Goal: Task Accomplishment & Management: Manage account settings

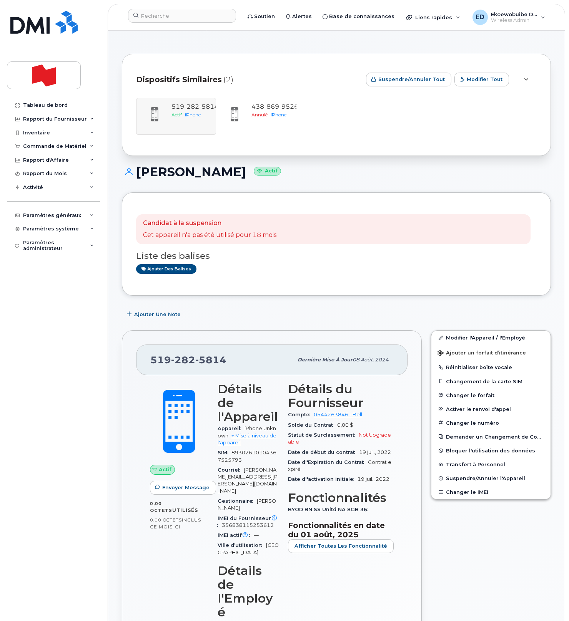
scroll to position [10, 0]
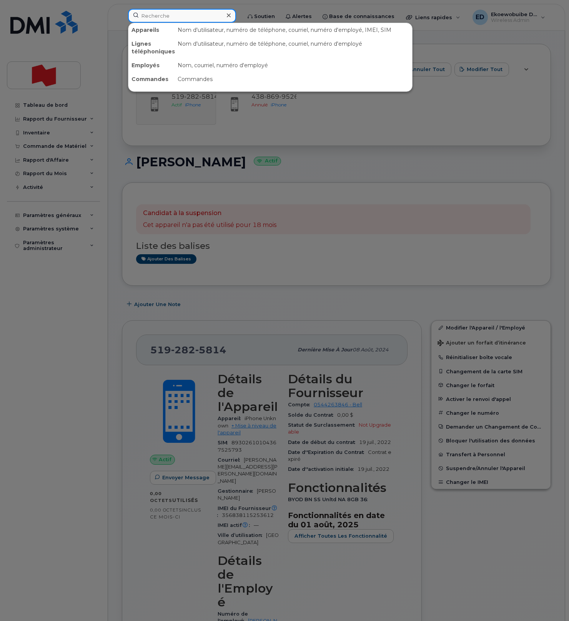
click at [163, 20] on input at bounding box center [182, 16] width 108 height 14
paste input "[PHONE_NUMBER]"
type input "[PHONE_NUMBER]"
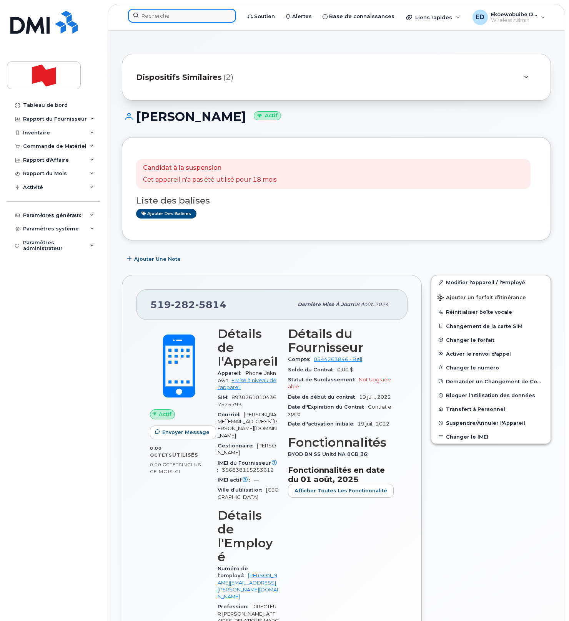
click at [155, 13] on input at bounding box center [182, 16] width 108 height 14
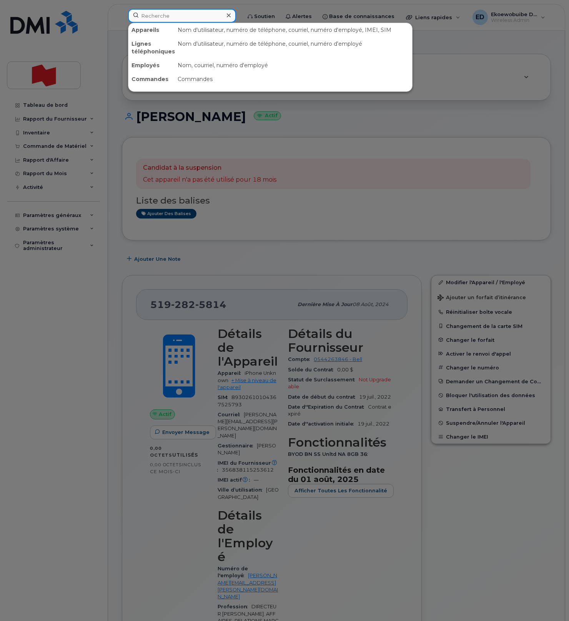
paste input "[PHONE_NUMBER]"
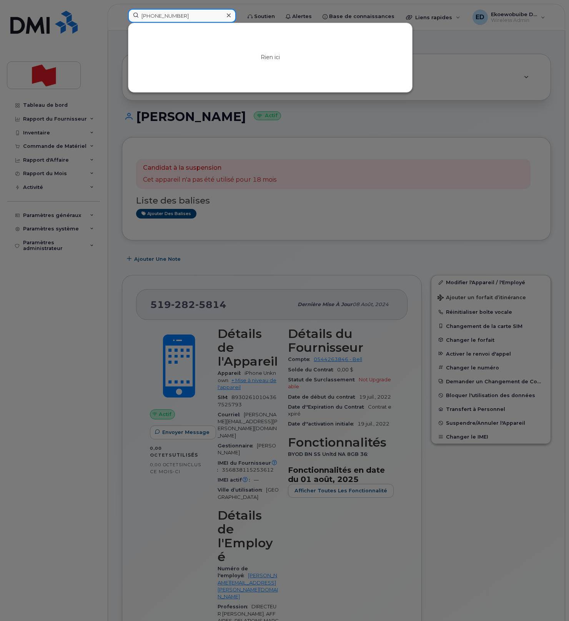
click at [168, 17] on input "[PHONE_NUMBER]" at bounding box center [182, 16] width 108 height 14
drag, startPoint x: 196, startPoint y: 16, endPoint x: 136, endPoint y: 18, distance: 60.7
click at [133, 15] on input "4168697418" at bounding box center [182, 16] width 108 height 14
paste input "[PERSON_NAME]"
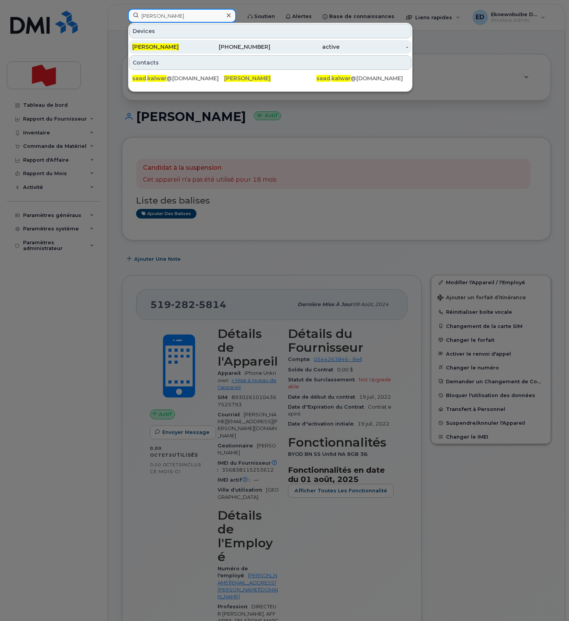
type input "[PERSON_NAME]"
click at [157, 50] on span "[PERSON_NAME]" at bounding box center [155, 46] width 46 height 7
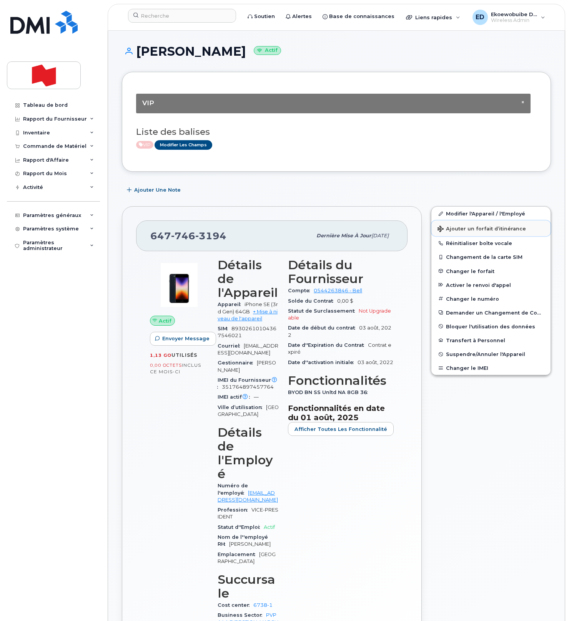
click at [458, 233] on button "Ajouter un forfait d’itinérance" at bounding box center [490, 229] width 119 height 16
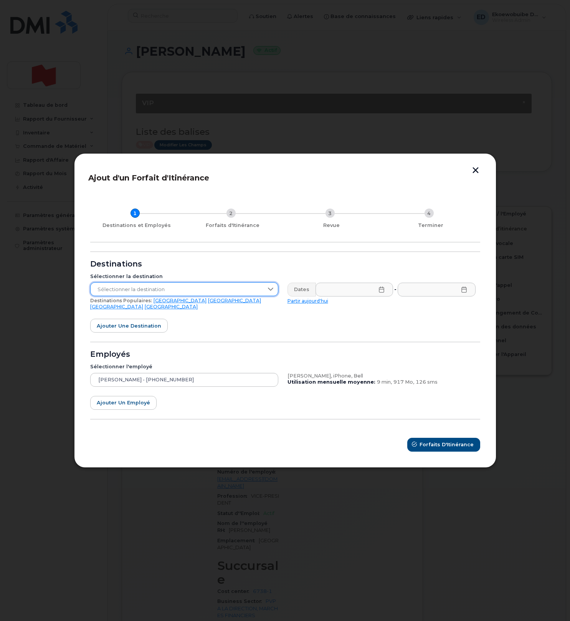
click at [234, 292] on span "Sélectionner la destination" at bounding box center [177, 290] width 173 height 14
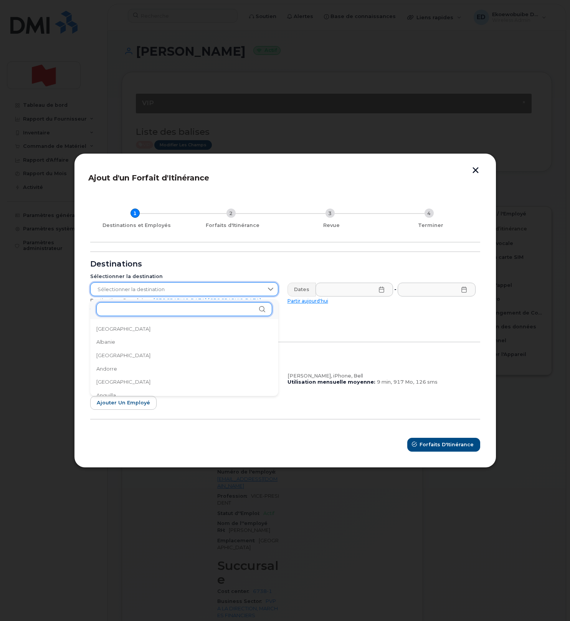
click at [131, 314] on input "text" at bounding box center [184, 309] width 176 height 14
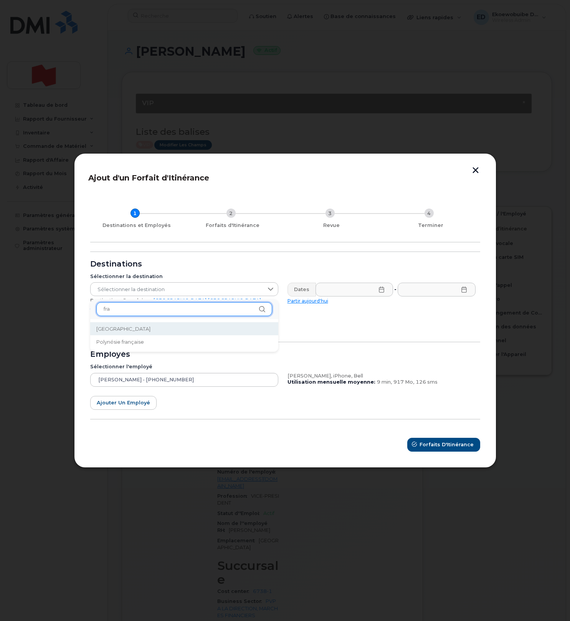
type input "fra"
click at [111, 328] on span "France" at bounding box center [123, 328] width 54 height 7
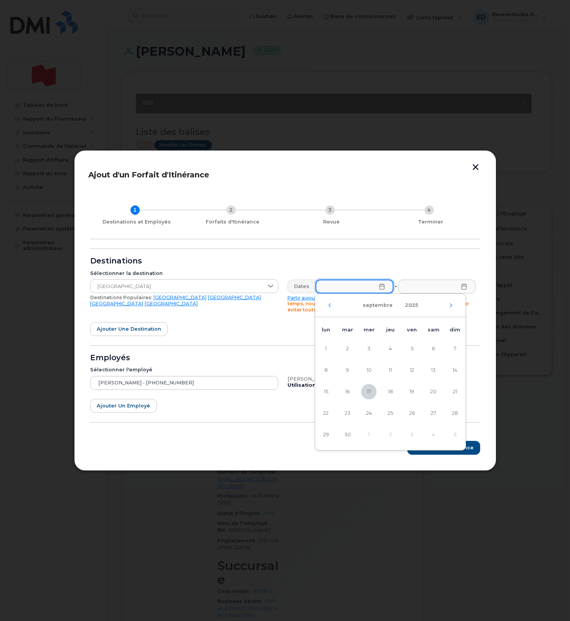
click at [377, 284] on input "text" at bounding box center [355, 287] width 78 height 14
click at [381, 286] on icon at bounding box center [381, 287] width 5 height 6
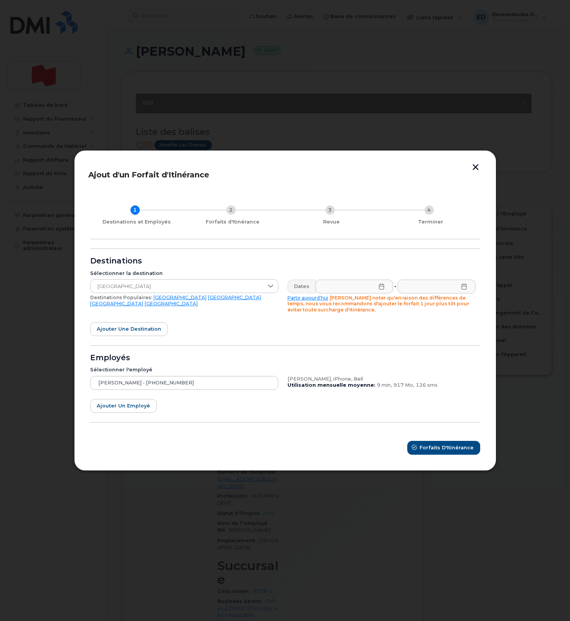
click at [382, 287] on icon at bounding box center [382, 287] width 6 height 6
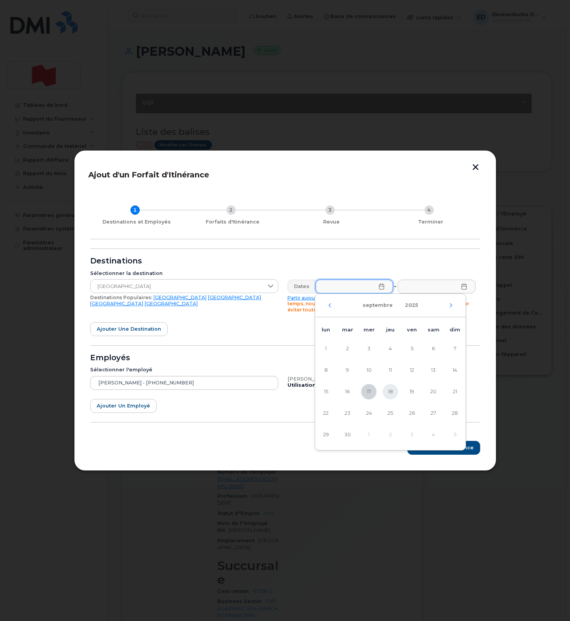
click at [390, 390] on span "18" at bounding box center [390, 391] width 15 height 15
click at [393, 395] on span "18" at bounding box center [390, 391] width 15 height 15
click at [351, 435] on span "30" at bounding box center [347, 434] width 15 height 15
type input "30/09/2025"
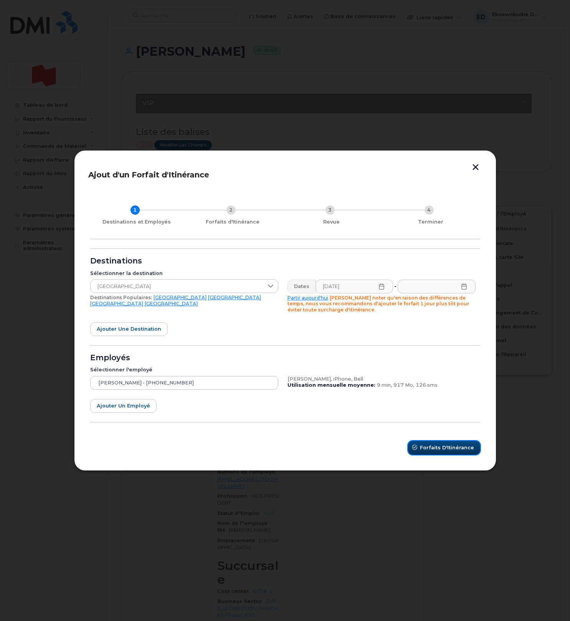
click at [455, 448] on span "Forfaits d'Itinérance" at bounding box center [447, 447] width 54 height 7
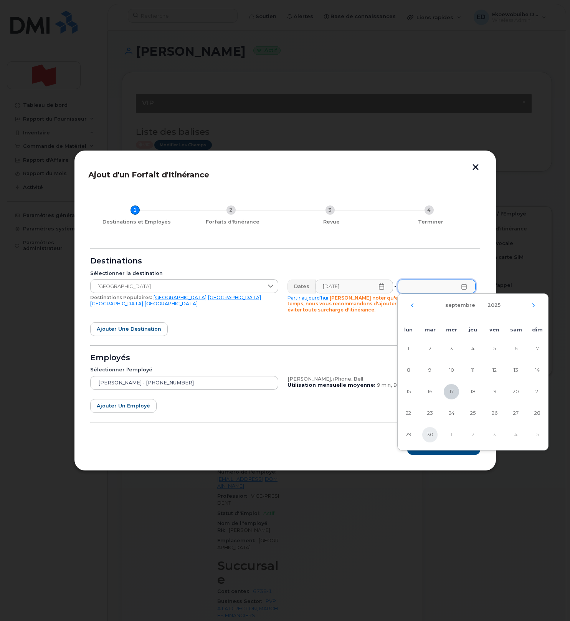
click at [431, 434] on span "30" at bounding box center [430, 434] width 15 height 15
type input "30/09/2025"
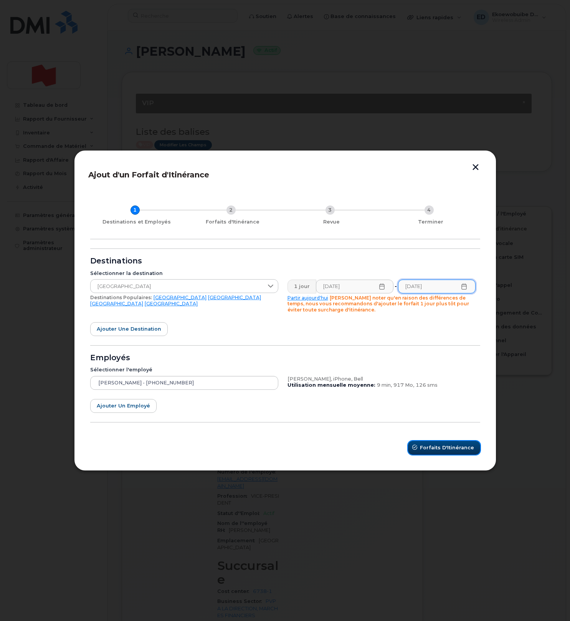
click at [440, 446] on span "Forfaits d'Itinérance" at bounding box center [447, 447] width 54 height 7
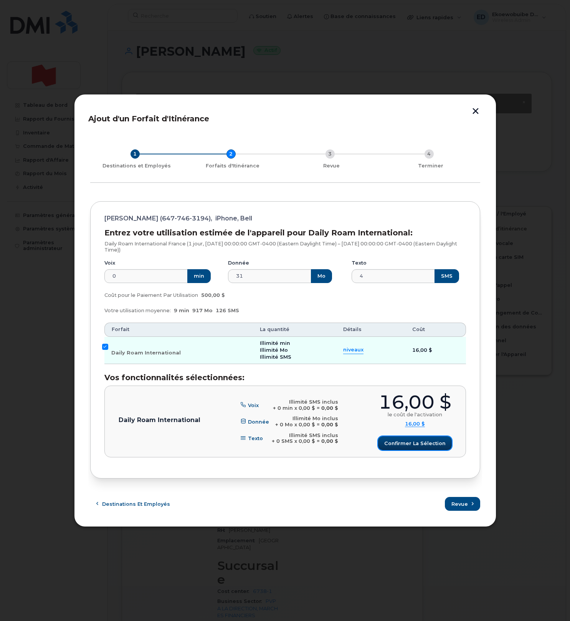
drag, startPoint x: 401, startPoint y: 439, endPoint x: 396, endPoint y: 435, distance: 6.0
click at [401, 439] on button "Confirmer la sélection" at bounding box center [415, 443] width 74 height 14
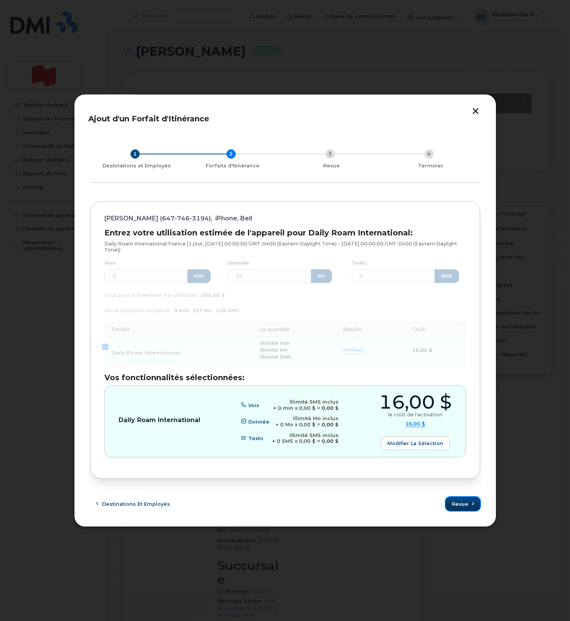
click at [471, 505] on icon "submit" at bounding box center [473, 504] width 5 height 5
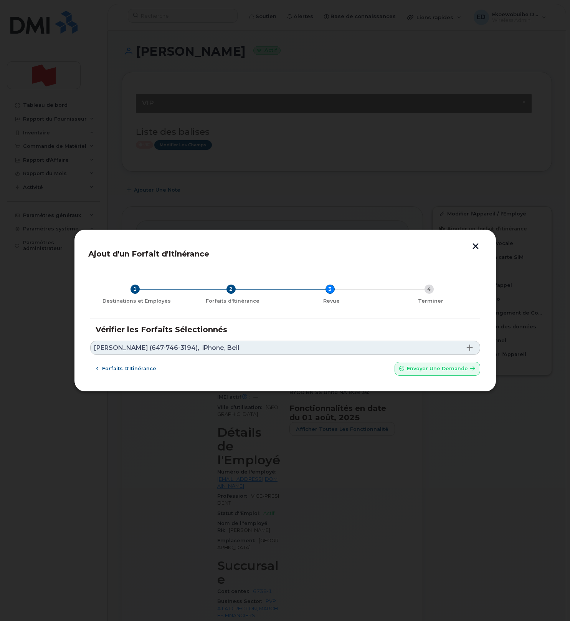
click at [257, 343] on link "Saad Kalwar (647-746-3194), iPhone, Bell" at bounding box center [285, 348] width 390 height 14
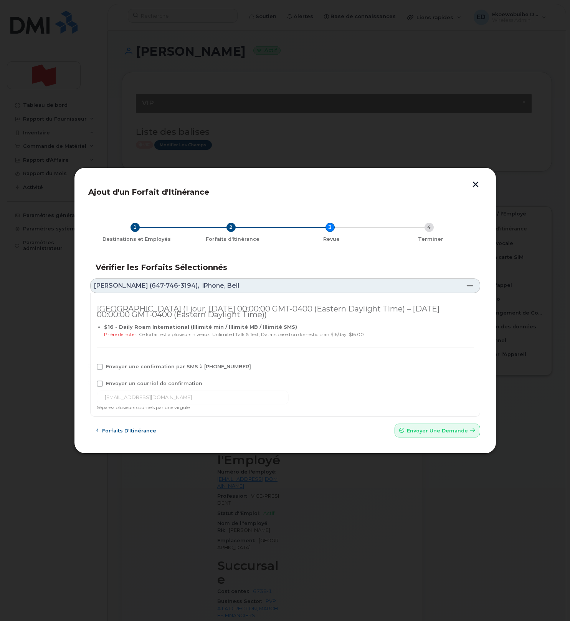
drag, startPoint x: 103, startPoint y: 368, endPoint x: 100, endPoint y: 376, distance: 8.1
click at [103, 368] on label "Envoyer une confirmation par SMS à 647-746-3194" at bounding box center [174, 367] width 154 height 6
click at [91, 368] on input "Envoyer une confirmation par SMS à 647-746-3194" at bounding box center [90, 366] width 4 height 4
checkbox input "true"
click at [102, 382] on span at bounding box center [100, 384] width 6 height 6
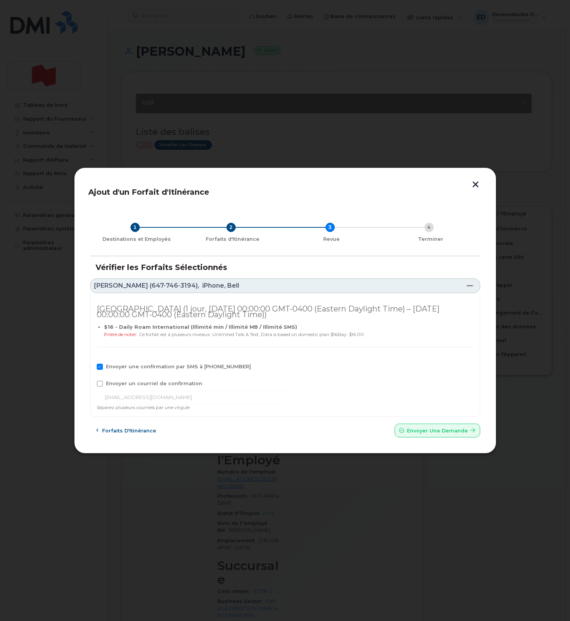
click at [91, 382] on input "Envoyer un courriel de confirmation" at bounding box center [90, 383] width 4 height 4
checkbox input "true"
drag, startPoint x: 179, startPoint y: 400, endPoint x: 96, endPoint y: 400, distance: 83.0
click at [97, 400] on input "saad.kalwar@nbc.ca" at bounding box center [193, 398] width 192 height 14
paste input "telecom-voix@bnc.ca"
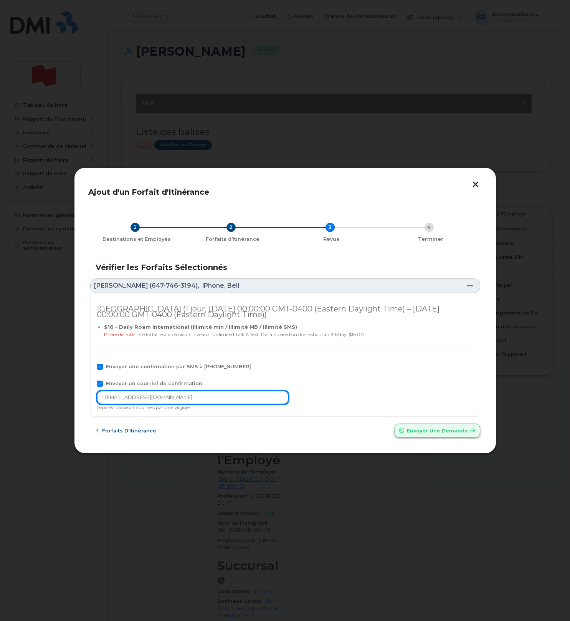
type input "telecom-voix@bnc.ca"
click at [423, 435] on button "Envoyer une Demande" at bounding box center [438, 431] width 86 height 14
click at [421, 433] on div "Forfaits d'Itinérance Envoyer une Demande" at bounding box center [285, 431] width 390 height 14
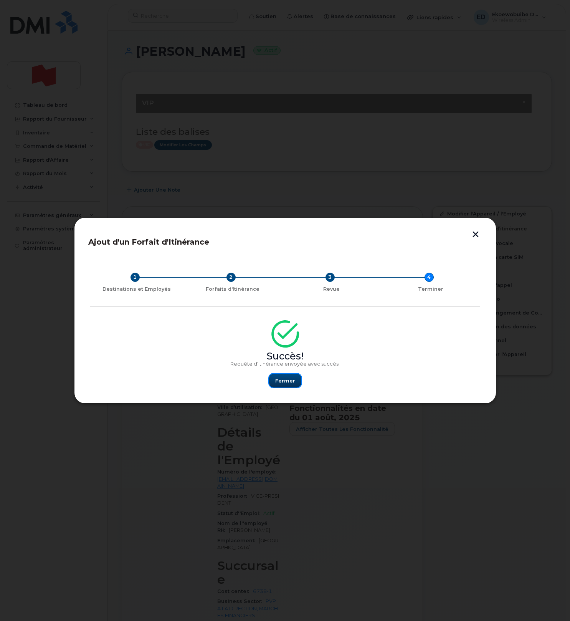
click at [282, 381] on span "Fermer" at bounding box center [285, 380] width 20 height 7
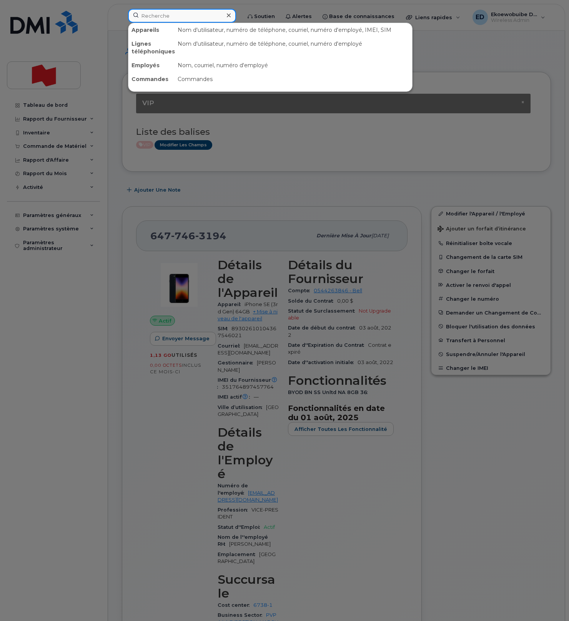
click at [166, 18] on input at bounding box center [182, 16] width 108 height 14
paste input "5147725406"
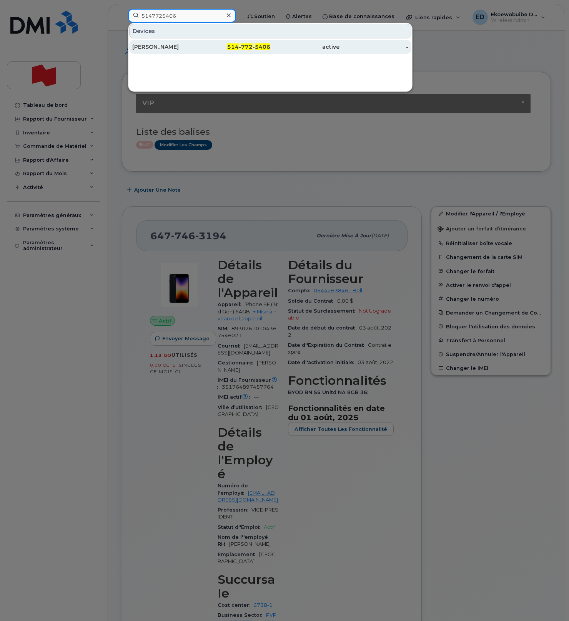
type input "5147725406"
drag, startPoint x: 162, startPoint y: 47, endPoint x: 192, endPoint y: 53, distance: 30.5
click at [161, 47] on div "Antoine Fourgeaud" at bounding box center [166, 47] width 69 height 8
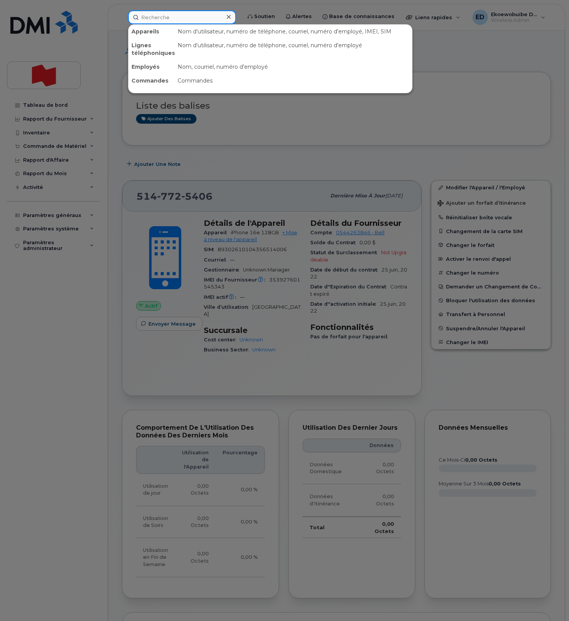
click at [166, 20] on input at bounding box center [182, 17] width 108 height 14
paste input "5142940654"
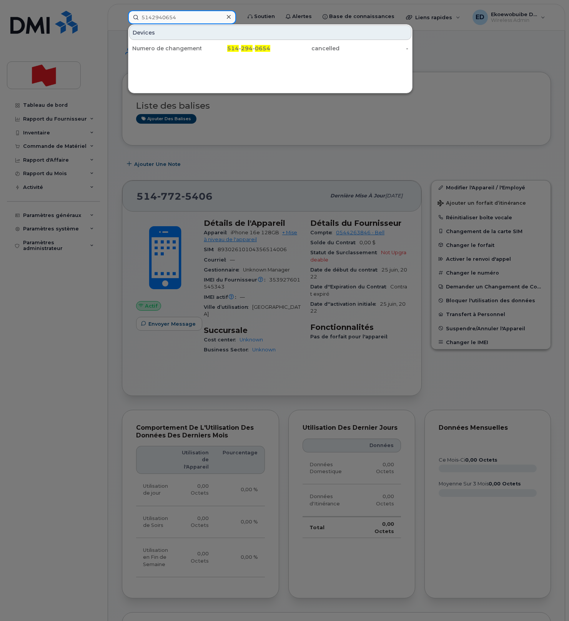
type input "5142940654"
click at [230, 17] on icon at bounding box center [229, 17] width 4 height 6
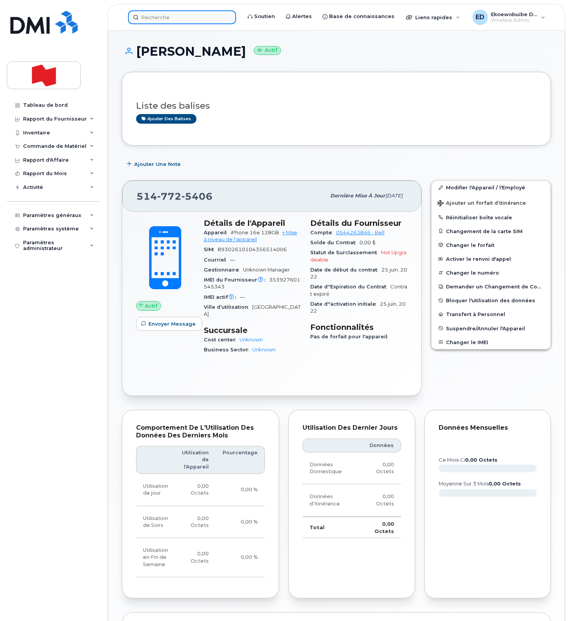
click at [162, 20] on input at bounding box center [182, 17] width 108 height 14
click at [161, 20] on input at bounding box center [182, 17] width 108 height 14
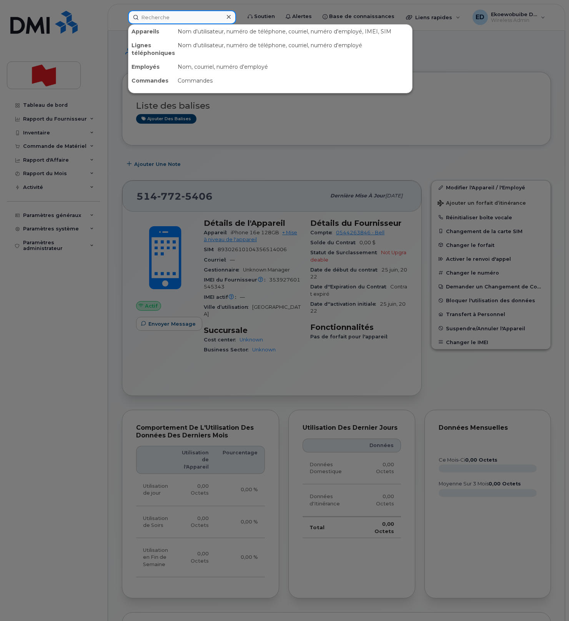
paste input "5142914095"
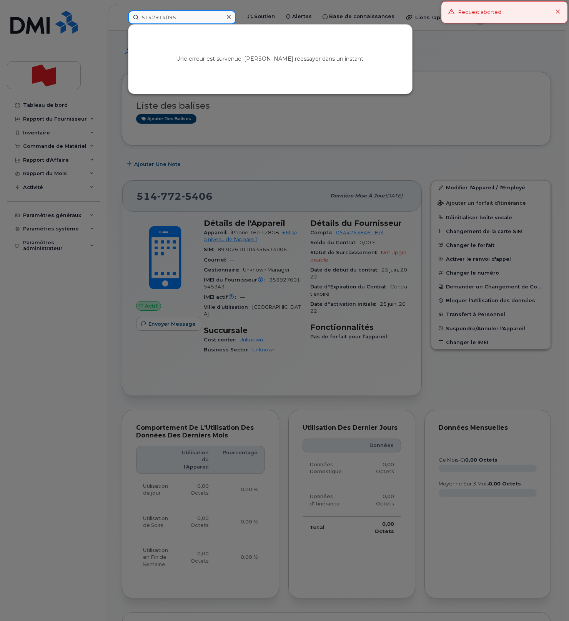
type input "5142914095"
click at [234, 21] on div at bounding box center [228, 17] width 11 height 11
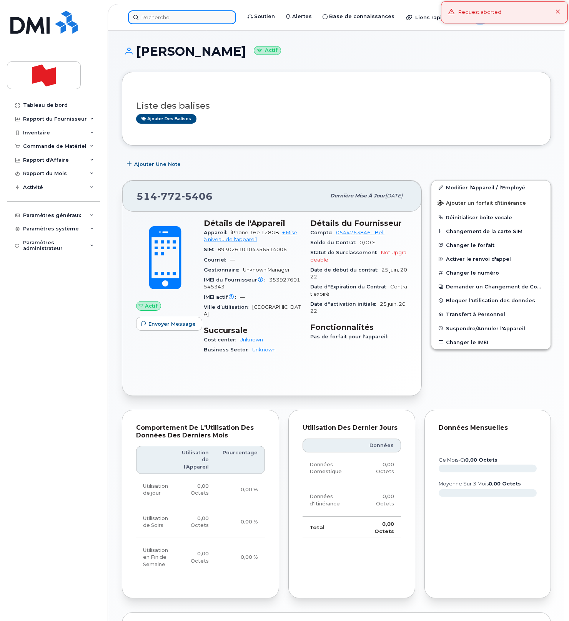
click at [191, 18] on input at bounding box center [182, 17] width 108 height 14
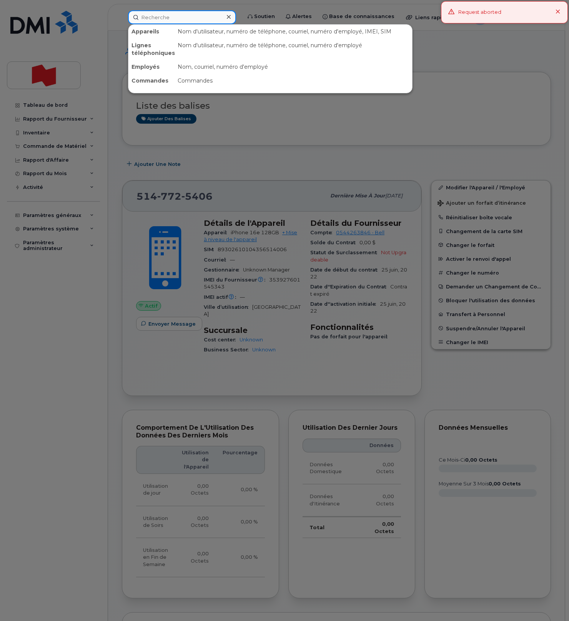
paste input "5142914095"
type input "5142914095"
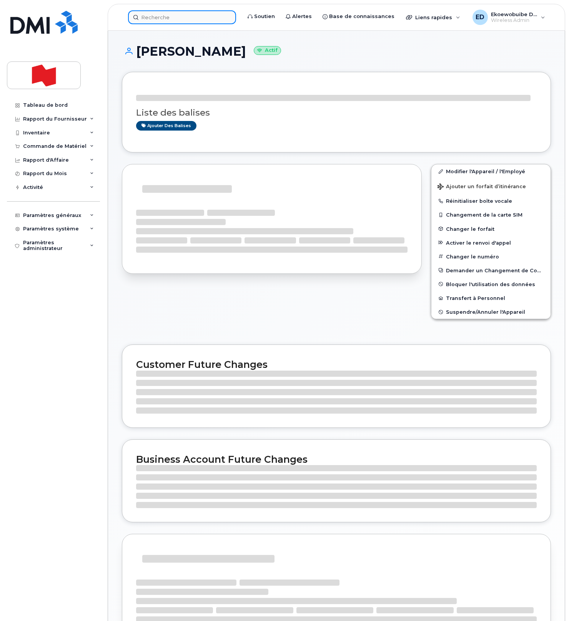
click at [167, 18] on input at bounding box center [182, 17] width 108 height 14
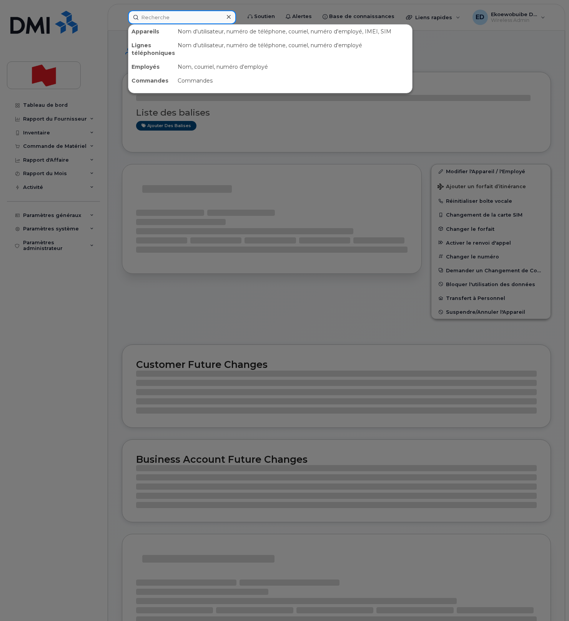
paste input "5142914095"
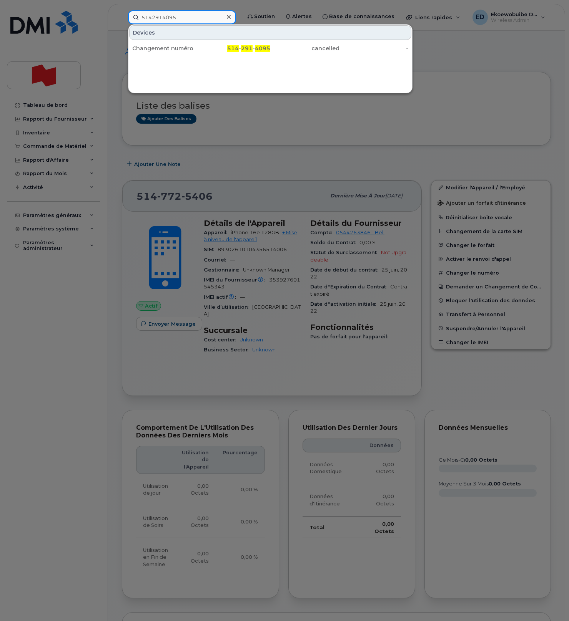
click at [163, 18] on input "5142914095" at bounding box center [182, 17] width 108 height 14
paste input "165228"
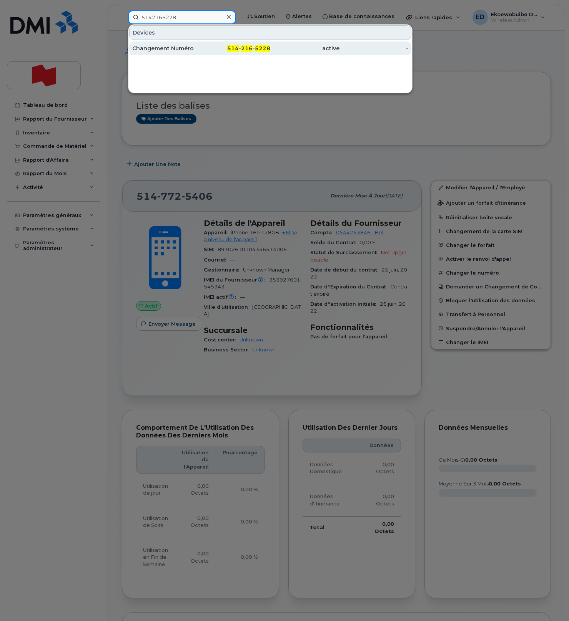
type input "5142165228"
click at [157, 48] on div "Changement Numéro" at bounding box center [166, 49] width 69 height 8
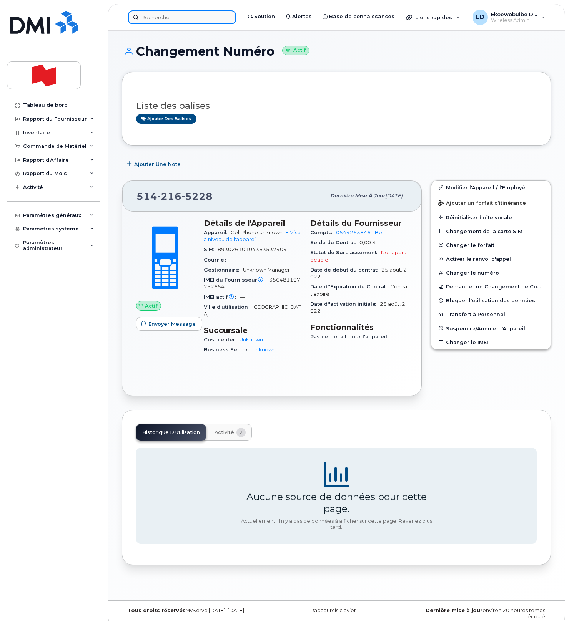
click at [184, 18] on input at bounding box center [182, 17] width 108 height 14
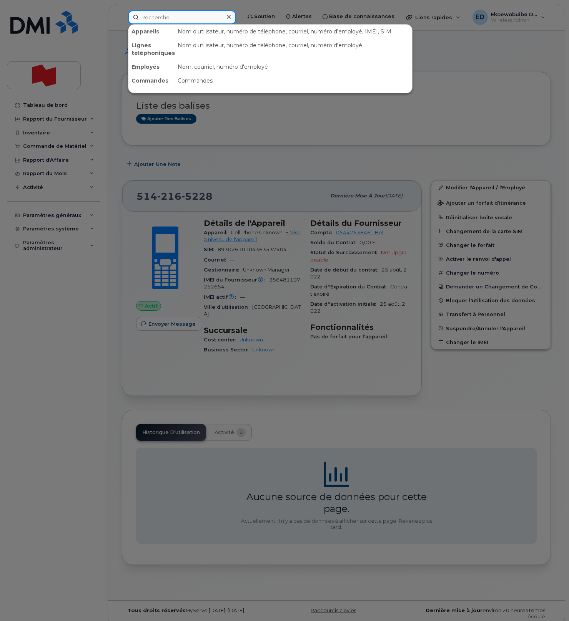
paste input "Heythem Laissaoui"
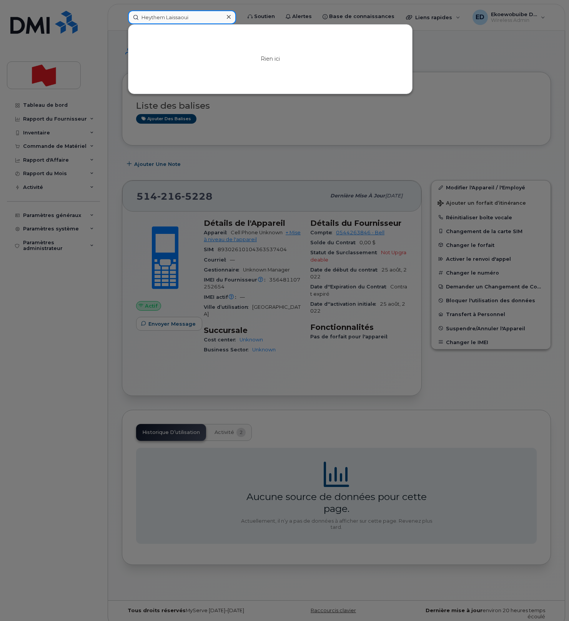
type input "Heythem Laissaoui"
click at [230, 17] on icon at bounding box center [229, 17] width 4 height 6
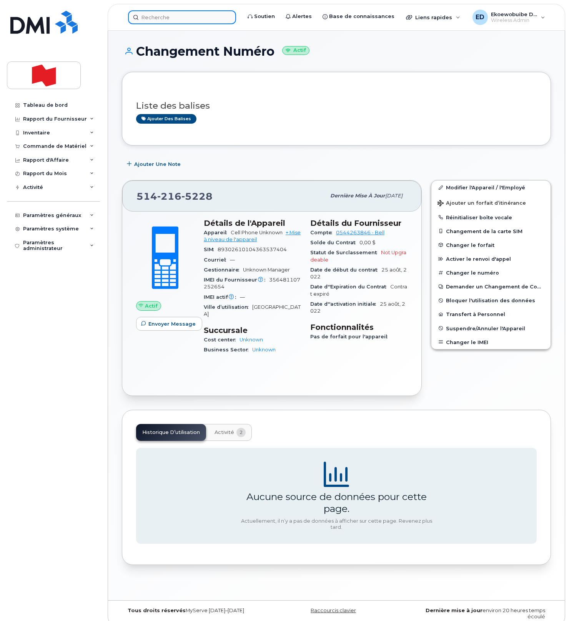
click at [200, 18] on input at bounding box center [182, 17] width 108 height 14
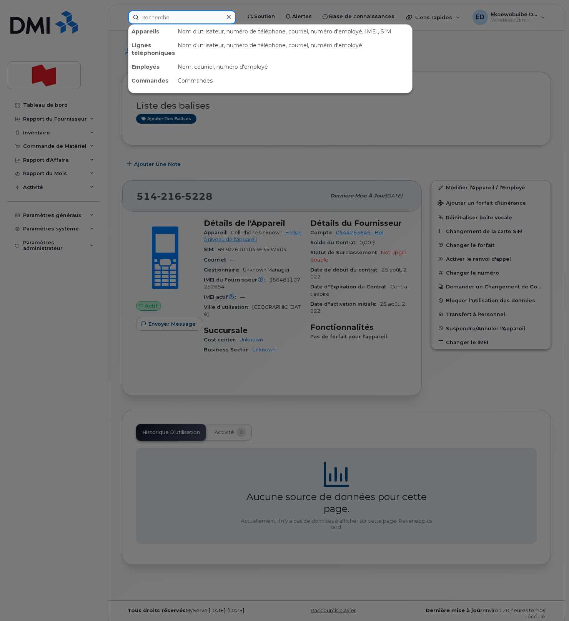
paste input "5142165228"
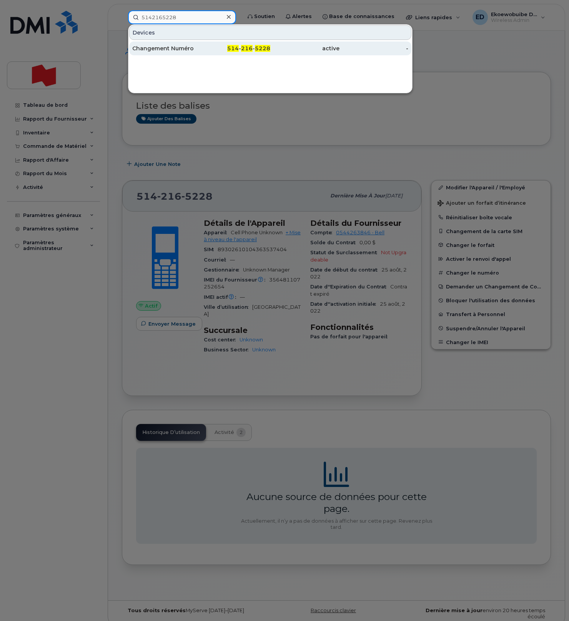
type input "5142165228"
click at [168, 50] on div "Changement Numéro" at bounding box center [166, 49] width 69 height 8
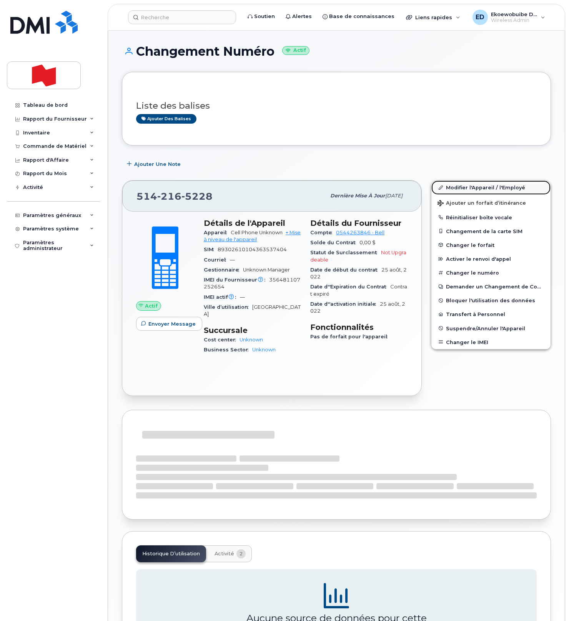
click at [449, 186] on link "Modifier l'Appareil / l'Employé" at bounding box center [490, 188] width 119 height 14
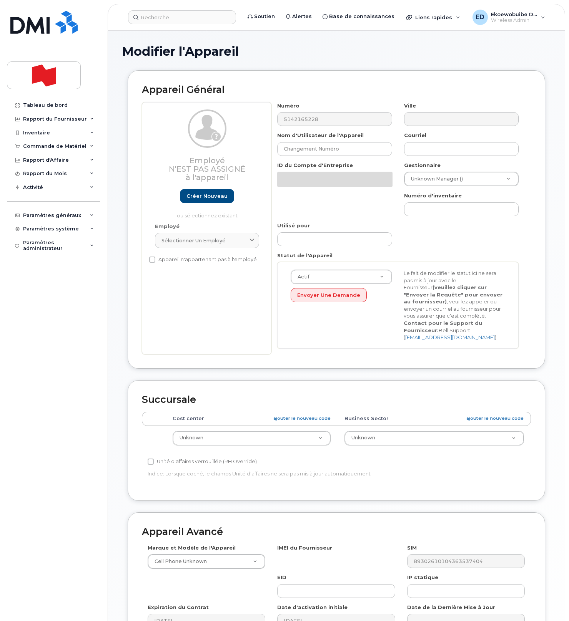
select select "22916206"
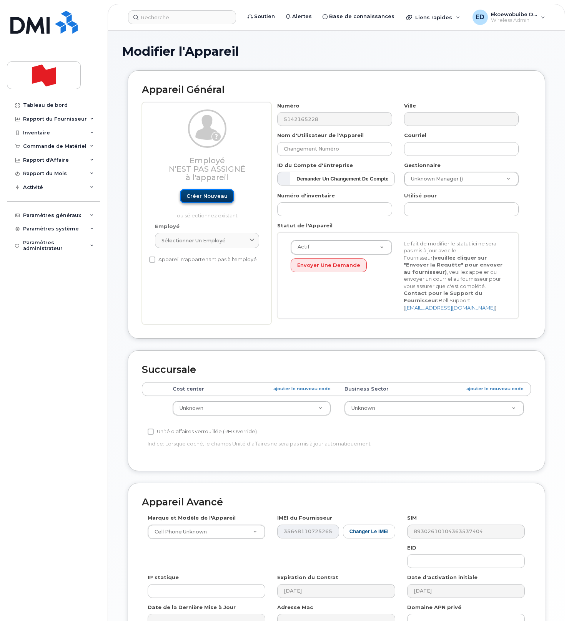
click at [213, 201] on link "Créer nouveau" at bounding box center [207, 196] width 54 height 14
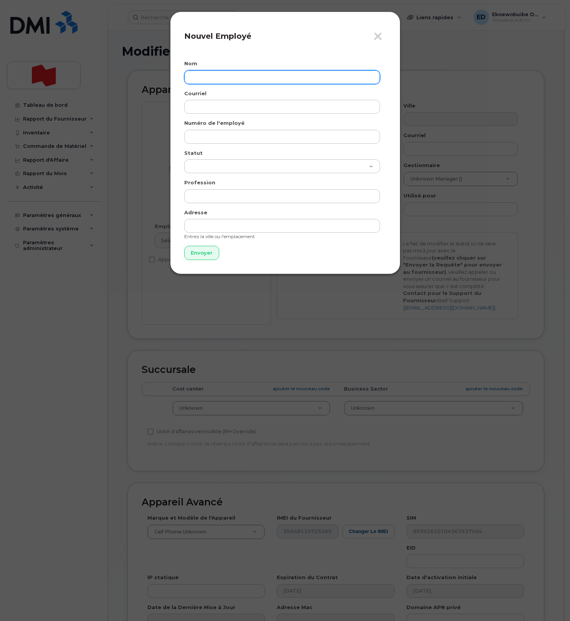
click at [207, 78] on input "text" at bounding box center [282, 77] width 196 height 14
paste input "Heythem Laissaoui"
type input "Heythem Laissaoui"
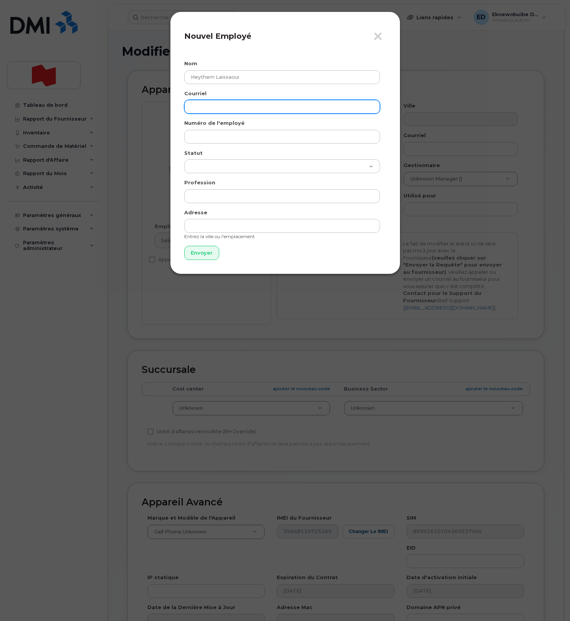
click at [232, 108] on input "email" at bounding box center [282, 107] width 196 height 14
paste input "heythem.laissaoui@bnc.ca"
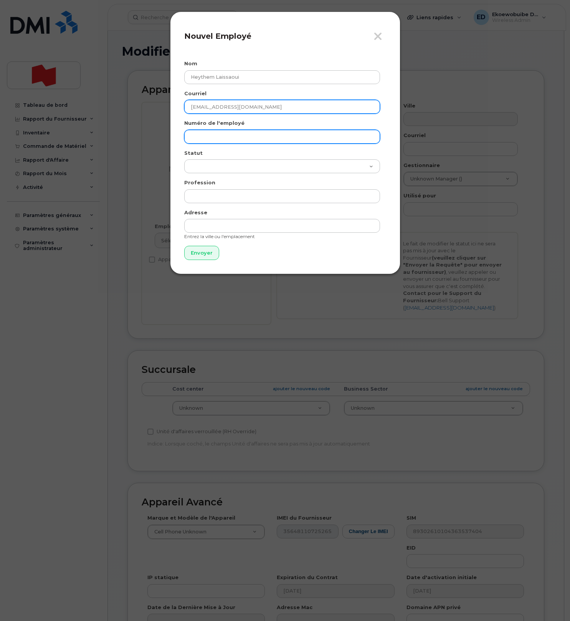
type input "heythem.laissaoui@bnc.ca"
click at [218, 134] on input "text" at bounding box center [282, 137] width 196 height 14
paste input "[EMAIL_ADDRESS][DOMAIN_NAME]"
type input "[EMAIL_ADDRESS][DOMAIN_NAME]"
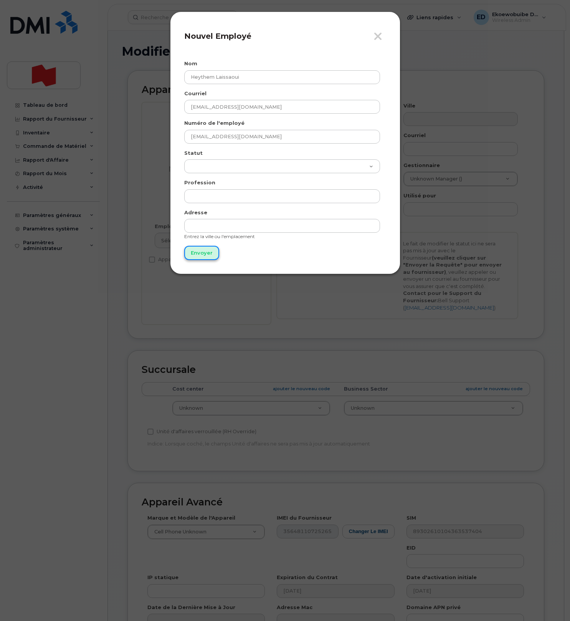
click at [204, 253] on input "Envoyer" at bounding box center [201, 253] width 35 height 14
type input "Envoyer"
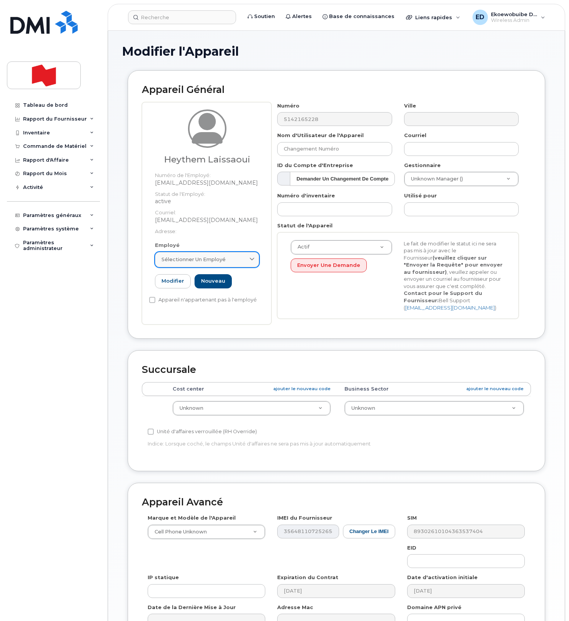
click at [233, 261] on div "Sélectionner un employé" at bounding box center [206, 259] width 91 height 7
paste input "heythem.laissaoui@bnc.ca"
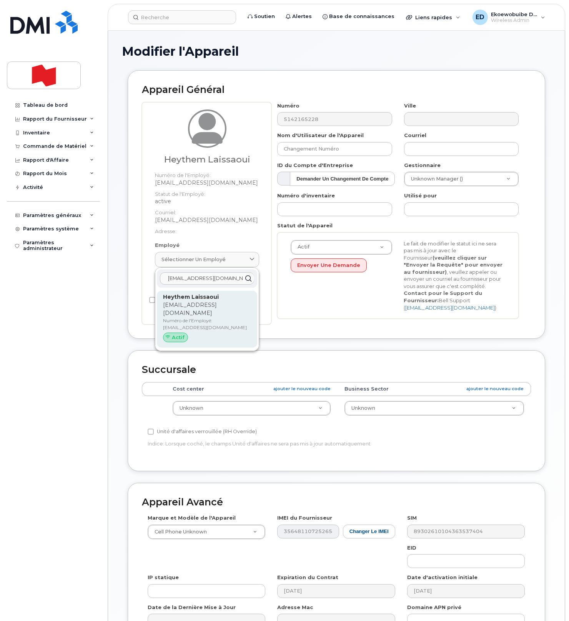
type input "heythem.laissaoui@bnc.ca"
click at [190, 317] on p "Numéro de l'Employé: heythem.laissaoui@bnc.ca" at bounding box center [207, 324] width 88 height 14
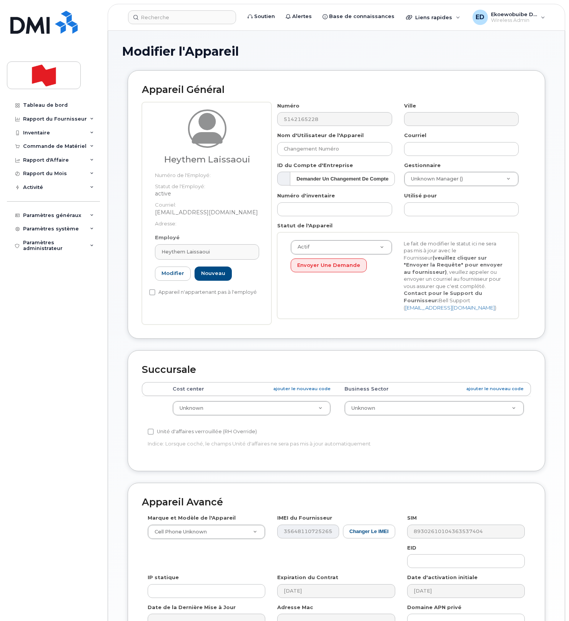
type input "heythem.laissaoui@bnc.ca"
type input "Heythem Laissaoui"
type input "heythem.laissaoui@bnc.ca"
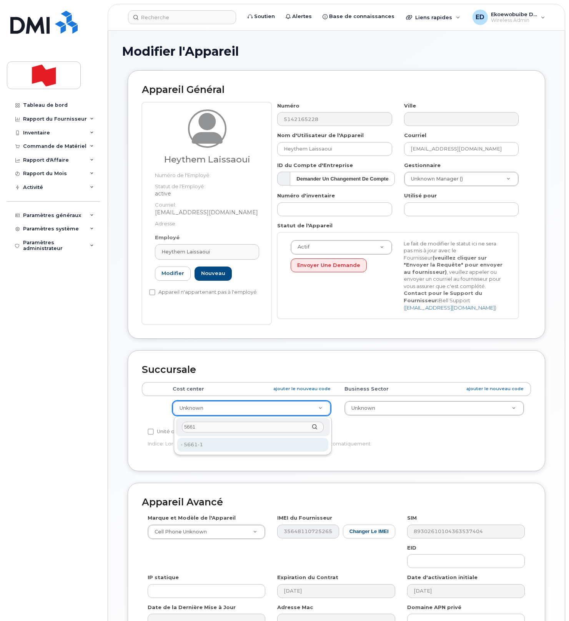
type input "5661"
type input "22916415"
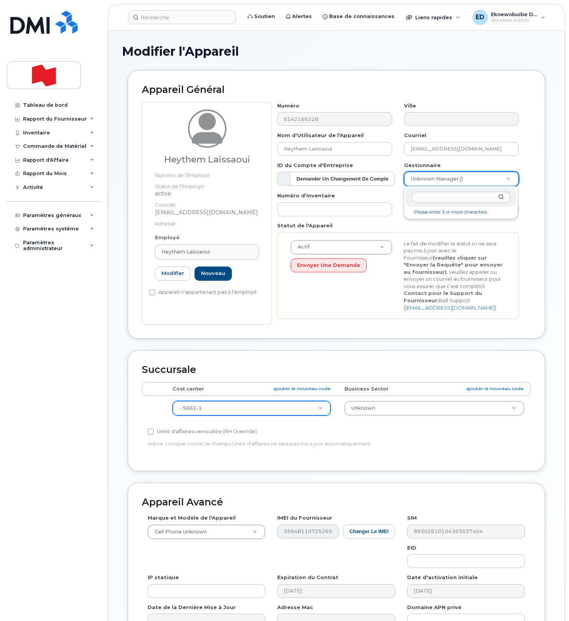
drag, startPoint x: 497, startPoint y: 177, endPoint x: 493, endPoint y: 179, distance: 4.3
paste input "Abou Fanin"
type input "Abou Fanin"
type input "1920239"
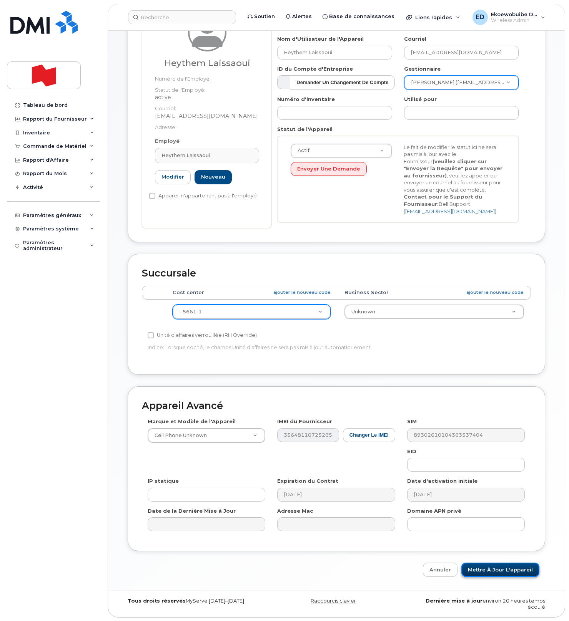
click at [481, 569] on input "Mettre à jour l'appareil" at bounding box center [500, 570] width 78 height 14
type input "Sauvegarde..."
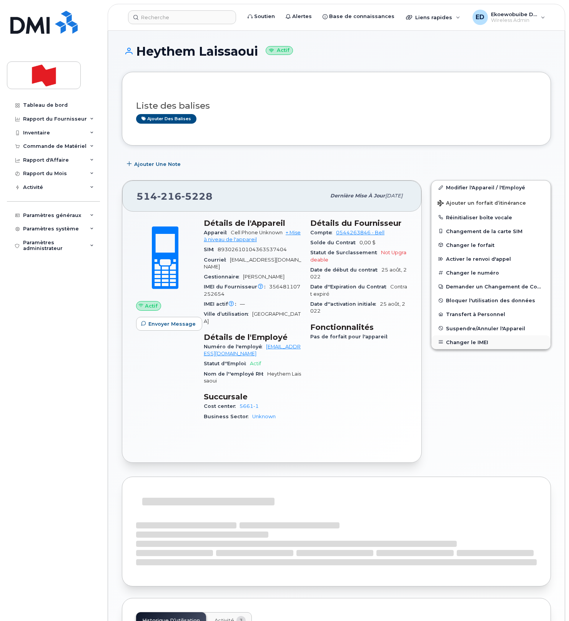
click at [461, 341] on button "Changer le IMEI" at bounding box center [490, 342] width 119 height 14
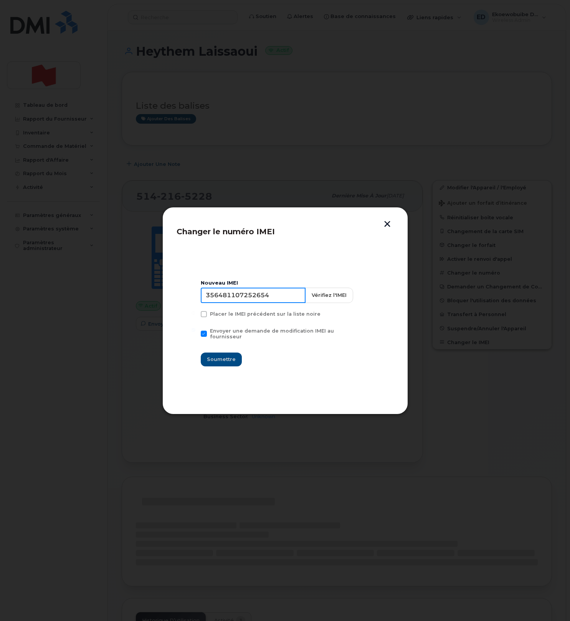
click at [244, 299] on input "356481107252654" at bounding box center [253, 295] width 105 height 15
type input "354216331066567"
click at [239, 353] on button "Soumettre" at bounding box center [221, 360] width 41 height 14
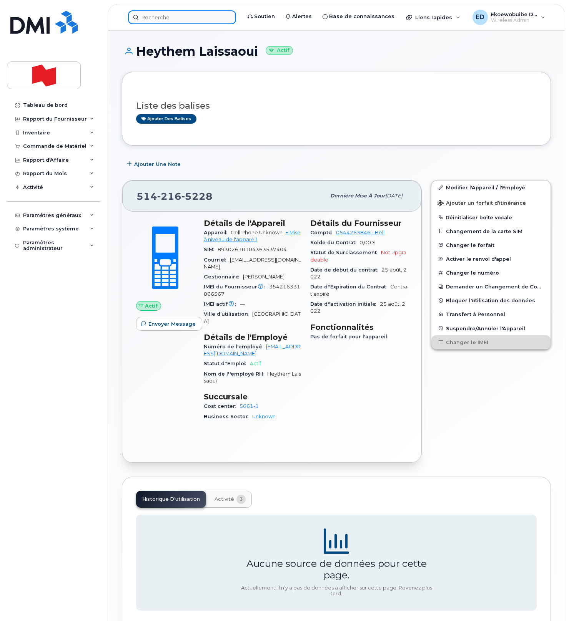
click at [167, 22] on input at bounding box center [182, 17] width 108 height 14
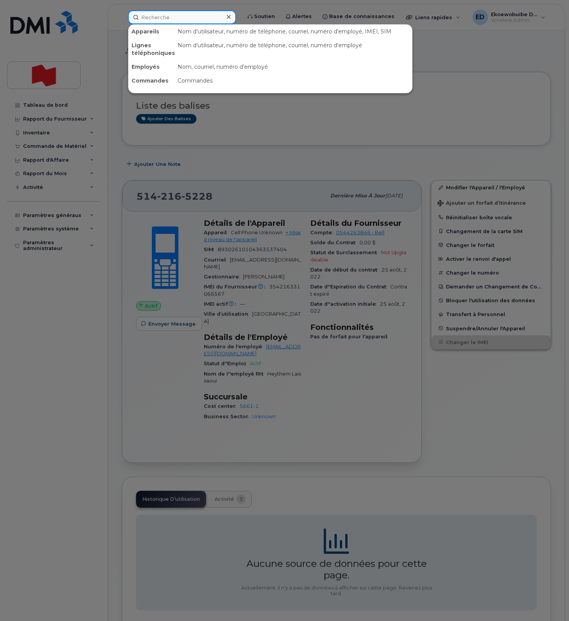
paste input "5142916743"
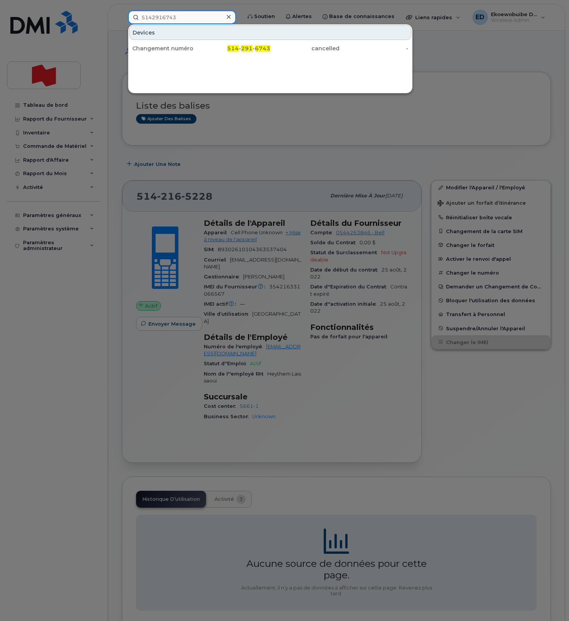
click at [167, 19] on input "5142916743" at bounding box center [182, 17] width 108 height 14
paste input "171189"
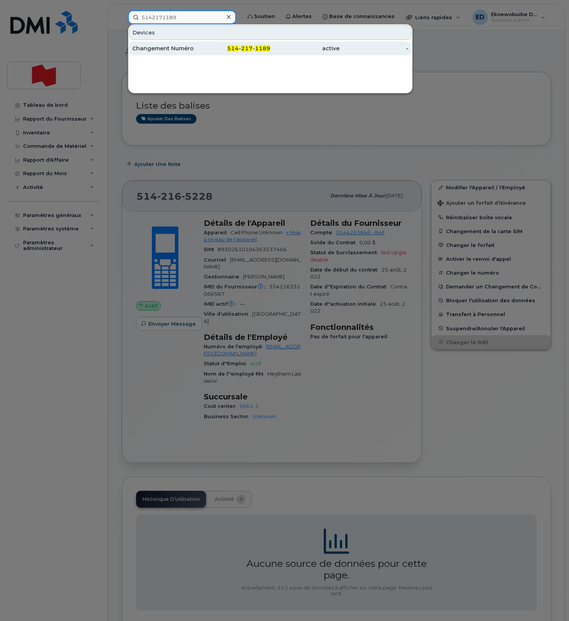
type input "5142171189"
click at [174, 48] on div "Changement Numéro" at bounding box center [166, 49] width 69 height 8
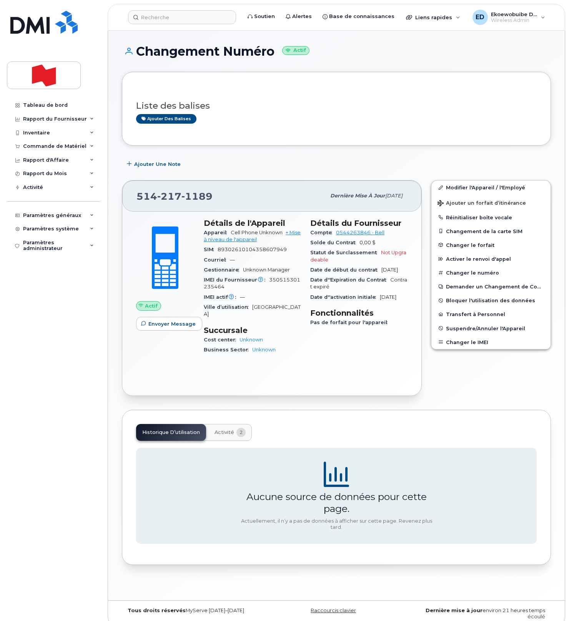
click at [275, 108] on h3 "Liste des balises" at bounding box center [336, 106] width 400 height 10
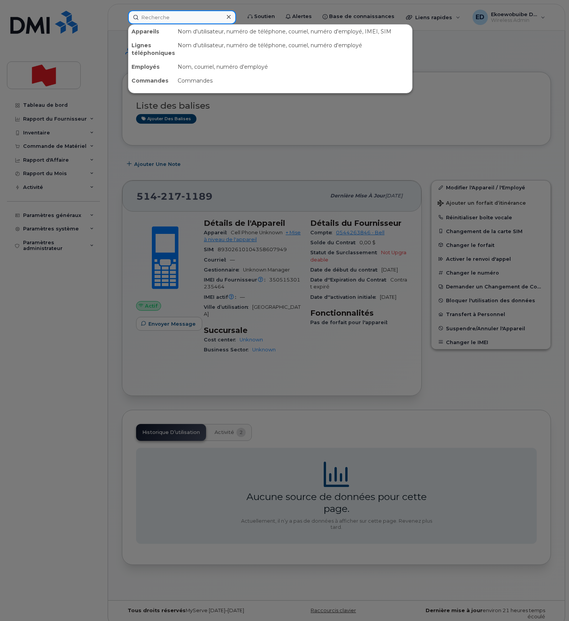
click at [165, 20] on input at bounding box center [182, 17] width 108 height 14
paste input "Hynd Lagab"
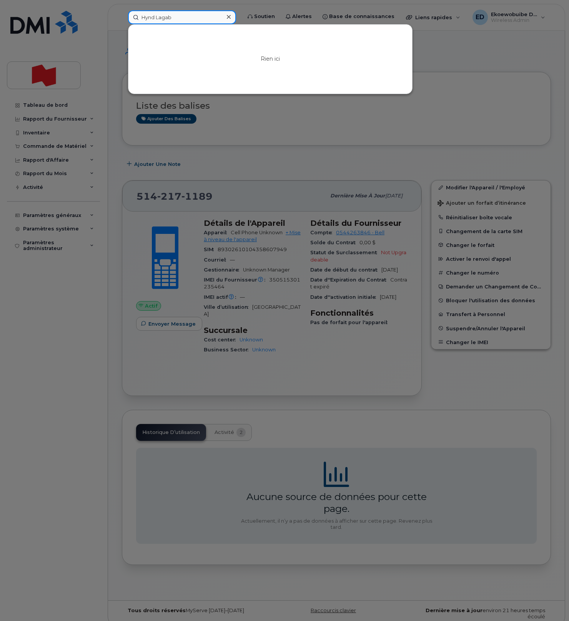
type input "Hynd Lagab"
click at [230, 19] on icon at bounding box center [229, 17] width 4 height 6
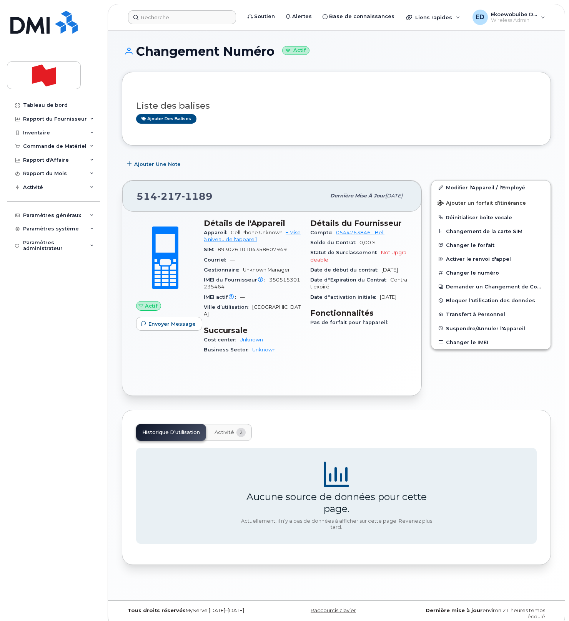
click at [276, 109] on h3 "Liste des balises" at bounding box center [336, 106] width 400 height 10
click at [455, 191] on link "Modifier l'Appareil / l'Employé" at bounding box center [490, 188] width 119 height 14
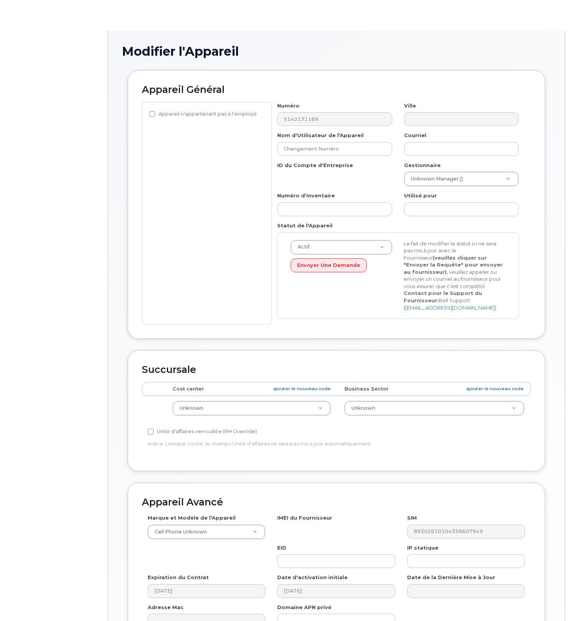
select select "22916206"
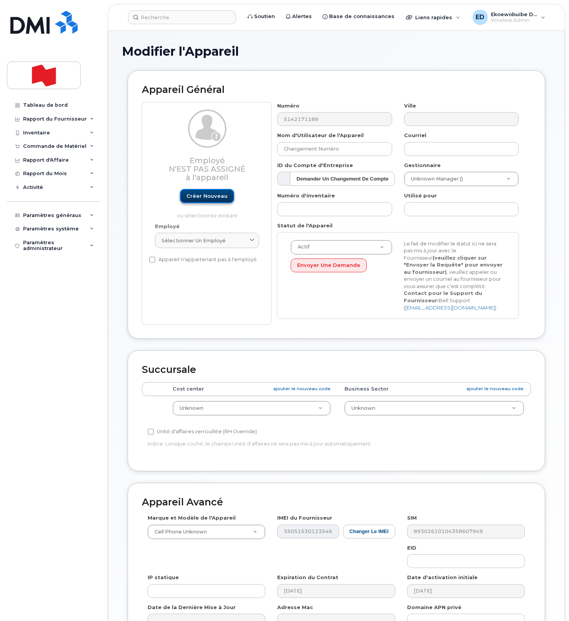
click at [211, 199] on link "Créer nouveau" at bounding box center [207, 196] width 54 height 14
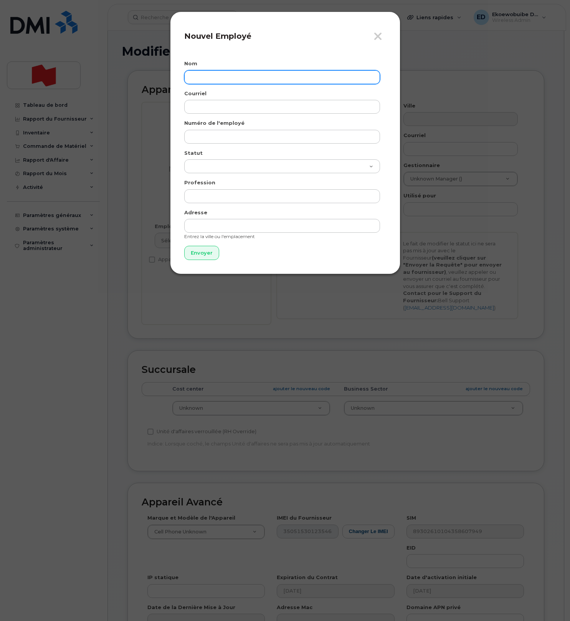
click at [212, 82] on input "text" at bounding box center [282, 77] width 196 height 14
paste input "Hynd Lagab"
type input "Hynd Lagab"
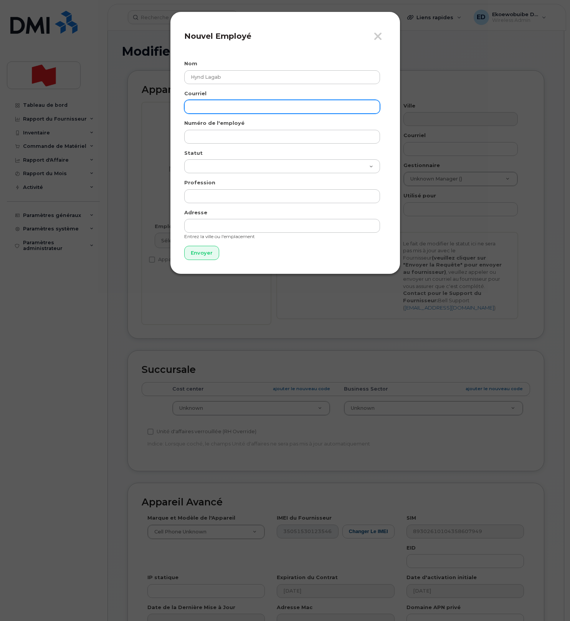
click at [295, 110] on input "email" at bounding box center [282, 107] width 196 height 14
paste input "[EMAIL_ADDRESS][DOMAIN_NAME]"
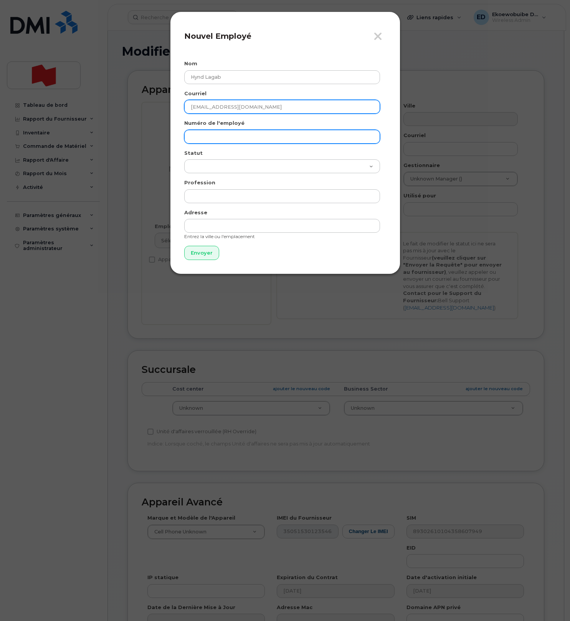
type input "[EMAIL_ADDRESS][DOMAIN_NAME]"
click at [220, 140] on input "text" at bounding box center [282, 137] width 196 height 14
paste input "[EMAIL_ADDRESS][DOMAIN_NAME]"
type input "[EMAIL_ADDRESS][DOMAIN_NAME]"
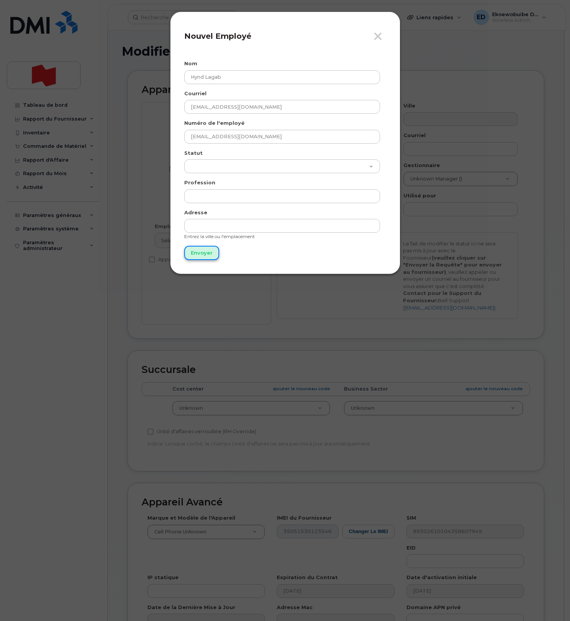
click at [202, 251] on input "Envoyer" at bounding box center [201, 253] width 35 height 14
type input "Envoyer"
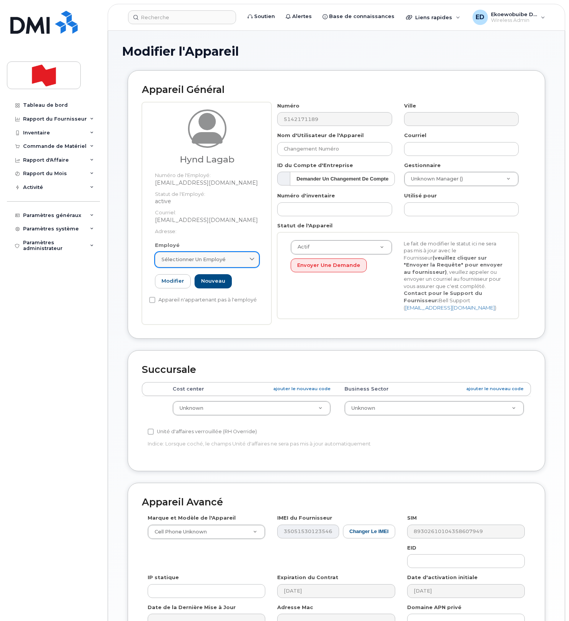
click at [219, 263] on span "Sélectionner un employé" at bounding box center [193, 259] width 64 height 7
paste input "[EMAIL_ADDRESS][DOMAIN_NAME]"
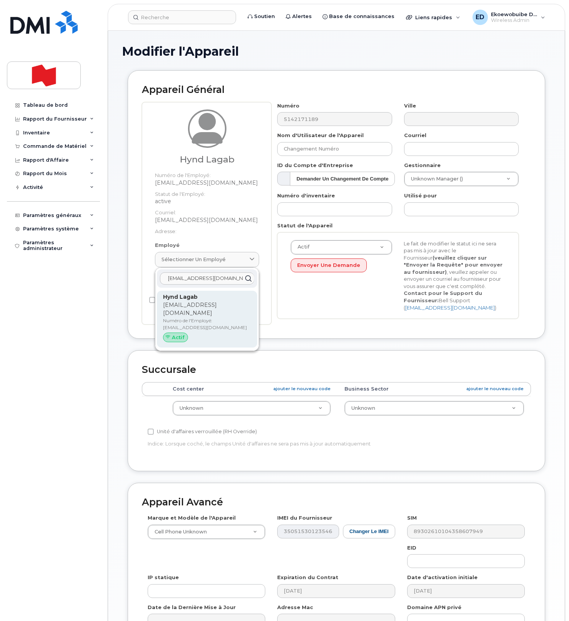
type input "[EMAIL_ADDRESS][DOMAIN_NAME]"
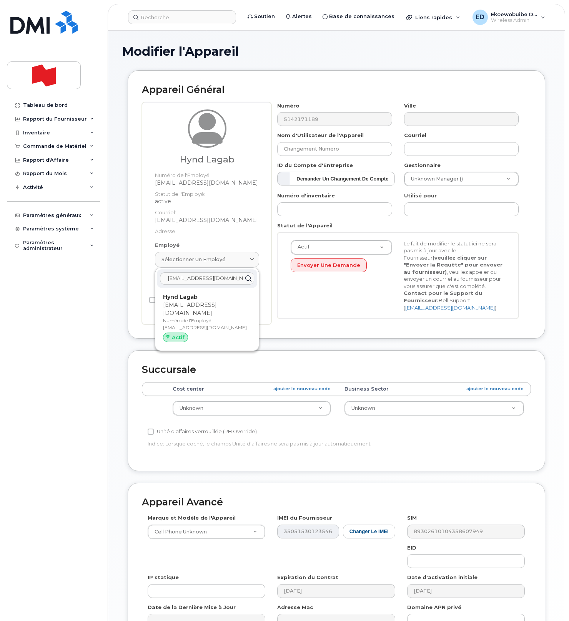
click at [200, 304] on p "[EMAIL_ADDRESS][DOMAIN_NAME]" at bounding box center [207, 309] width 88 height 16
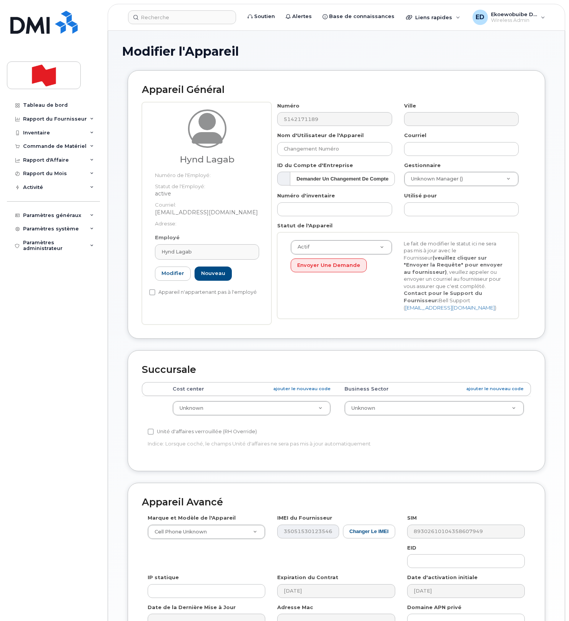
type input "Hynd Lagab"
type input "[EMAIL_ADDRESS][DOMAIN_NAME]"
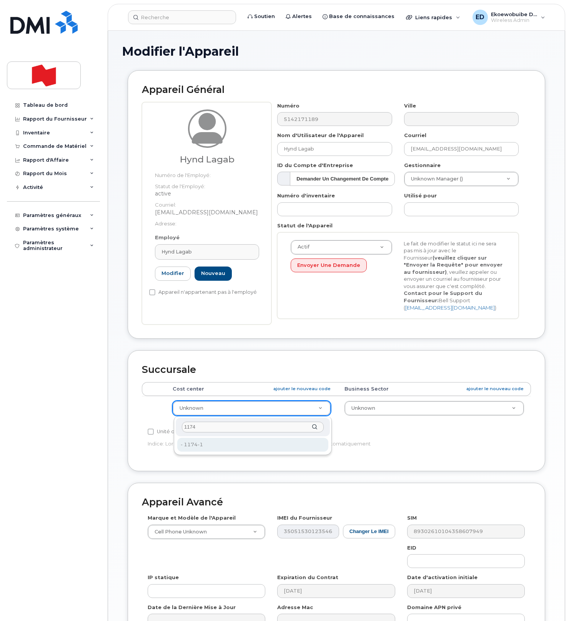
type input "1174"
type input "24070652"
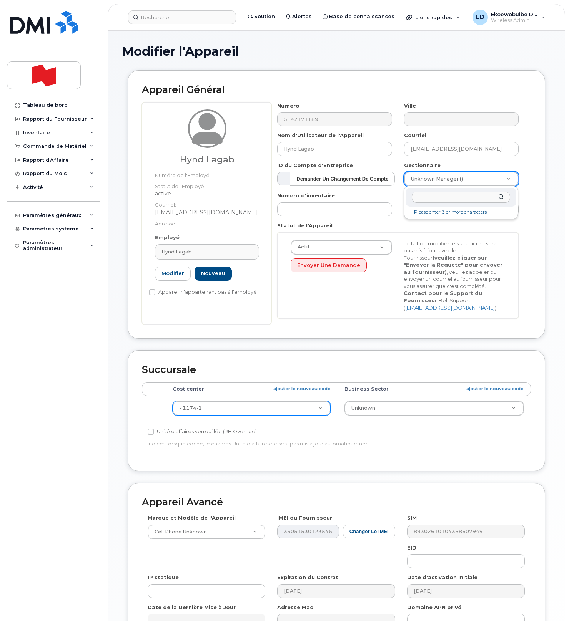
paste input "Nabil Hallali"
drag, startPoint x: 454, startPoint y: 198, endPoint x: 396, endPoint y: 198, distance: 58.8
click at [398, 198] on body "Soutien Alertes Base de connaissances Liens rapides Suspendre/Supprimer l’appar…" at bounding box center [284, 359] width 569 height 718
paste input "[PERSON_NAME][EMAIL_ADDRESS][DOMAIN_NAME]"
type input "[PERSON_NAME][EMAIL_ADDRESS][DOMAIN_NAME]"
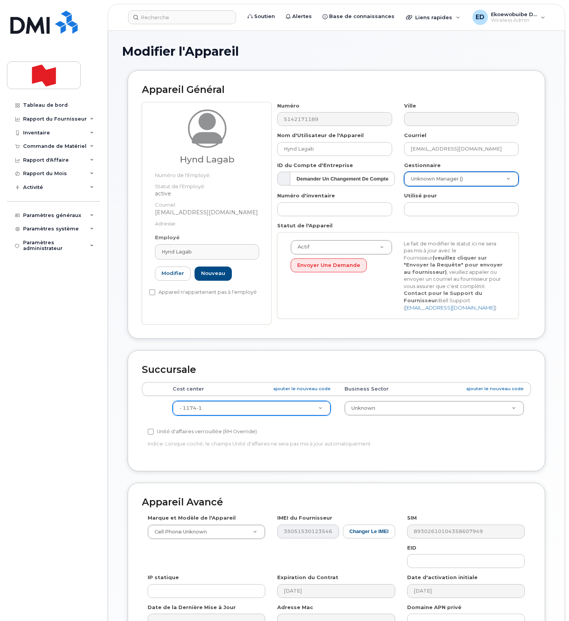
drag, startPoint x: 469, startPoint y: 184, endPoint x: 480, endPoint y: 183, distance: 10.8
type input "[PERSON_NAME][EMAIL_ADDRESS][DOMAIN_NAME]"
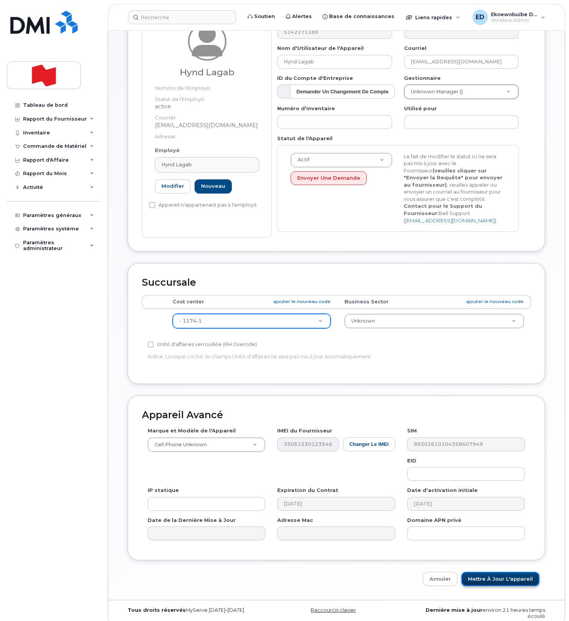
click at [485, 585] on input "Mettre à jour l'appareil" at bounding box center [500, 579] width 78 height 14
type input "Sauvegarde..."
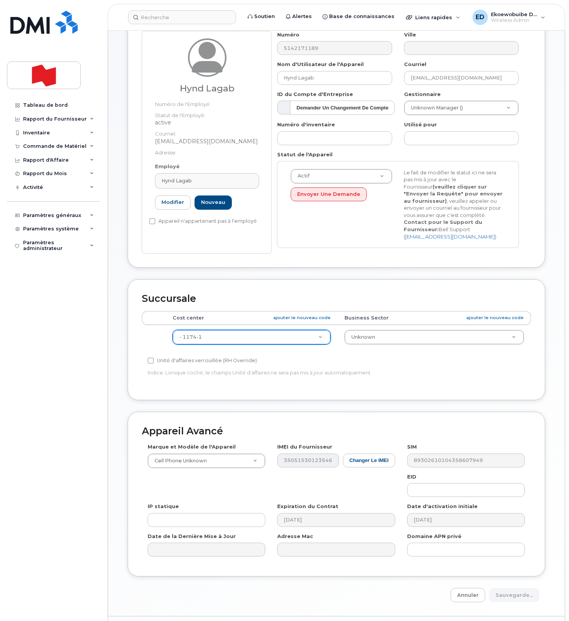
scroll to position [68, 0]
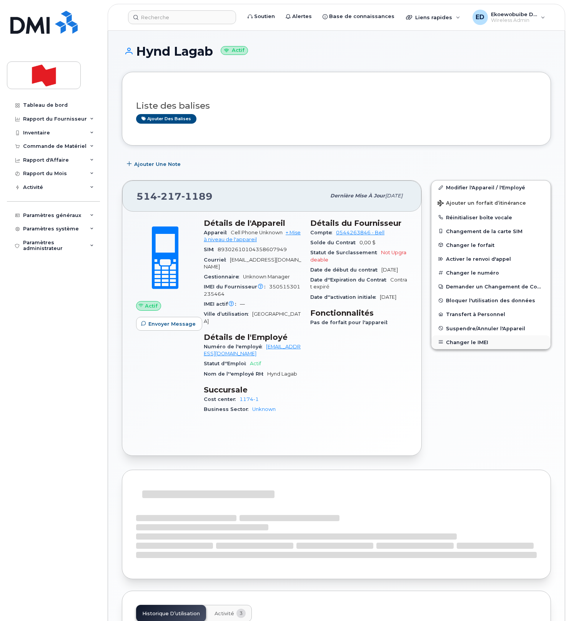
click at [473, 342] on button "Changer le IMEI" at bounding box center [490, 342] width 119 height 14
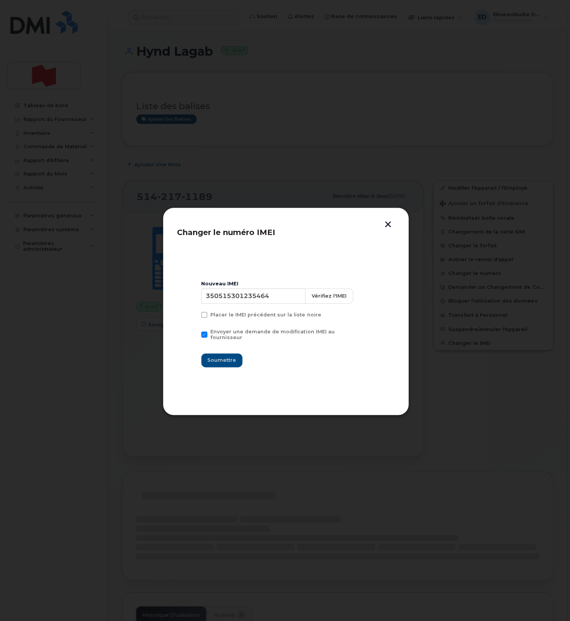
click at [473, 342] on div at bounding box center [285, 310] width 570 height 621
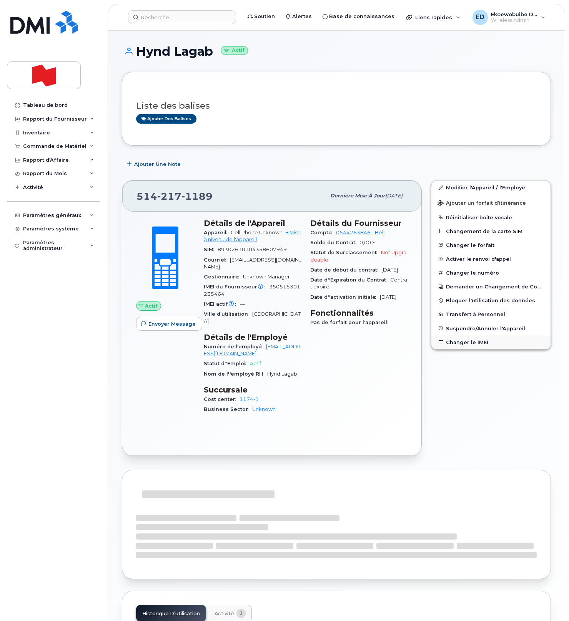
click at [462, 341] on button "Changer le IMEI" at bounding box center [490, 342] width 119 height 14
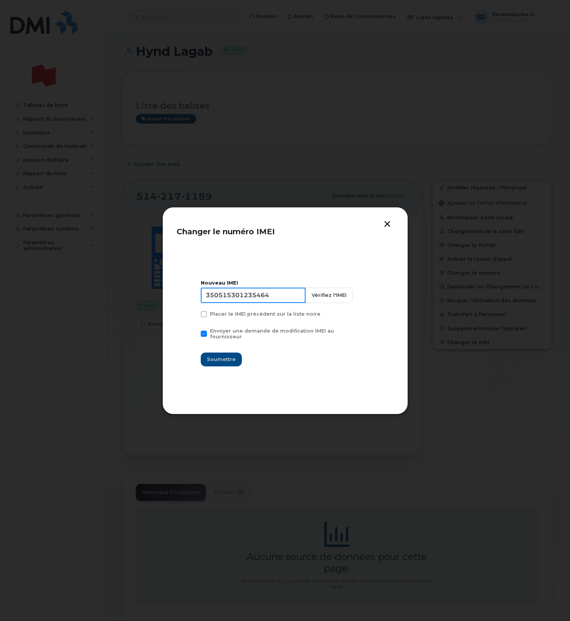
click at [247, 299] on input "350515301235464" at bounding box center [253, 295] width 105 height 15
paste input "4216330920152"
type input "354216330920152"
click at [229, 356] on span "Soumettre" at bounding box center [221, 359] width 29 height 7
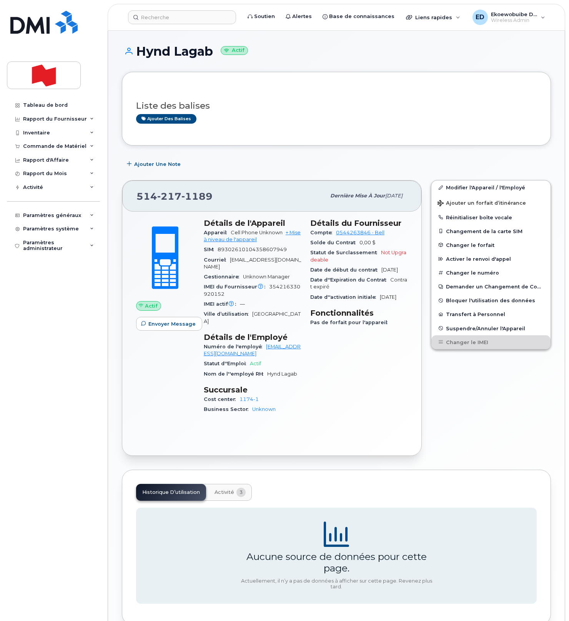
click at [480, 393] on div "Modifier l'Appareil / l'Employé Ajouter un forfait d’itinérance Réinitialiser b…" at bounding box center [490, 318] width 129 height 285
click at [62, 219] on div "Paramètres généraux" at bounding box center [52, 215] width 58 height 6
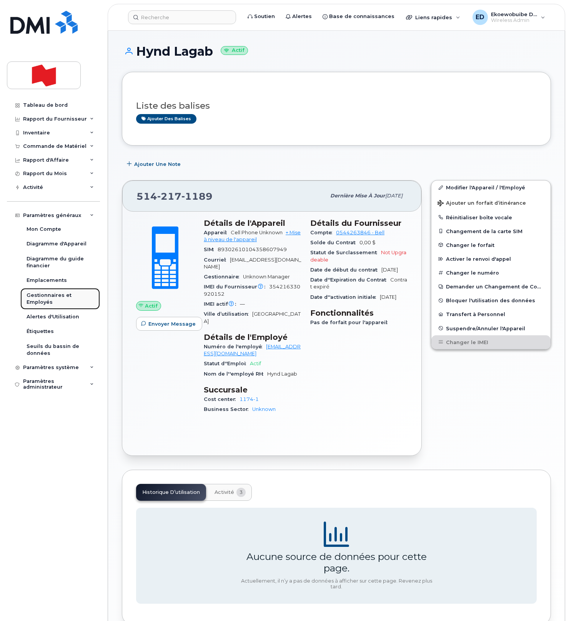
click at [43, 300] on div "Gestionnaires et Employés" at bounding box center [60, 299] width 67 height 14
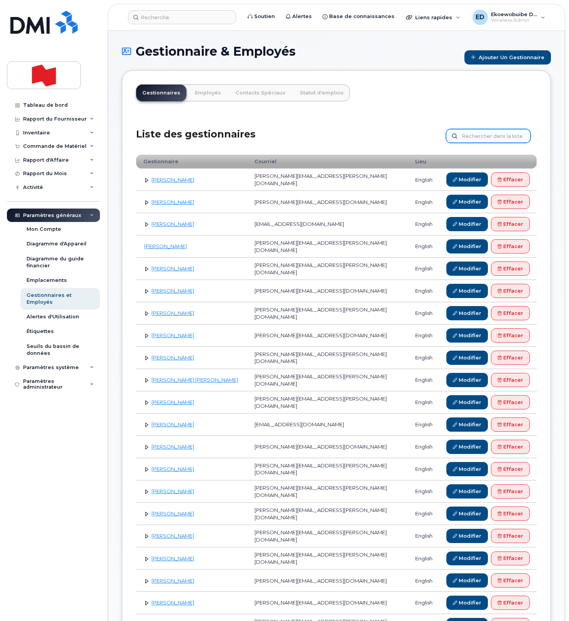
click at [479, 137] on input "text" at bounding box center [488, 136] width 85 height 14
paste input "[PERSON_NAME][EMAIL_ADDRESS][DOMAIN_NAME]"
type input "[PERSON_NAME][EMAIL_ADDRESS][DOMAIN_NAME]"
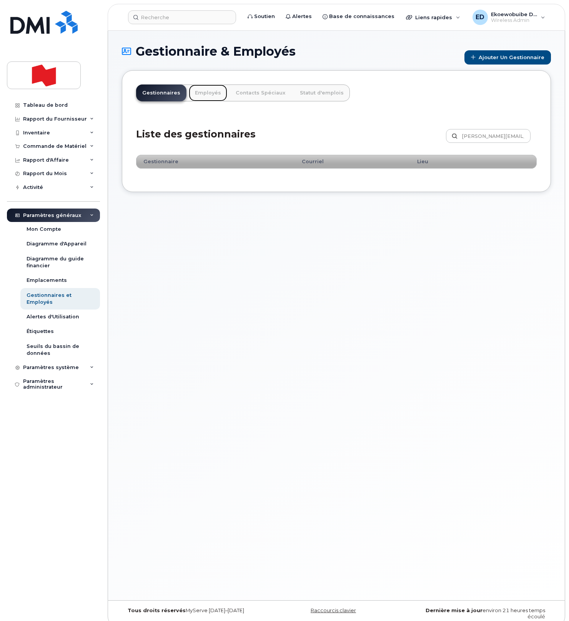
click at [204, 97] on link "Employés" at bounding box center [208, 93] width 38 height 17
click at [204, 95] on link "Employés" at bounding box center [208, 93] width 38 height 17
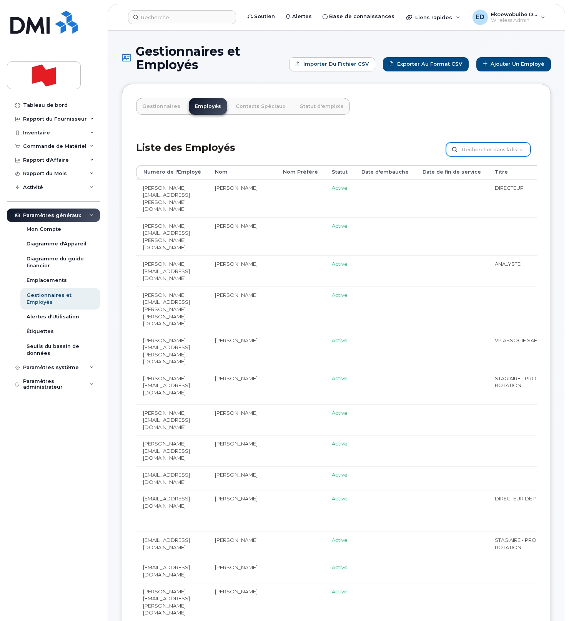
click at [477, 153] on input "text" at bounding box center [488, 150] width 85 height 14
paste input "[PERSON_NAME][EMAIL_ADDRESS][DOMAIN_NAME]"
type input "[PERSON_NAME][EMAIL_ADDRESS][DOMAIN_NAME]"
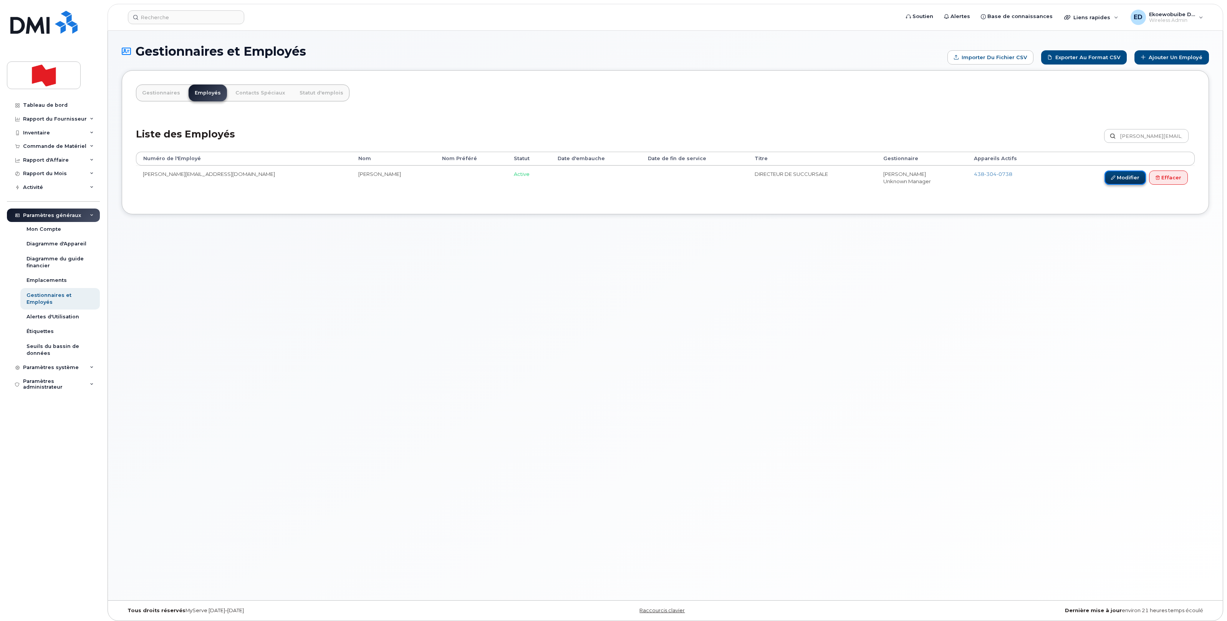
click at [568, 180] on link "Modifier" at bounding box center [1125, 178] width 41 height 14
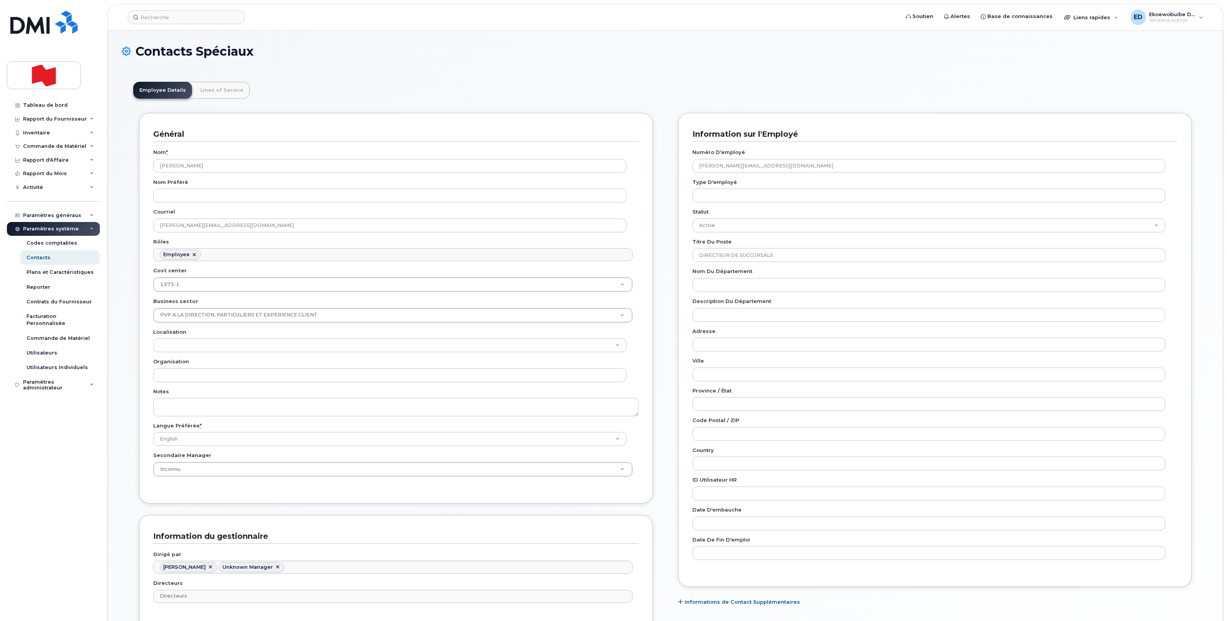
scroll to position [24, 0]
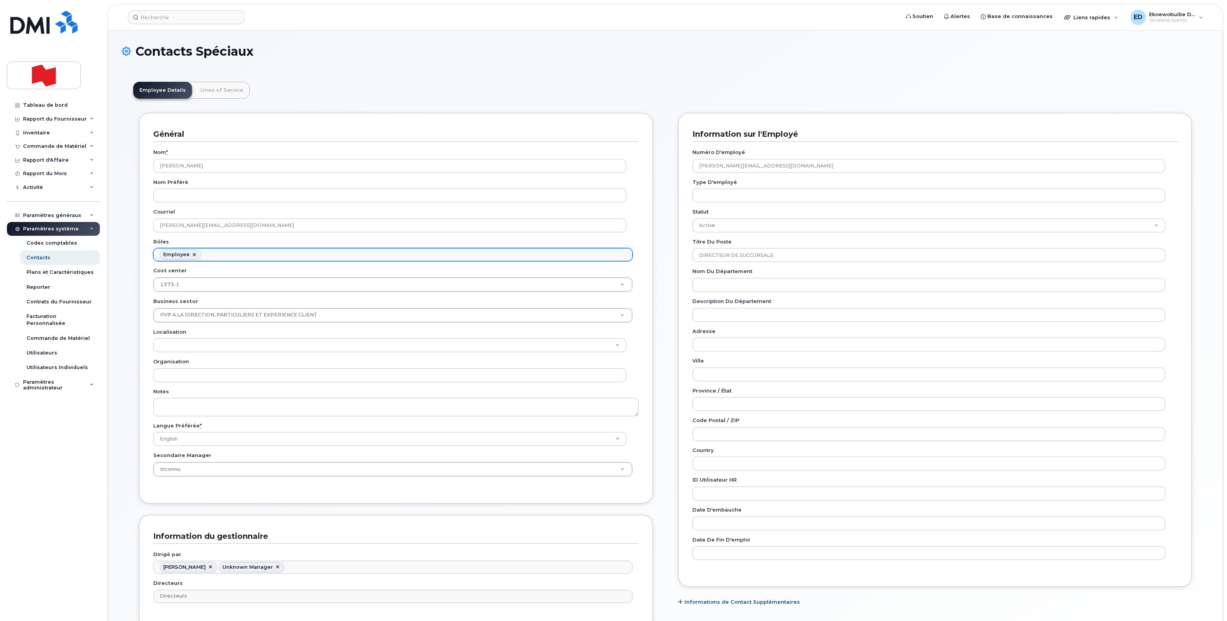
click at [226, 255] on ul "Employee" at bounding box center [393, 255] width 479 height 12
type input "man"
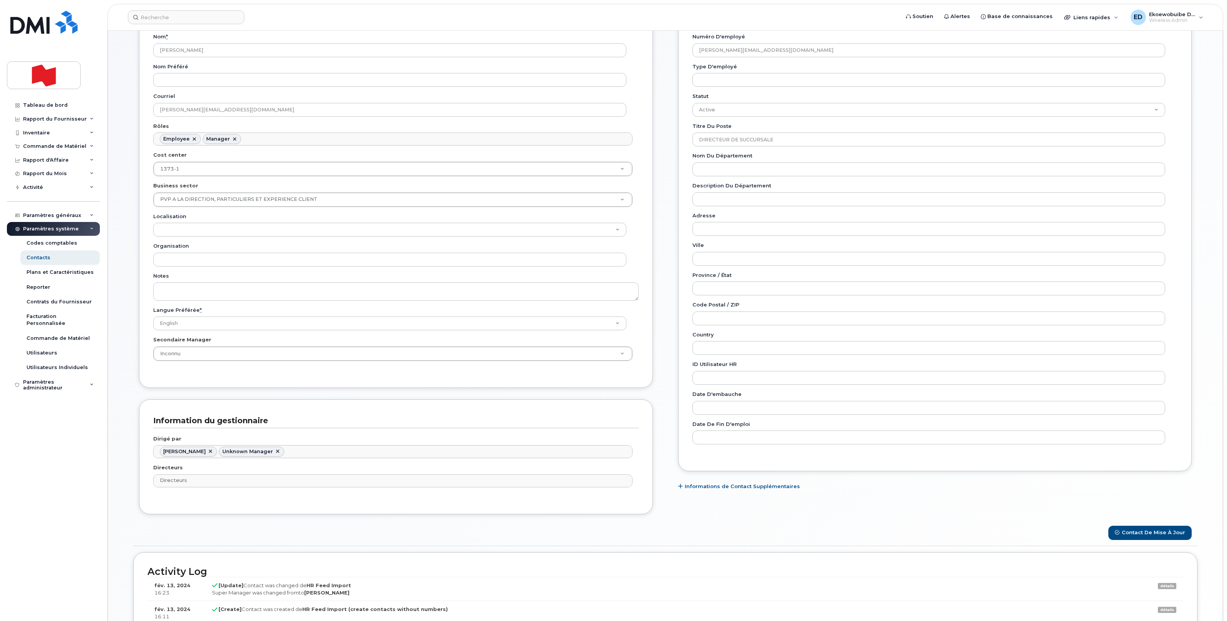
scroll to position [204, 0]
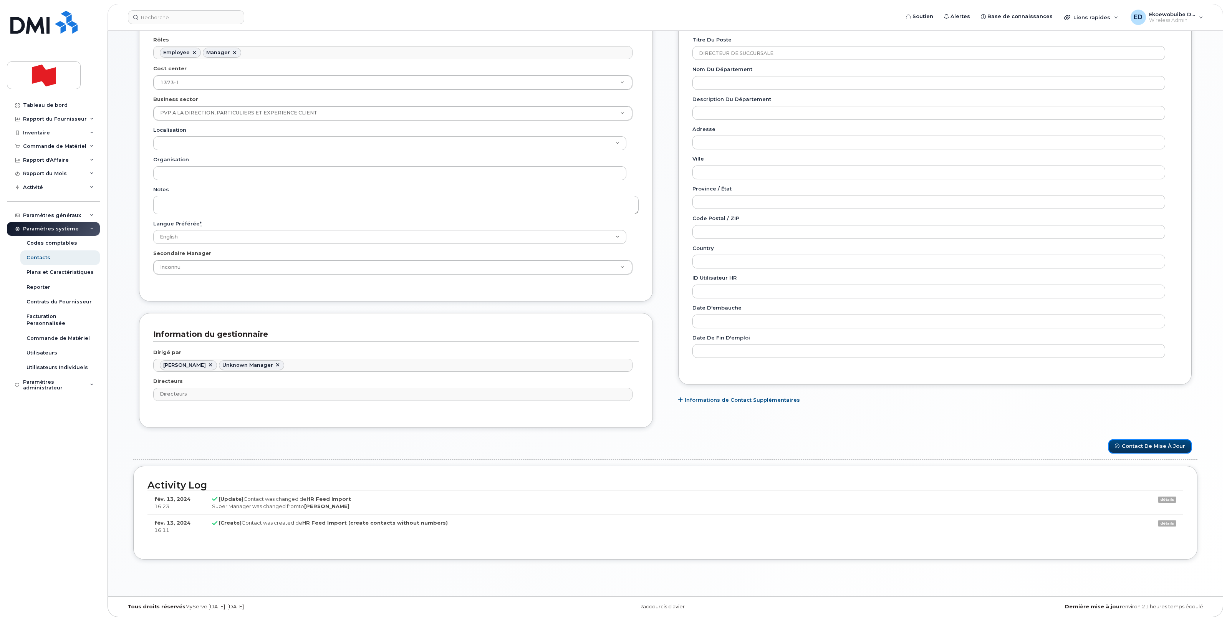
drag, startPoint x: 1157, startPoint y: 446, endPoint x: 1193, endPoint y: 450, distance: 36.0
click at [1157, 446] on button "Contact de mise à jour" at bounding box center [1150, 446] width 83 height 14
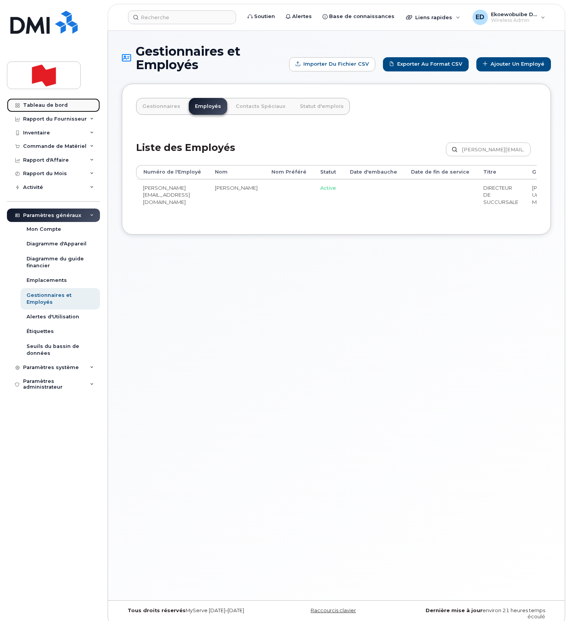
click at [50, 110] on link "Tableau de bord" at bounding box center [53, 105] width 93 height 14
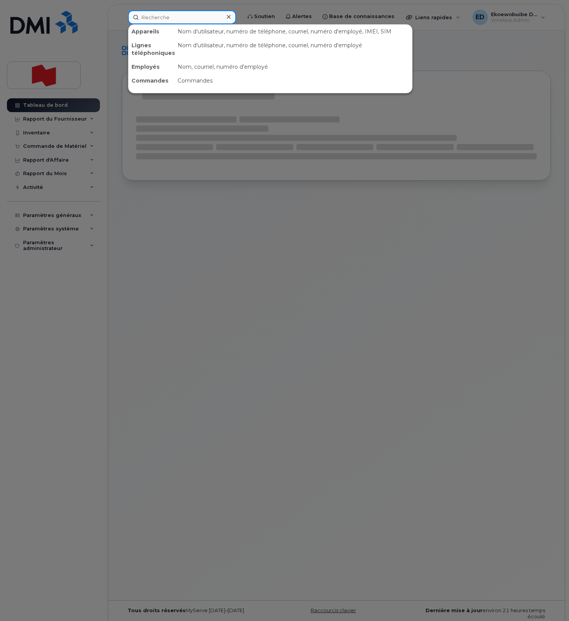
click at [154, 18] on input at bounding box center [182, 17] width 108 height 14
paste input "5142171189"
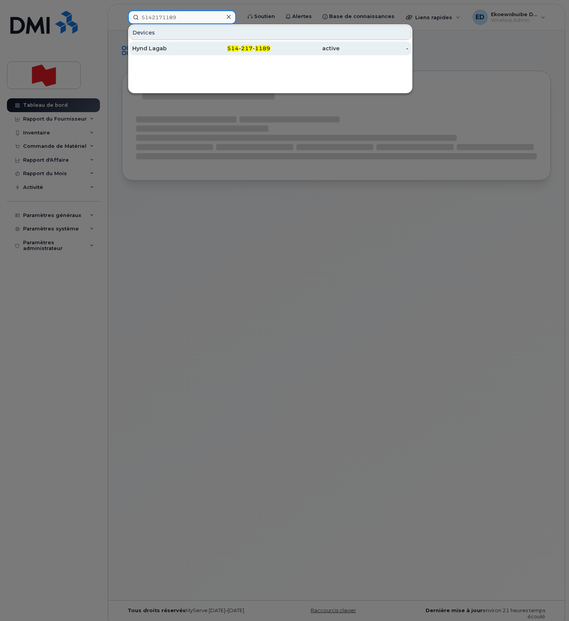
type input "5142171189"
click at [158, 45] on div "Hynd Lagab" at bounding box center [166, 49] width 69 height 8
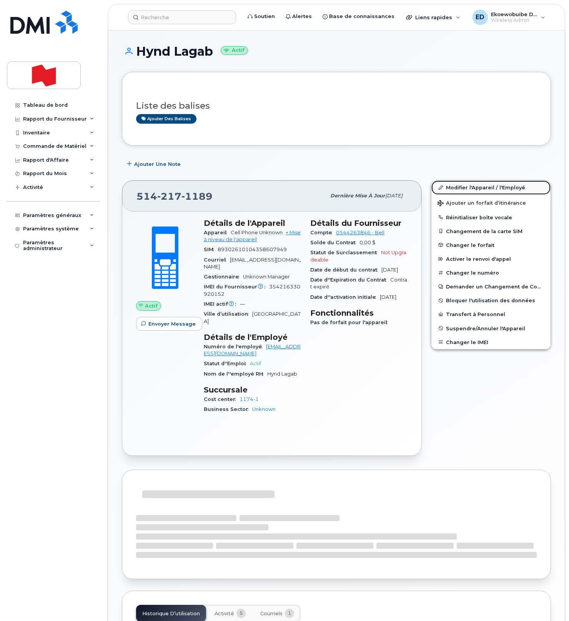
click at [458, 189] on link "Modifier l'Appareil / l'Employé" at bounding box center [490, 188] width 119 height 14
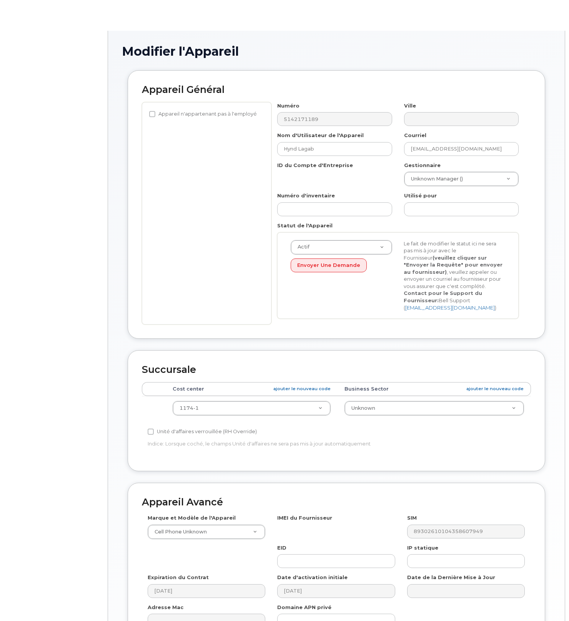
select select "22916206"
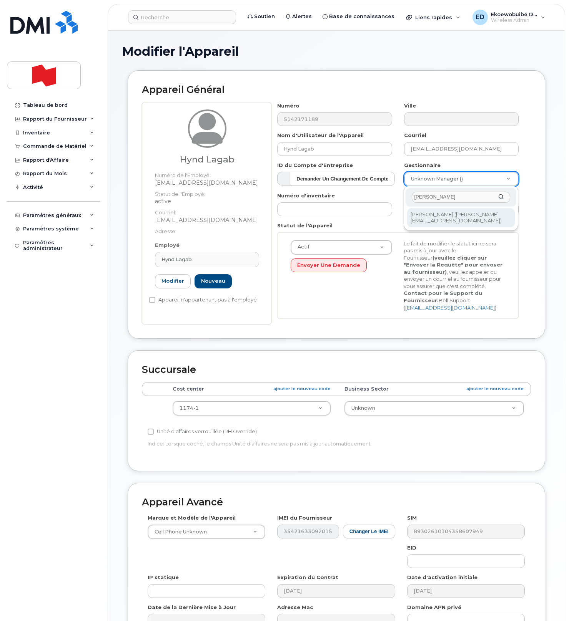
type input "[PERSON_NAME]"
drag, startPoint x: 447, startPoint y: 216, endPoint x: 448, endPoint y: 220, distance: 4.8
type input "1987334"
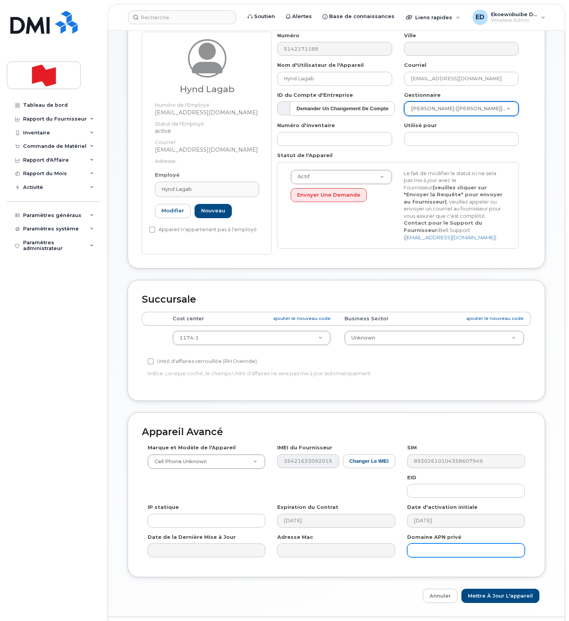
scroll to position [98, 0]
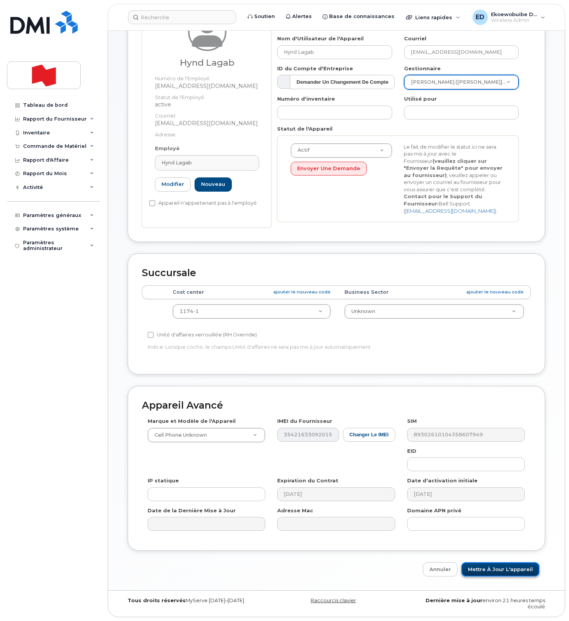
click at [484, 567] on input "Mettre à jour l'appareil" at bounding box center [500, 569] width 78 height 14
type input "Sauvegarde..."
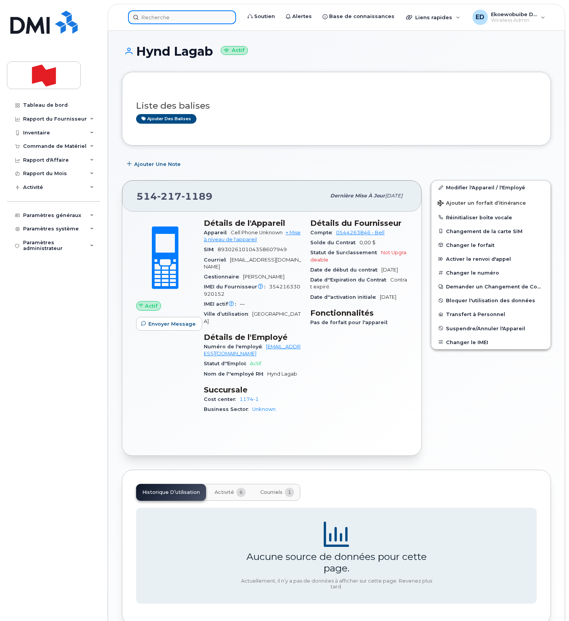
click at [157, 18] on input at bounding box center [182, 17] width 108 height 14
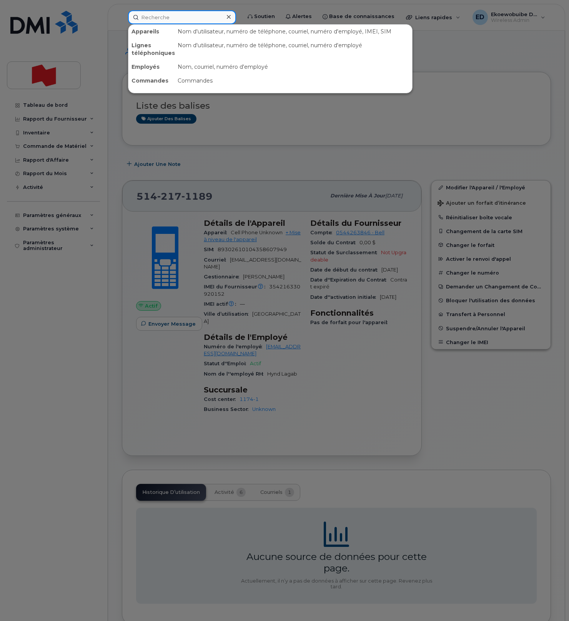
paste input "5147725406"
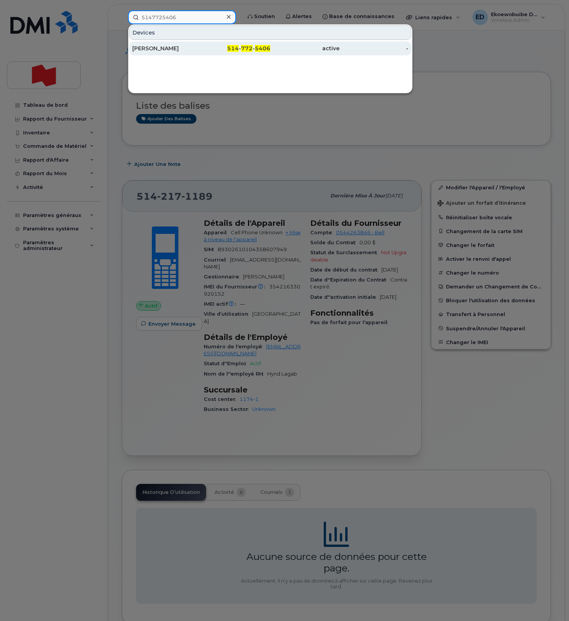
type input "5147725406"
click at [181, 49] on div "[PERSON_NAME]" at bounding box center [166, 49] width 69 height 8
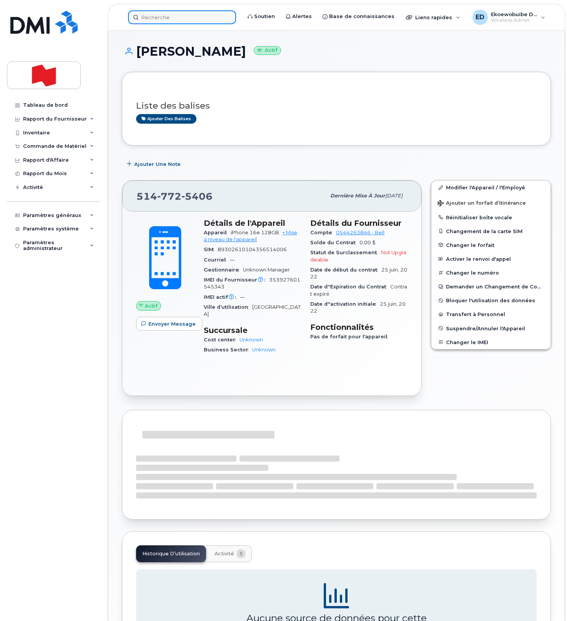
click at [169, 14] on input at bounding box center [182, 17] width 108 height 14
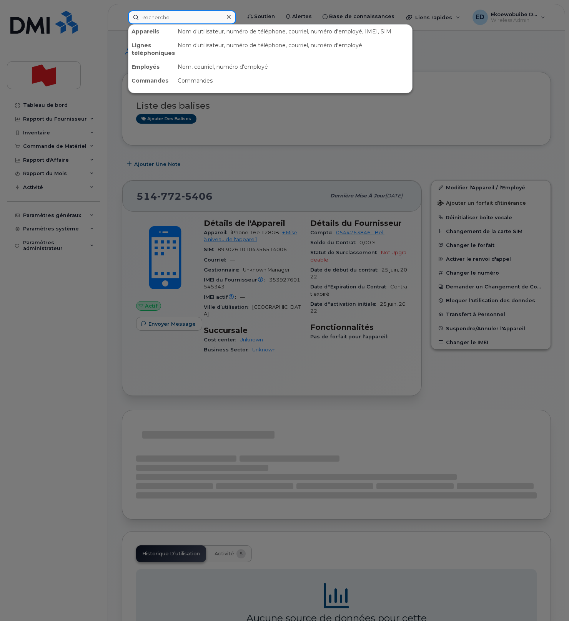
paste input "[PERSON_NAME] [PERSON_NAME]"
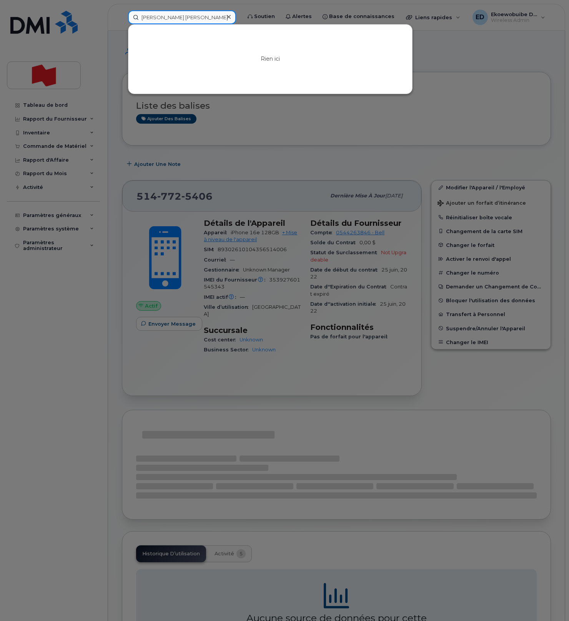
type input "Fatima Zahra Rahal"
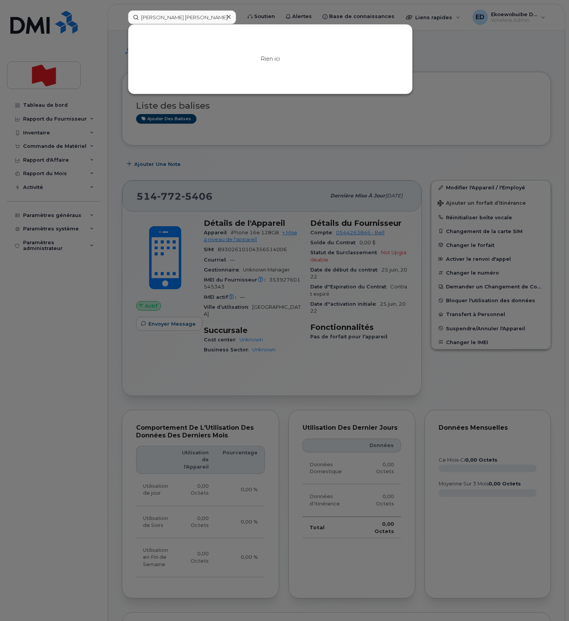
click at [230, 18] on icon at bounding box center [229, 17] width 4 height 6
click at [236, 18] on div at bounding box center [182, 17] width 108 height 14
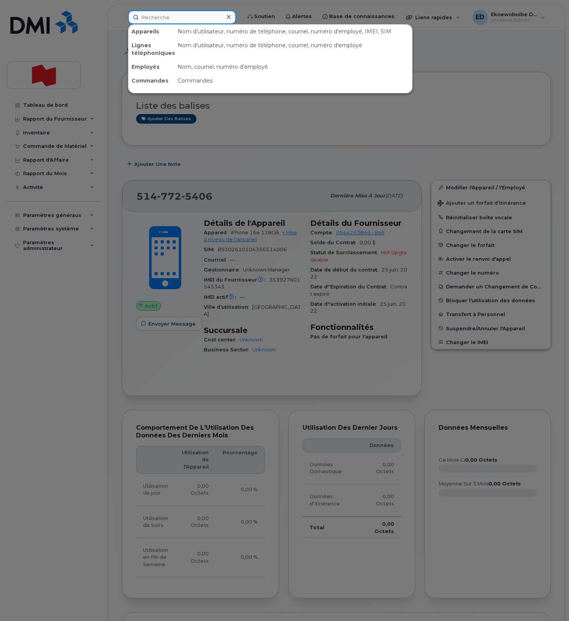
click at [212, 18] on input at bounding box center [182, 17] width 108 height 14
paste input "5147725406"
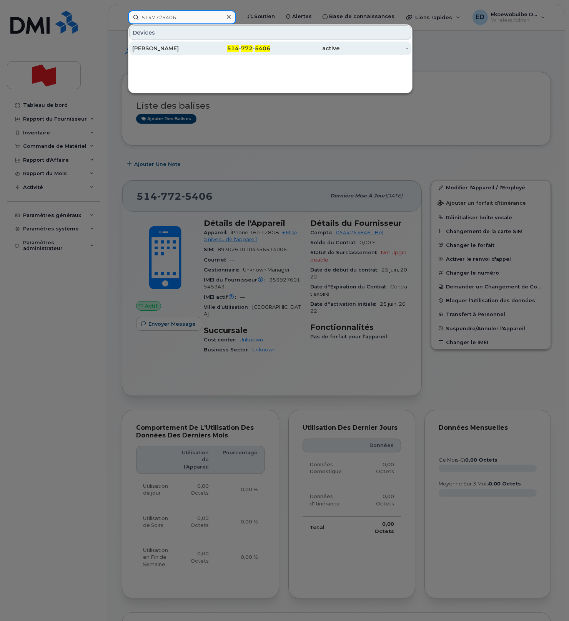
type input "5147725406"
click at [156, 49] on div "[PERSON_NAME]" at bounding box center [166, 49] width 69 height 8
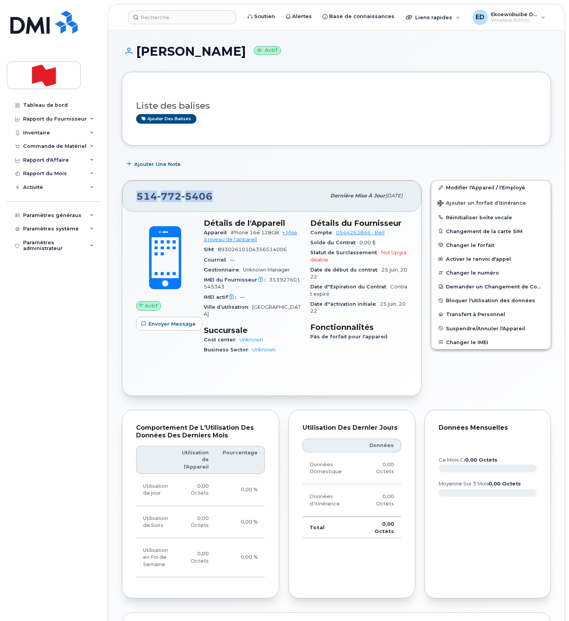
drag, startPoint x: 222, startPoint y: 197, endPoint x: 138, endPoint y: 197, distance: 83.4
click at [138, 197] on div "[PHONE_NUMBER]" at bounding box center [230, 196] width 189 height 16
copy span "[PHONE_NUMBER]"
click at [459, 188] on link "Modifier l'Appareil / l'Employé" at bounding box center [490, 188] width 119 height 14
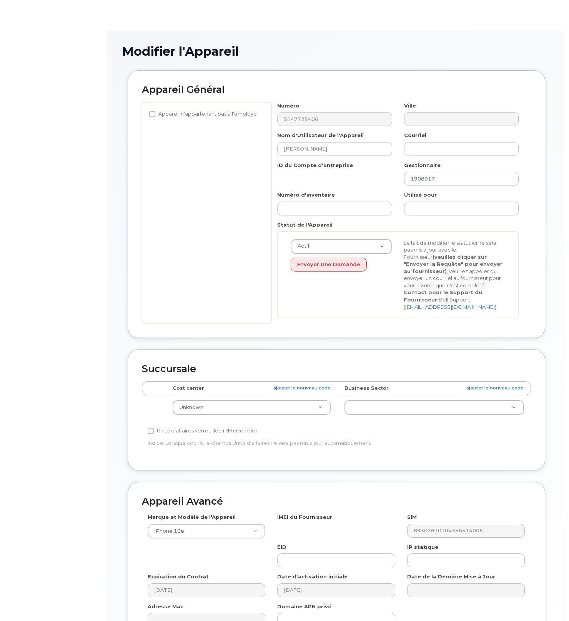
select select "22916206"
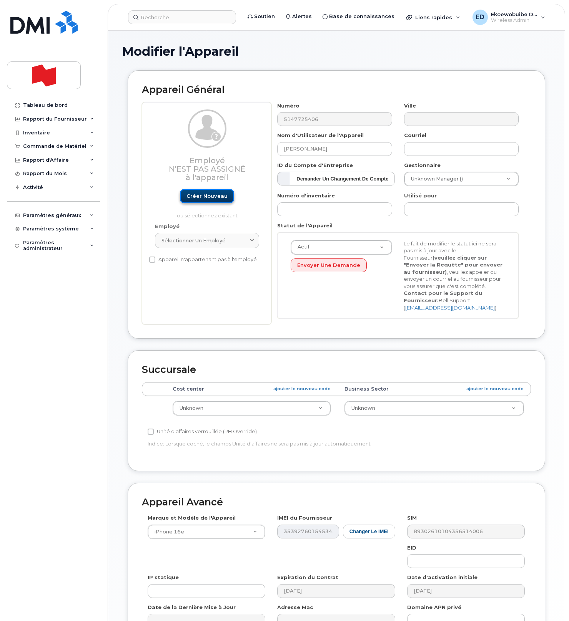
click at [212, 200] on link "Créer nouveau" at bounding box center [207, 196] width 54 height 14
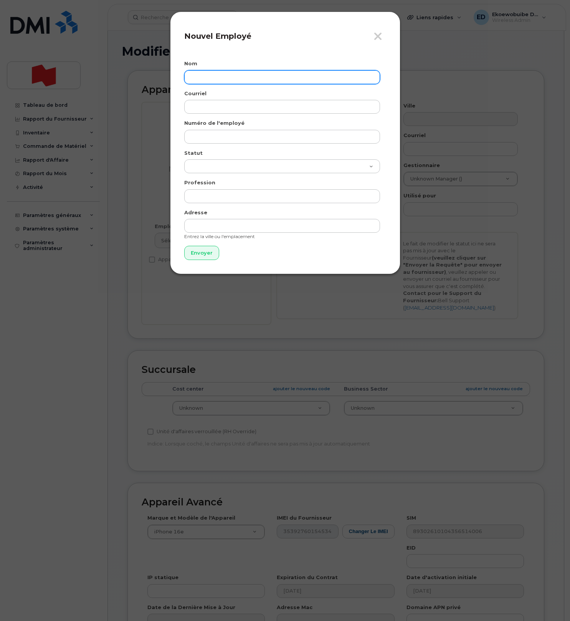
click at [212, 79] on input "text" at bounding box center [282, 77] width 196 height 14
paste input "[PERSON_NAME] [PERSON_NAME]"
type input "[PERSON_NAME] [PERSON_NAME]"
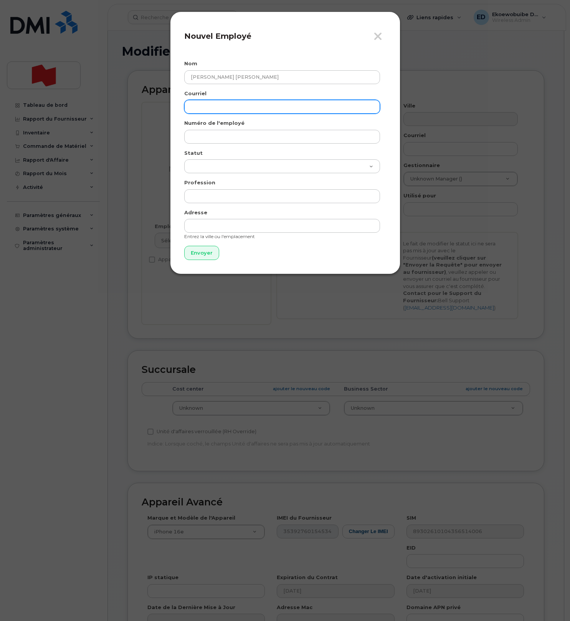
click at [214, 106] on input "email" at bounding box center [282, 107] width 196 height 14
paste input "fatima.zahra.rahal@bnc.ca"
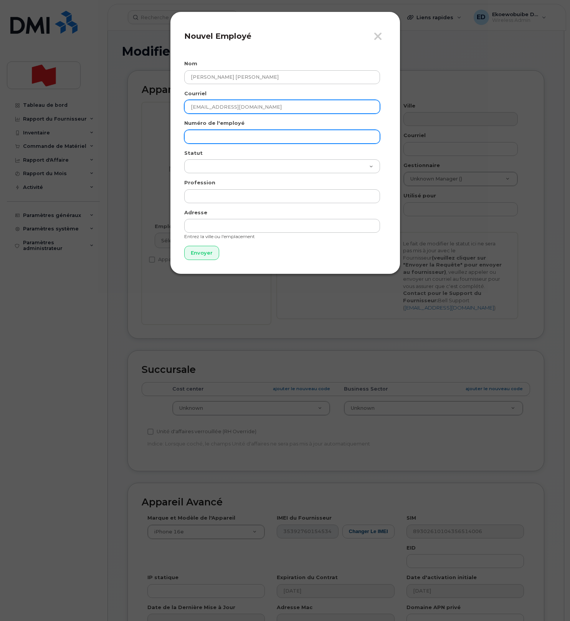
type input "fatima.zahra.rahal@bnc.ca"
click at [216, 131] on input "text" at bounding box center [282, 137] width 196 height 14
paste input "fatima.zahra.rahal@bnc.ca"
type input "fatima.zahra.rahal@bnc.ca"
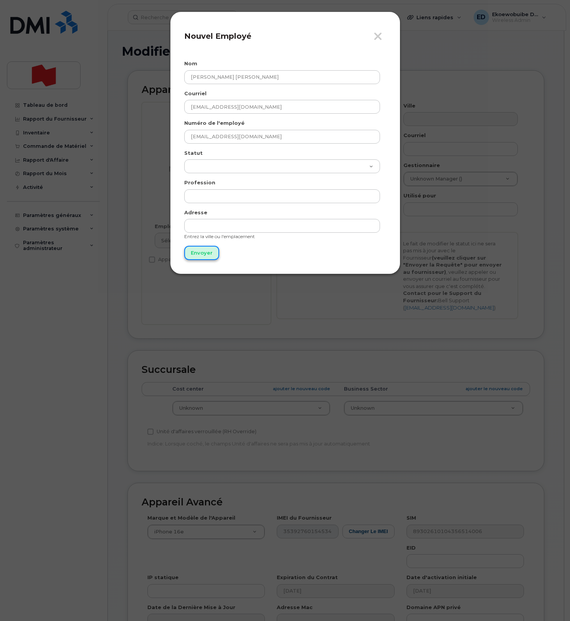
click at [206, 252] on input "Envoyer" at bounding box center [201, 253] width 35 height 14
type input "Envoyer"
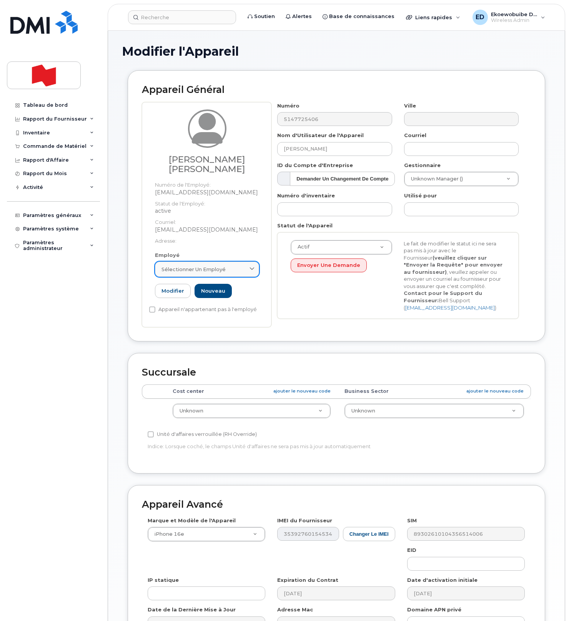
click at [237, 266] on div "Sélectionner un employé" at bounding box center [206, 269] width 91 height 7
paste input "fatima.zahra.rahal@bnc.ca"
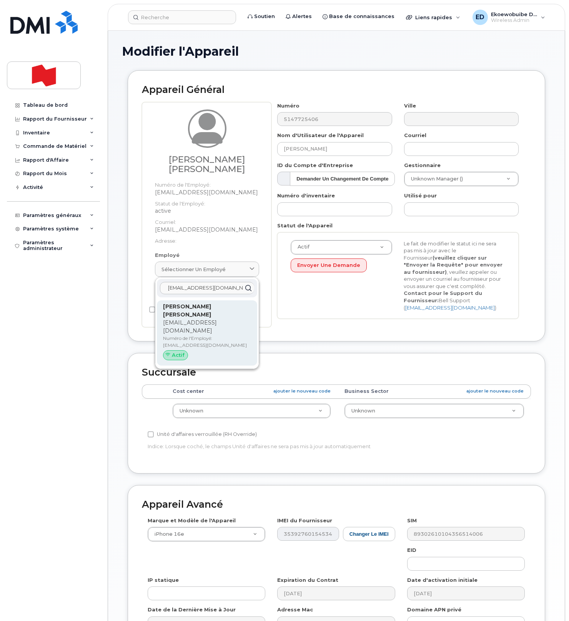
type input "fatima.zahra.rahal@bnc.ca"
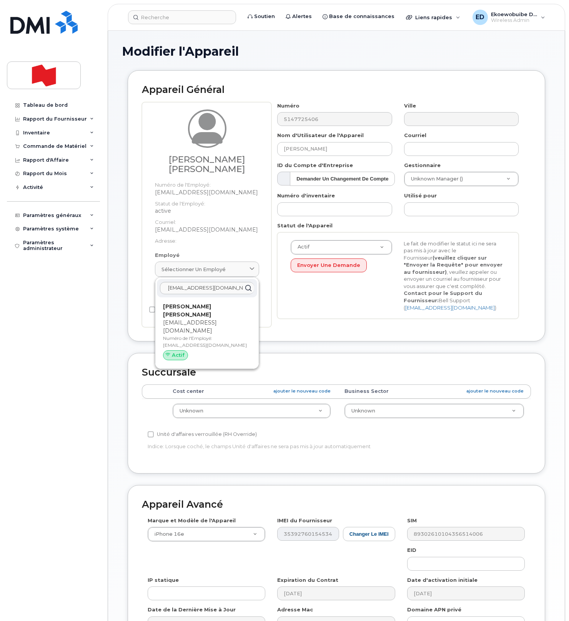
click at [185, 319] on p "fatima.zahra.rahal@bnc.ca" at bounding box center [207, 327] width 88 height 16
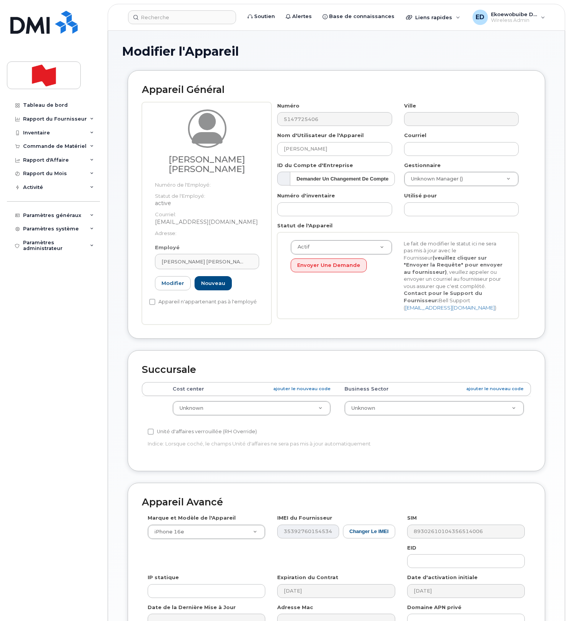
type input "Fatima Zahra Rahal"
type input "fatima.zahra.rahal@bnc.ca"
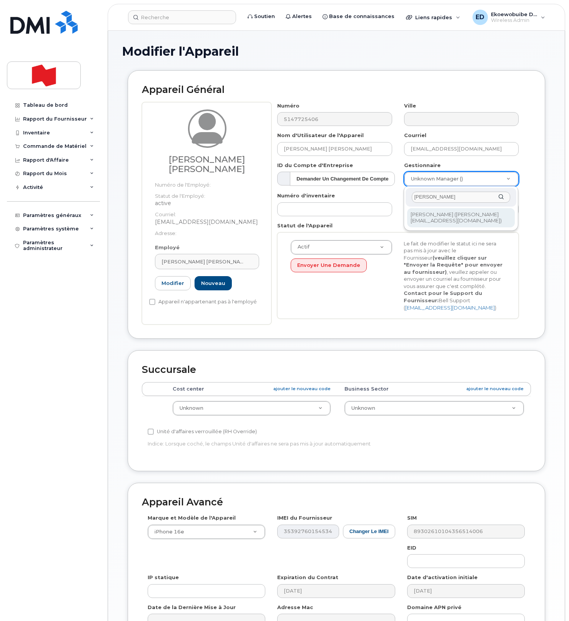
type input "Stephane Coulombe"
type input "1921214"
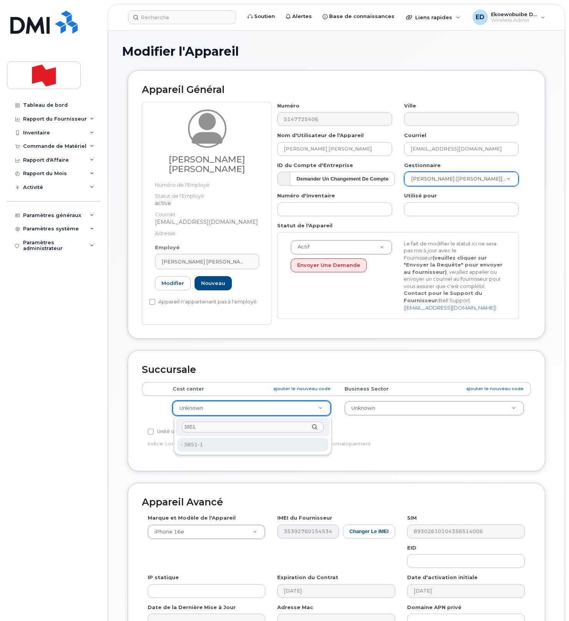
type input "3851"
type input "22916445"
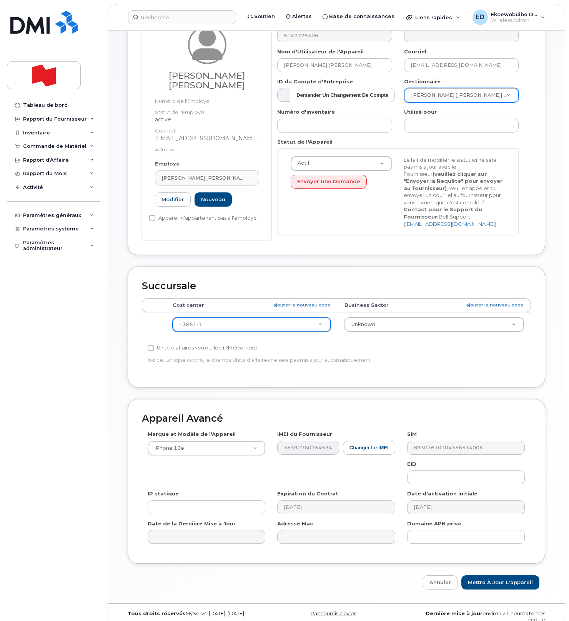
scroll to position [98, 0]
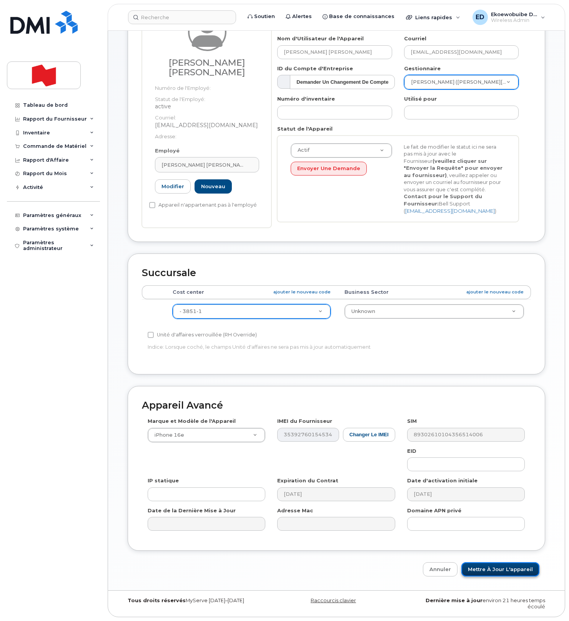
click at [492, 570] on input "Mettre à jour l'appareil" at bounding box center [500, 569] width 78 height 14
type input "Sauvegarde..."
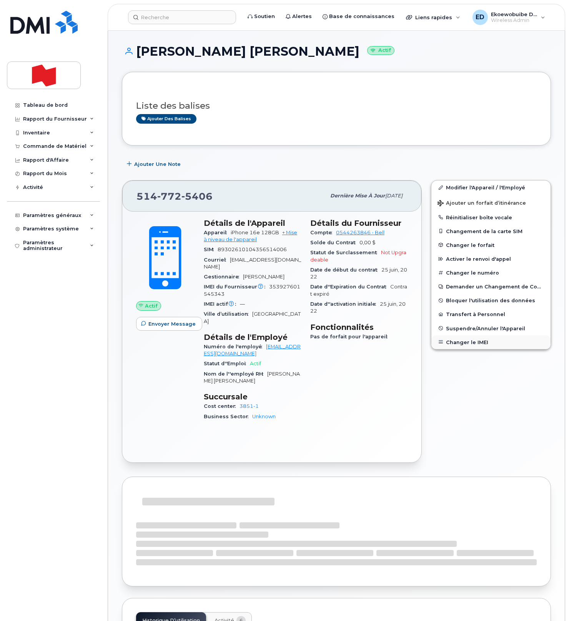
click at [465, 343] on button "Changer le IMEI" at bounding box center [490, 342] width 119 height 14
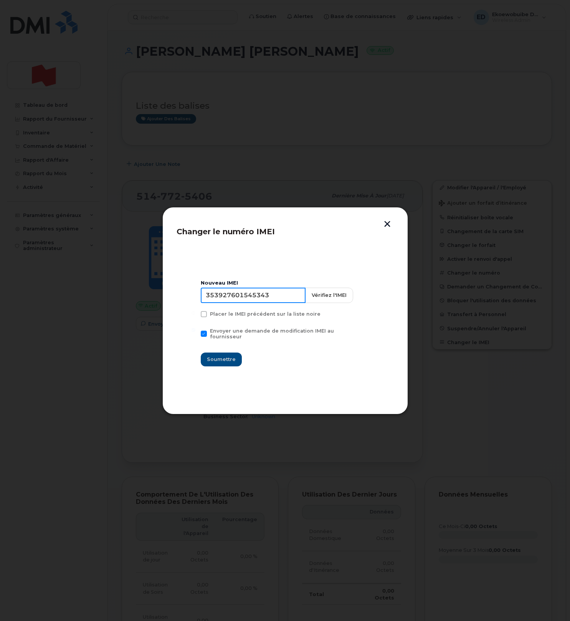
click at [235, 297] on input "353927601545343" at bounding box center [253, 295] width 105 height 15
paste input "4216330985528"
type input "354216330985528"
drag, startPoint x: 231, startPoint y: 357, endPoint x: 234, endPoint y: 364, distance: 7.6
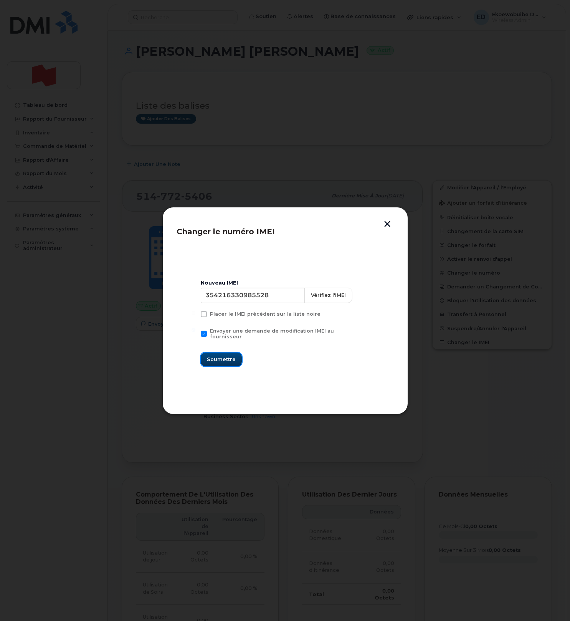
click at [231, 357] on span "Soumettre" at bounding box center [221, 359] width 29 height 7
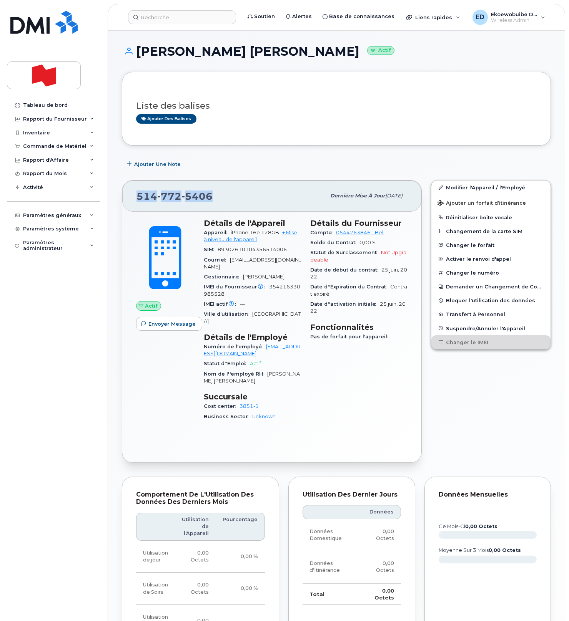
drag, startPoint x: 219, startPoint y: 201, endPoint x: 139, endPoint y: 200, distance: 79.1
click at [139, 200] on div "[PHONE_NUMBER]" at bounding box center [230, 196] width 189 height 16
copy span "[PHONE_NUMBER]"
click at [159, 18] on input at bounding box center [182, 17] width 108 height 14
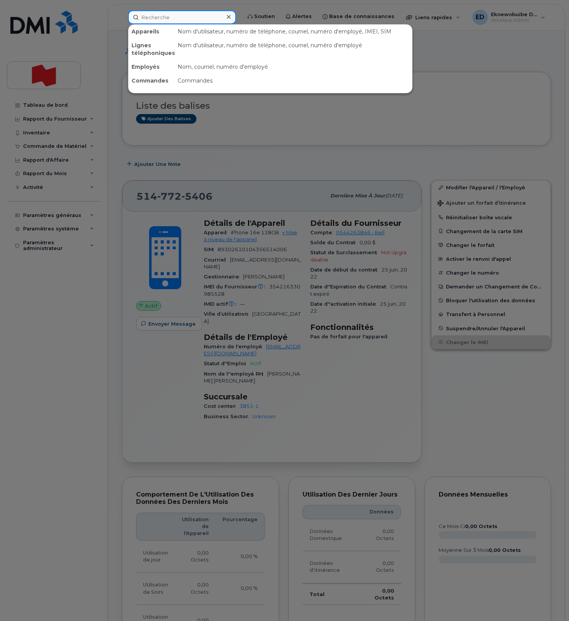
paste input "5142328562"
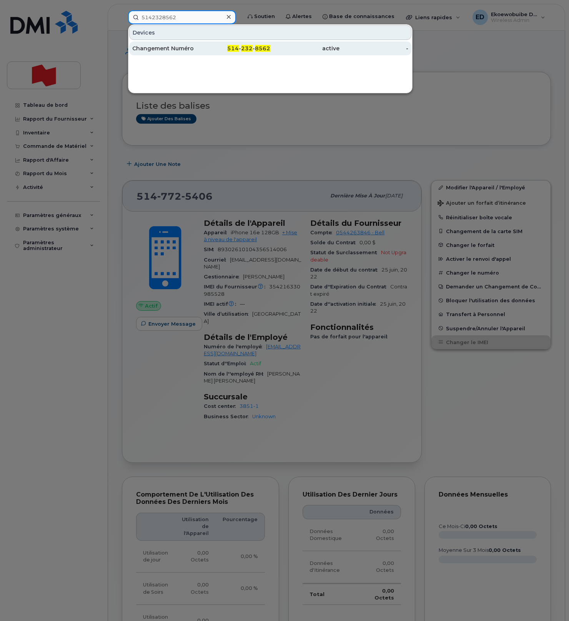
type input "5142328562"
click at [170, 46] on div "Changement Numéro" at bounding box center [166, 49] width 69 height 8
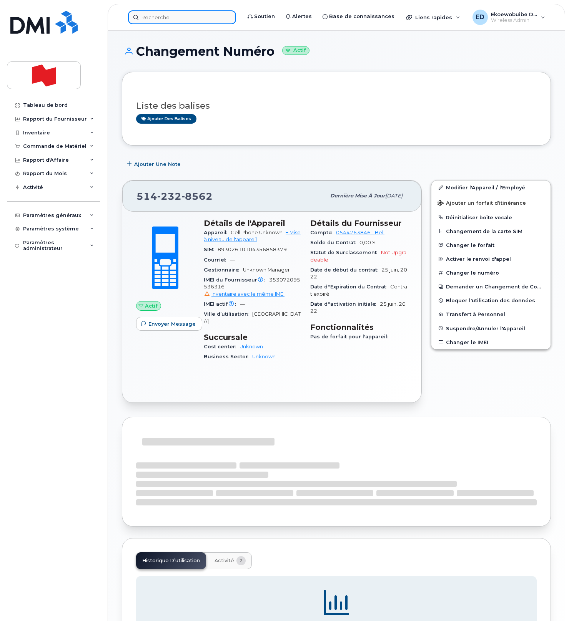
click at [166, 18] on input at bounding box center [182, 17] width 108 height 14
click at [165, 18] on input at bounding box center [182, 17] width 108 height 14
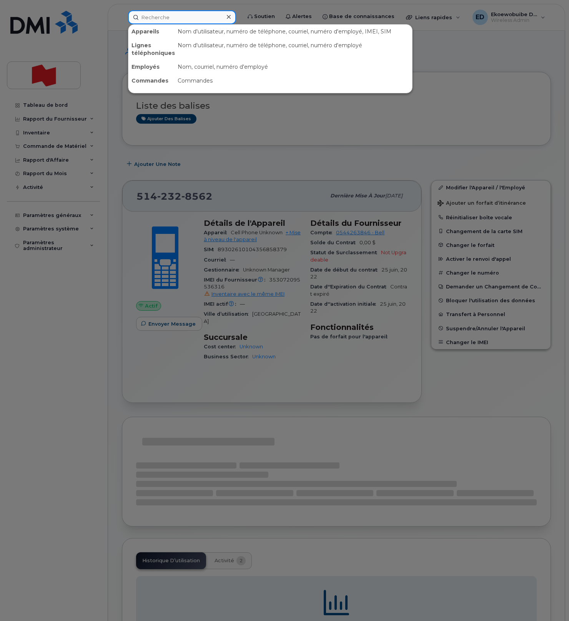
paste input "[PERSON_NAME]"
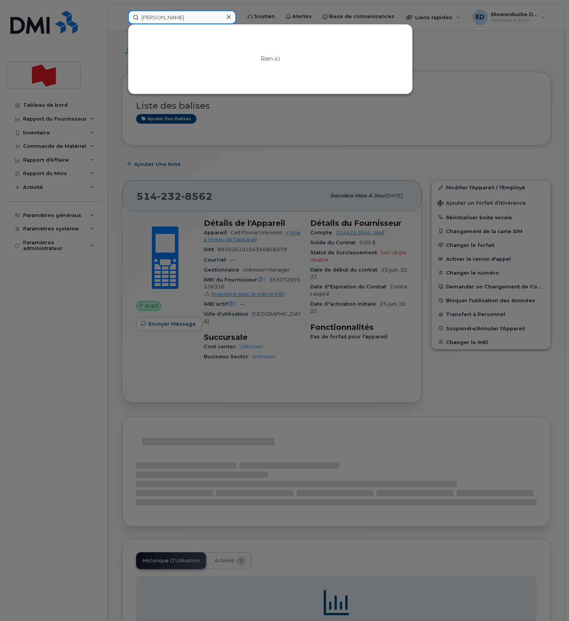
type input "[PERSON_NAME]"
click at [441, 57] on div at bounding box center [284, 310] width 569 height 621
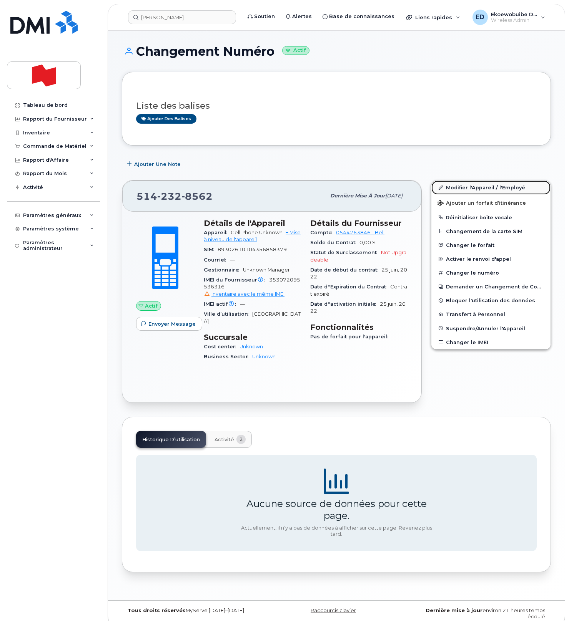
click at [456, 189] on link "Modifier l'Appareil / l'Employé" at bounding box center [490, 188] width 119 height 14
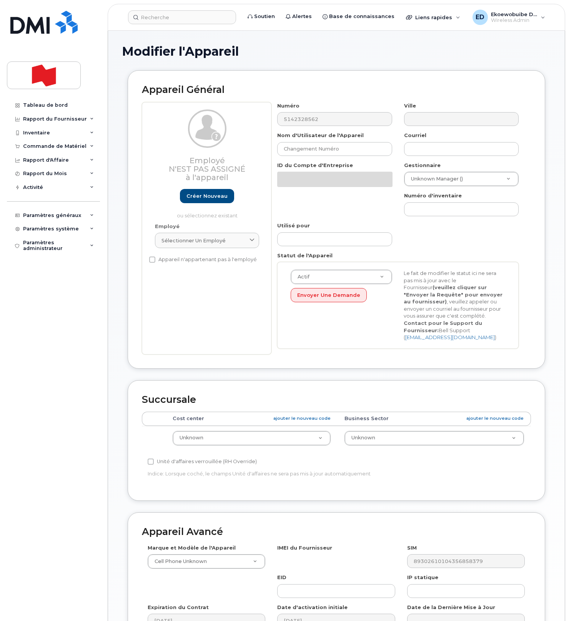
select select "22916206"
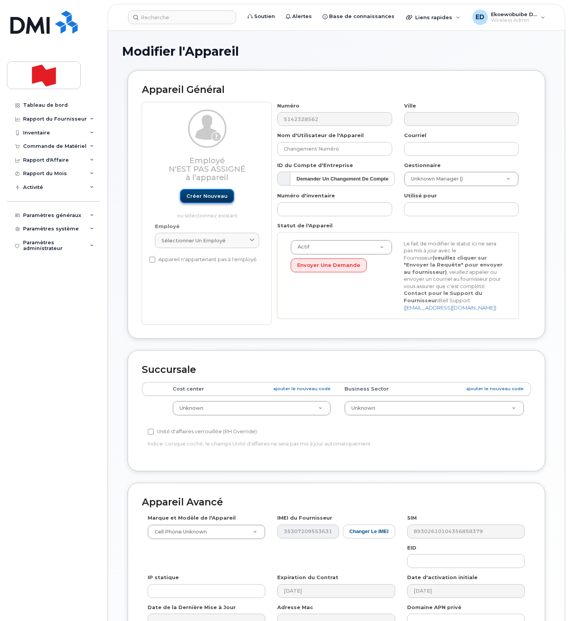
click at [212, 199] on link "Créer nouveau" at bounding box center [207, 196] width 54 height 14
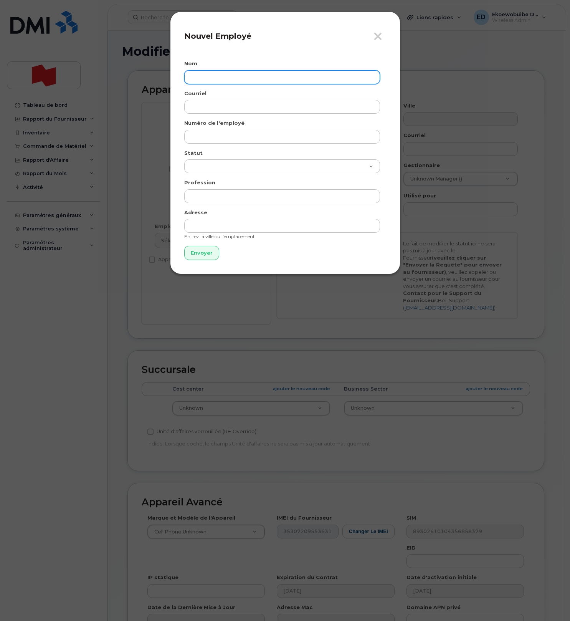
click at [212, 78] on input "text" at bounding box center [282, 77] width 196 height 14
paste input "Blair Velan"
type input "Blair Velan"
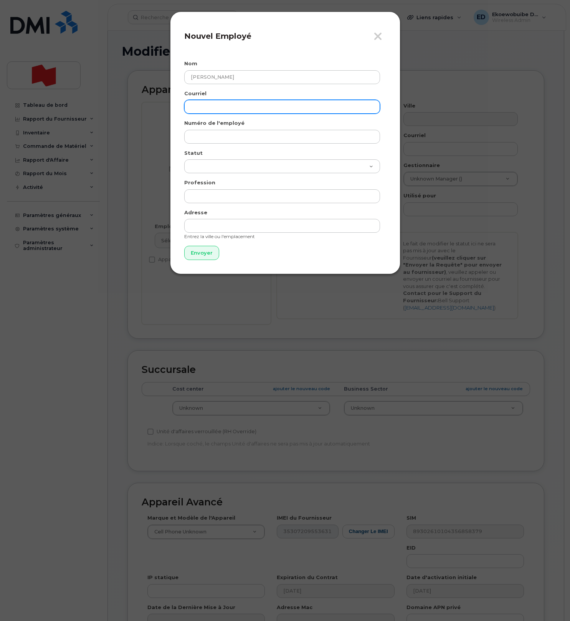
click at [220, 106] on input "email" at bounding box center [282, 107] width 196 height 14
paste input "blair.velan@nbc.ca"
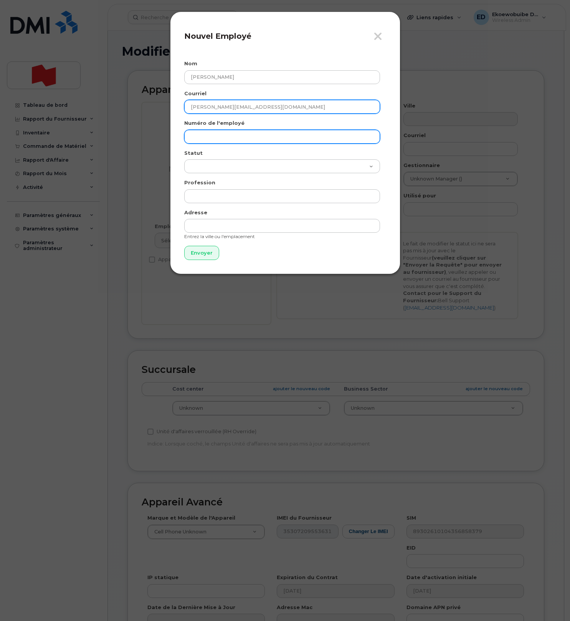
type input "blair.velan@nbc.ca"
click at [209, 137] on input "text" at bounding box center [282, 137] width 196 height 14
paste input "blair.velan@nbc.ca"
type input "blair.velan@nbc.ca"
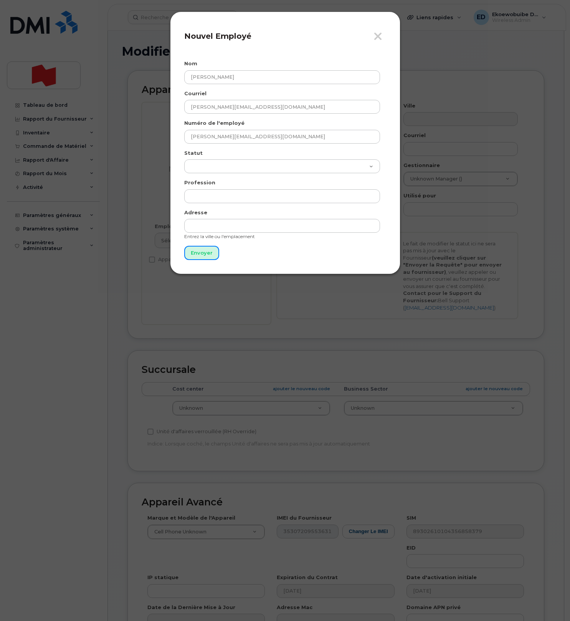
click at [207, 252] on input "Envoyer" at bounding box center [201, 253] width 35 height 14
type input "Envoyer"
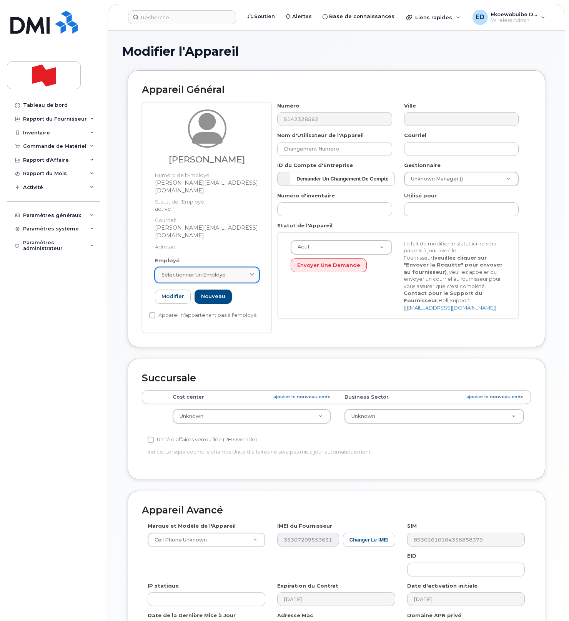
click at [245, 271] on div "Sélectionner un employé" at bounding box center [206, 274] width 91 height 7
paste input "blair.velan@nbc.ca"
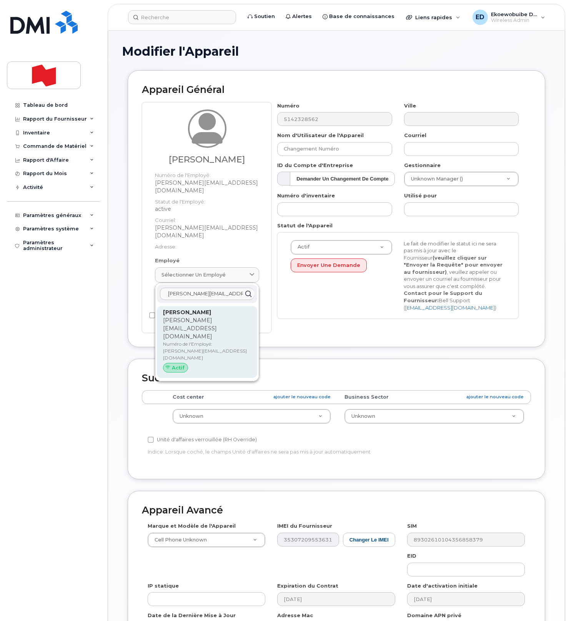
type input "blair.velan@nbc.ca"
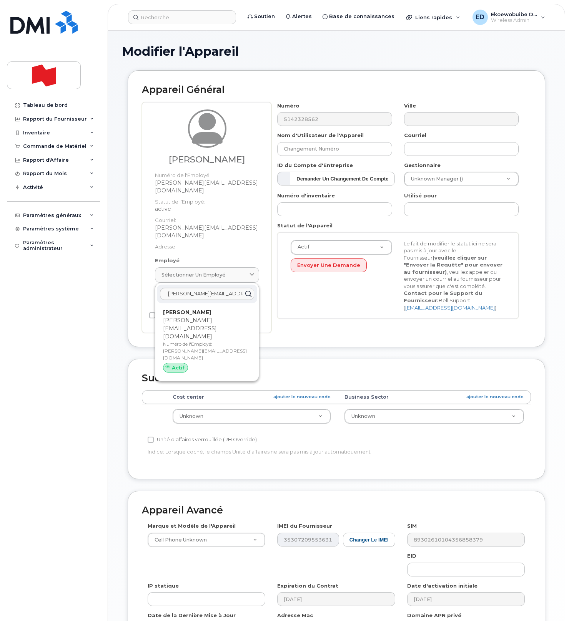
click at [189, 341] on p "Numéro de l'Employé: blair.velan@nbc.ca" at bounding box center [207, 351] width 88 height 21
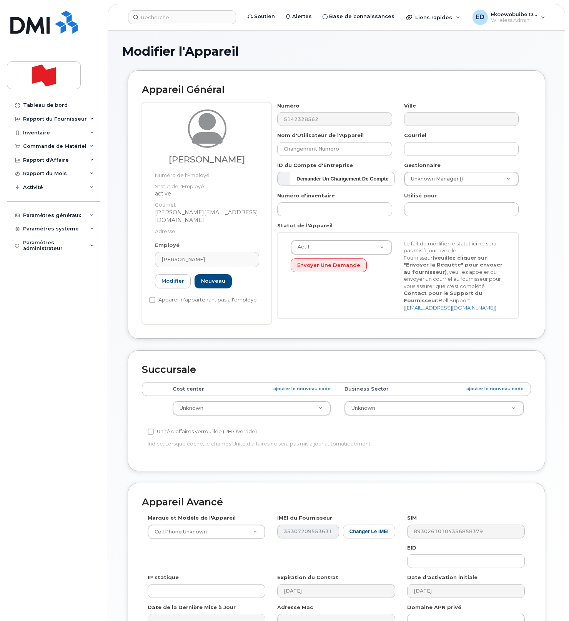
type input "blair.velan@nbc.ca"
type input "Blair Velan"
type input "blair.velan@nbc.ca"
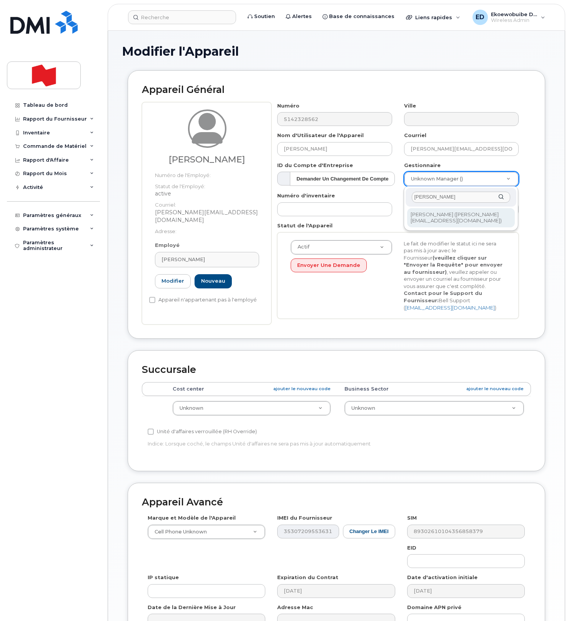
type input "[PERSON_NAME]"
type input "1957280"
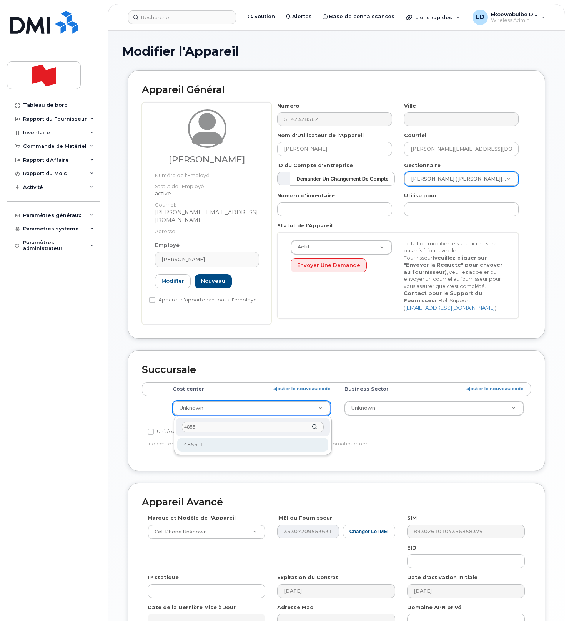
type input "4855"
type input "22916312"
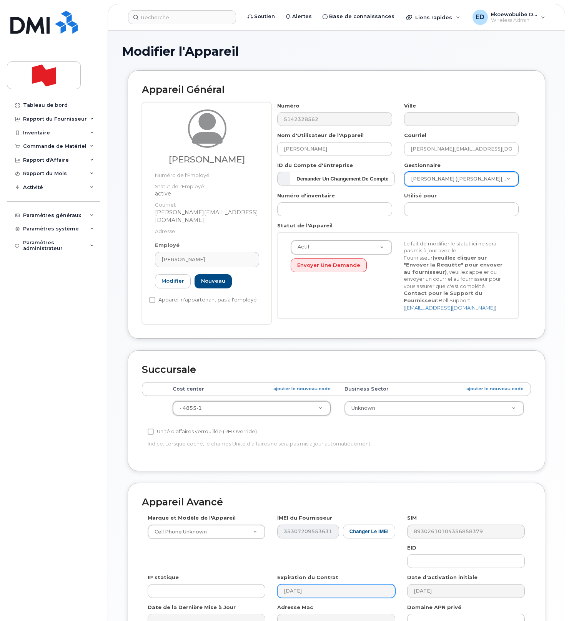
scroll to position [98, 0]
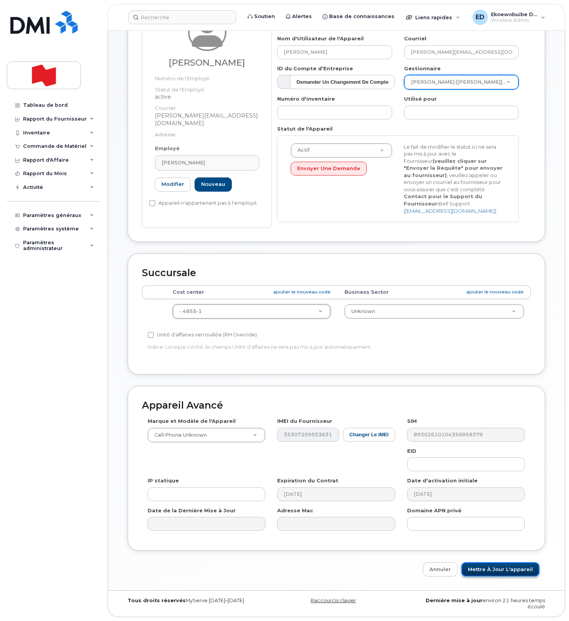
click at [493, 570] on input "Mettre à jour l'appareil" at bounding box center [500, 569] width 78 height 14
type input "Sauvegarde..."
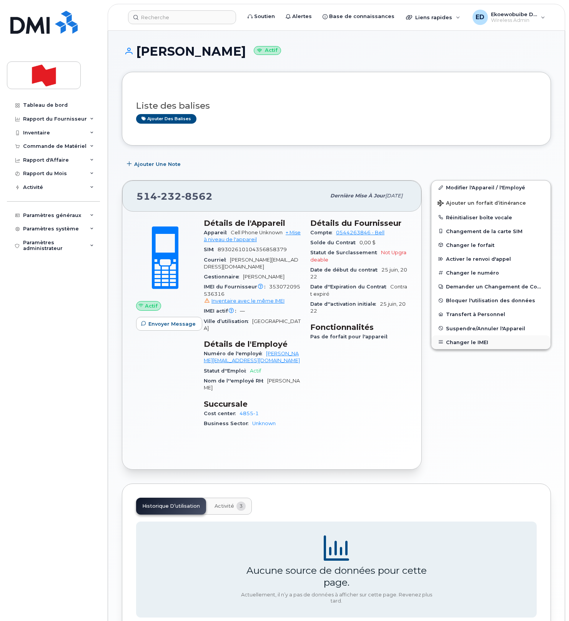
click at [464, 341] on button "Changer le IMEI" at bounding box center [490, 342] width 119 height 14
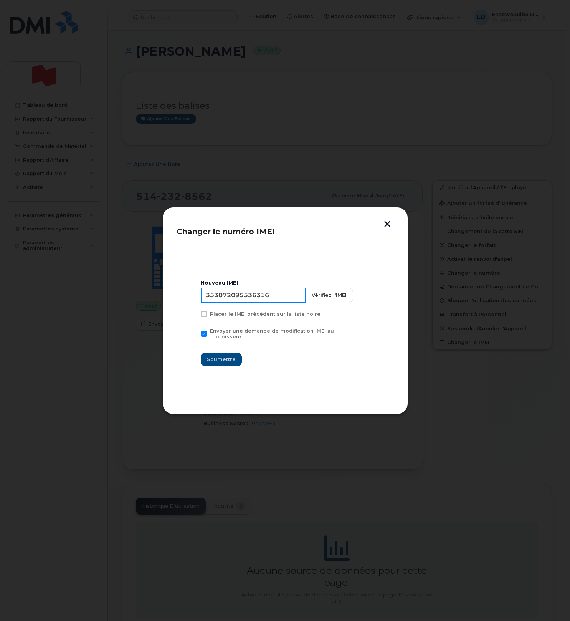
click at [242, 302] on input "353072095536316" at bounding box center [253, 295] width 105 height 15
click at [241, 302] on input "353072095536316" at bounding box center [253, 295] width 105 height 15
paste input "350422148365465"
type input "350422148365465"
drag, startPoint x: 225, startPoint y: 357, endPoint x: 241, endPoint y: 365, distance: 17.5
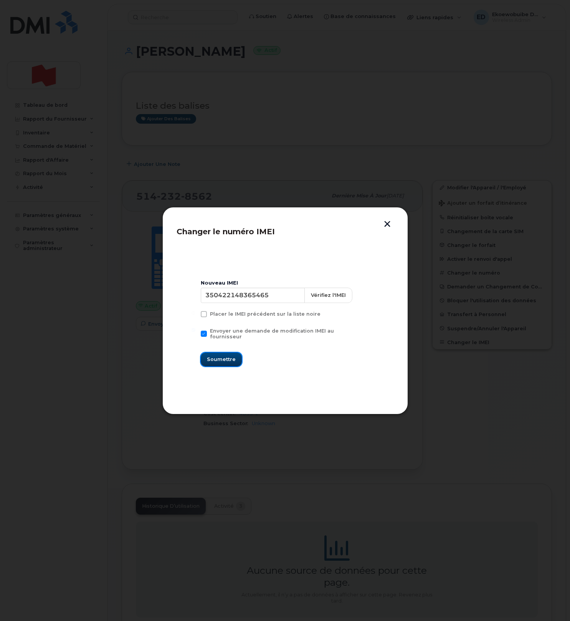
click at [225, 357] on span "Soumettre" at bounding box center [221, 359] width 29 height 7
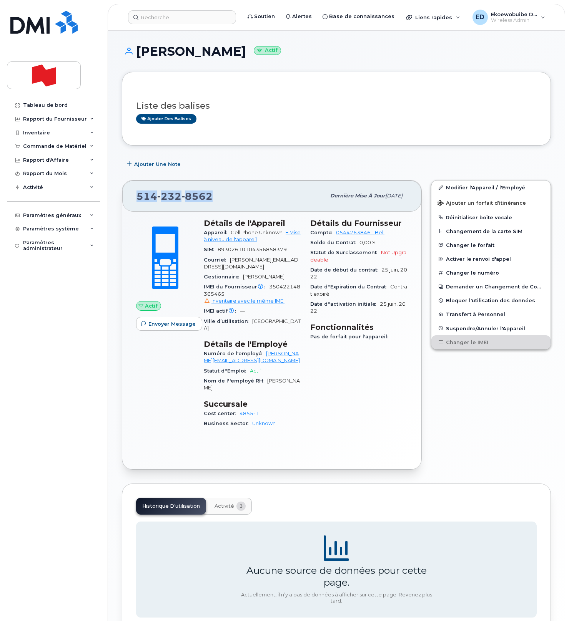
drag, startPoint x: 217, startPoint y: 201, endPoint x: 135, endPoint y: 201, distance: 81.8
click at [135, 201] on div "514 232 8562 Dernière mise à jour 17 sept., 2025" at bounding box center [271, 196] width 299 height 31
copy span "514 232 8562"
click at [188, 22] on input at bounding box center [182, 17] width 108 height 14
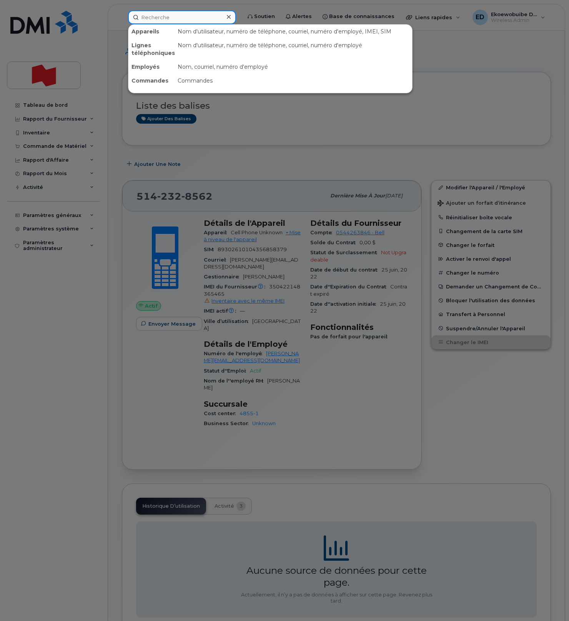
click at [187, 22] on input at bounding box center [182, 17] width 108 height 14
paste input "438-468-7030"
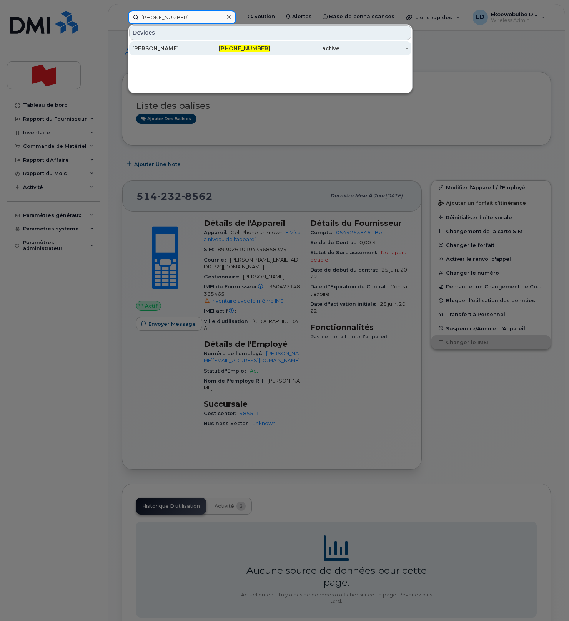
type input "438-468-7030"
click at [159, 48] on div "[PERSON_NAME]" at bounding box center [166, 49] width 69 height 8
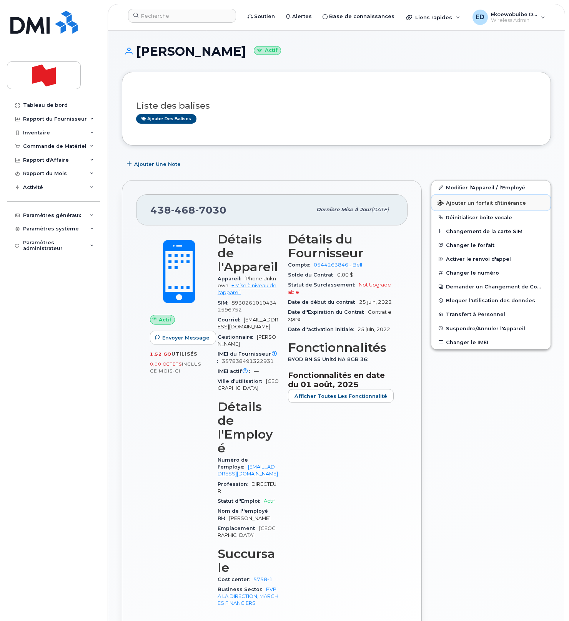
click at [459, 206] on button "Ajouter un forfait d’itinérance" at bounding box center [490, 203] width 119 height 16
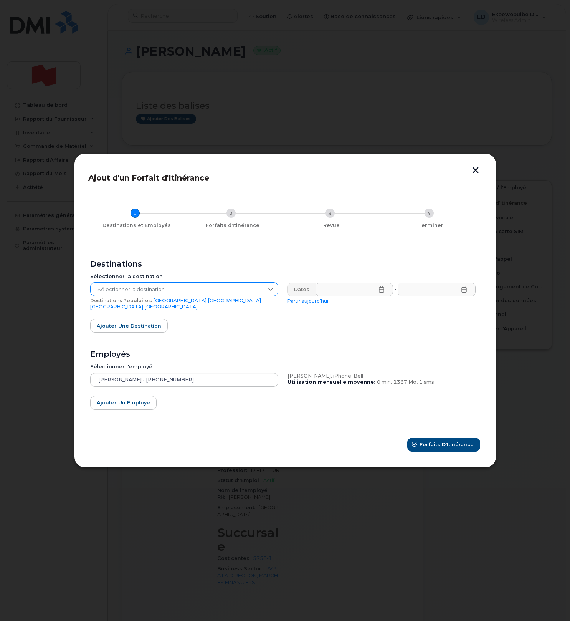
click at [238, 294] on span "Sélectionner la destination" at bounding box center [177, 290] width 173 height 14
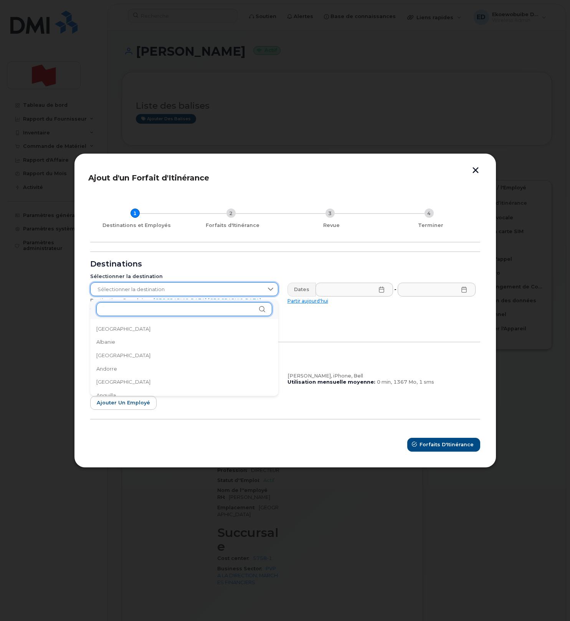
click at [146, 313] on input "text" at bounding box center [184, 309] width 176 height 14
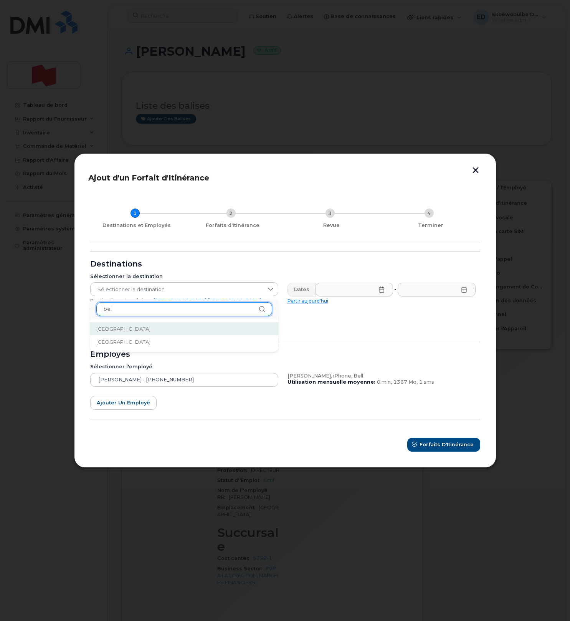
type input "bel"
click at [144, 328] on li "[GEOGRAPHIC_DATA]" at bounding box center [184, 328] width 188 height 13
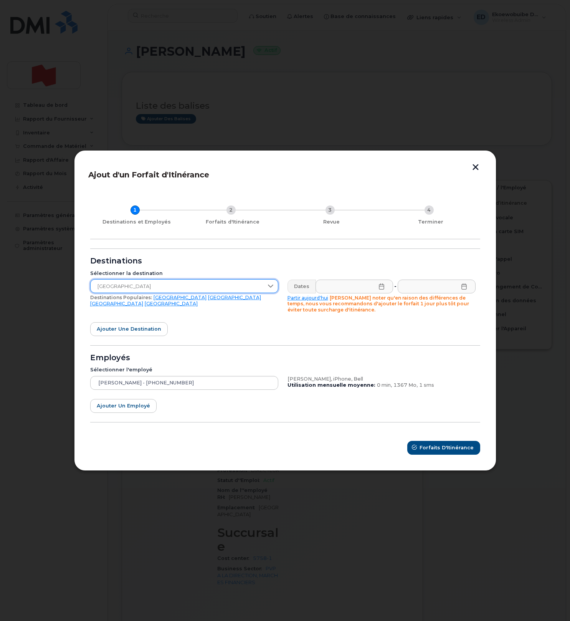
click at [384, 286] on icon at bounding box center [381, 287] width 5 height 6
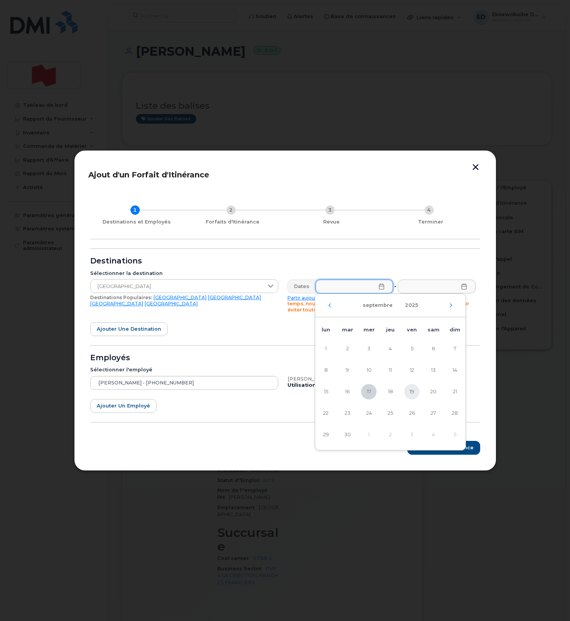
click at [416, 394] on span "19" at bounding box center [412, 391] width 15 height 15
type input "[DATE]"
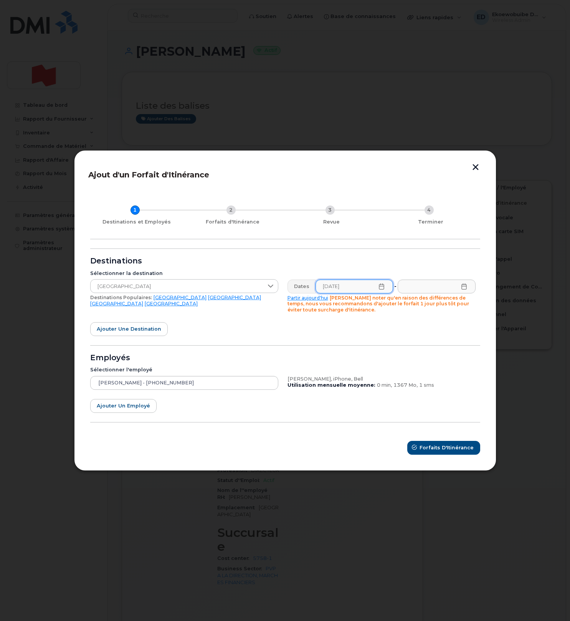
click at [466, 287] on icon at bounding box center [464, 287] width 5 height 6
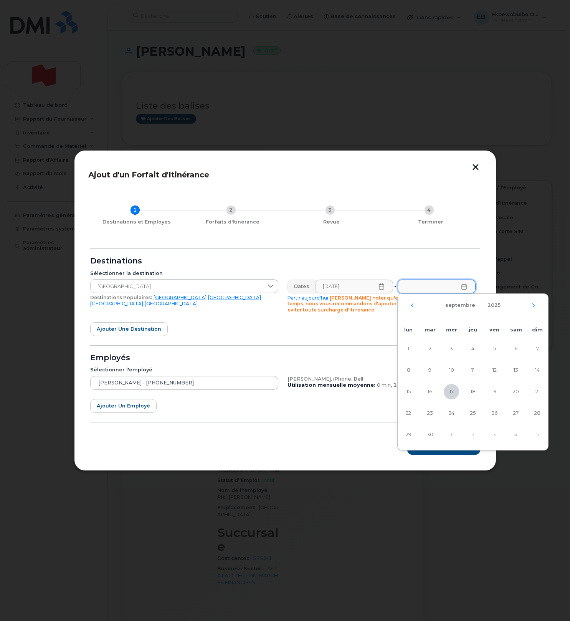
click at [537, 305] on div "septembre 2025" at bounding box center [473, 305] width 151 height 23
click at [536, 305] on icon "Mois suivant" at bounding box center [534, 305] width 5 height 6
click at [407, 392] on span "13" at bounding box center [408, 391] width 15 height 15
type input "[DATE]"
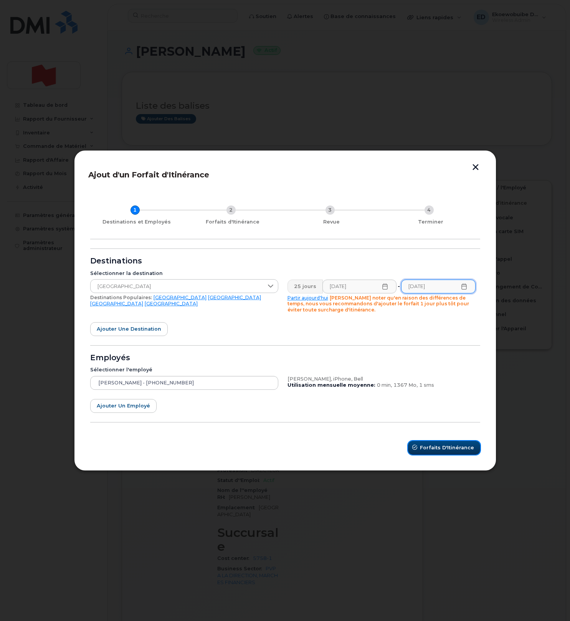
click at [438, 448] on span "Forfaits d'Itinérance" at bounding box center [447, 447] width 54 height 7
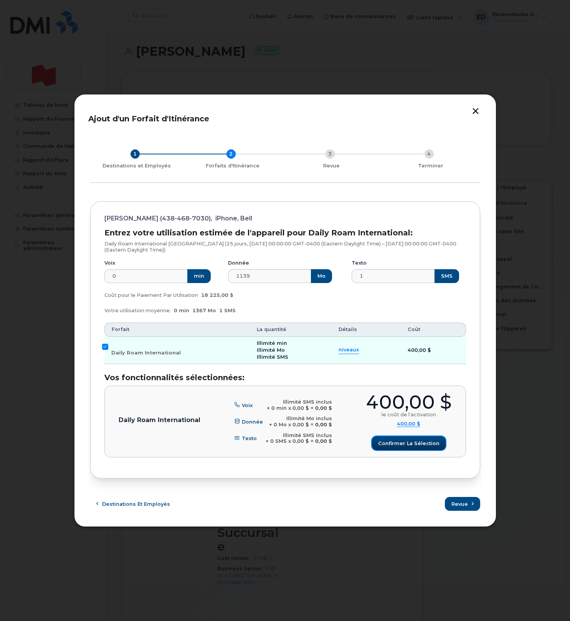
click at [408, 441] on span "Confirmer la sélection" at bounding box center [408, 443] width 61 height 7
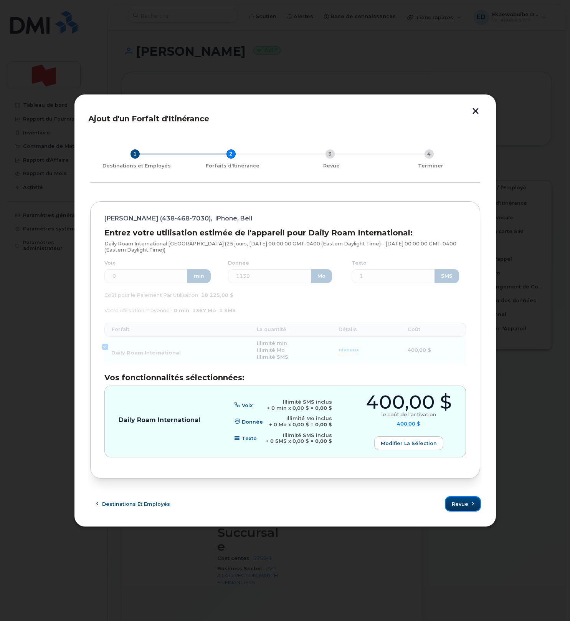
click at [468, 503] on button "Revue" at bounding box center [463, 504] width 35 height 14
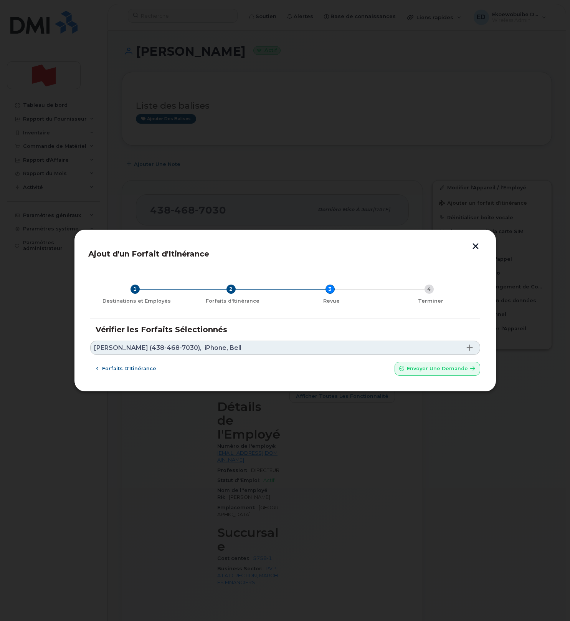
click at [256, 347] on link "[PERSON_NAME] (438-468-7030), iPhone, Bell" at bounding box center [285, 348] width 390 height 14
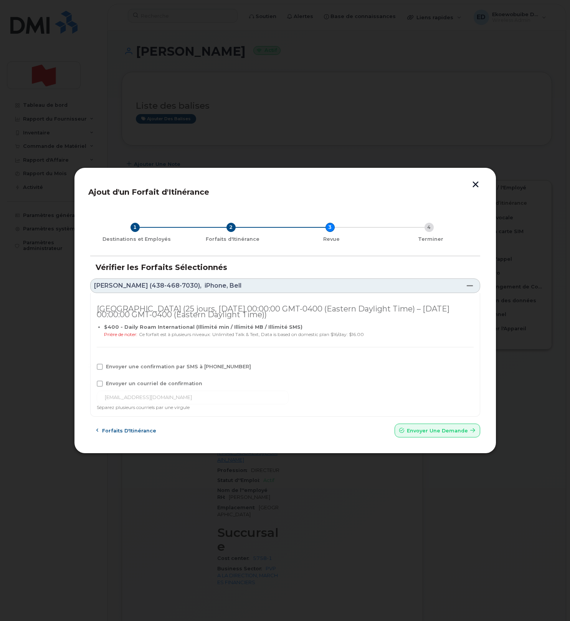
click at [101, 367] on span at bounding box center [100, 367] width 6 height 6
click at [91, 367] on input "Envoyer une confirmation par SMS à [PHONE_NUMBER]" at bounding box center [90, 366] width 4 height 4
checkbox input "true"
click at [100, 381] on div "[GEOGRAPHIC_DATA] (25 jours, [DATE] 00:00:00 GMT-0400 (Eastern Daylight Time) –…" at bounding box center [285, 355] width 390 height 124
drag, startPoint x: 100, startPoint y: 383, endPoint x: 104, endPoint y: 389, distance: 7.5
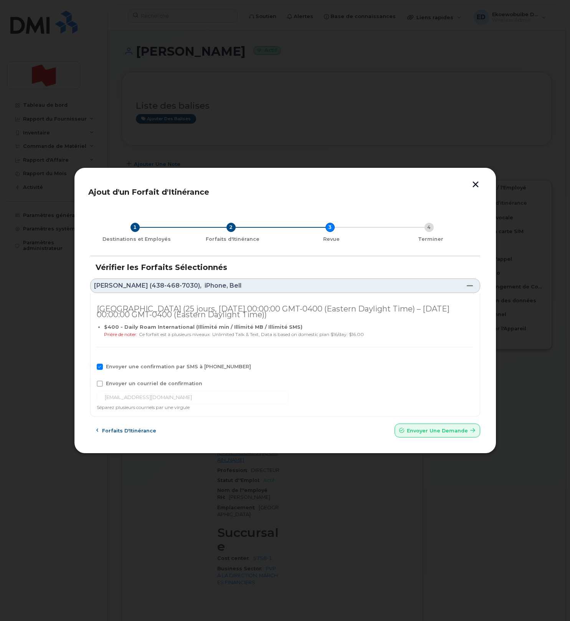
click at [100, 383] on span at bounding box center [100, 384] width 6 height 6
click at [91, 383] on input "Envoyer un courriel de confirmation" at bounding box center [90, 383] width 4 height 4
checkbox input "true"
drag, startPoint x: 195, startPoint y: 400, endPoint x: 83, endPoint y: 400, distance: 111.4
click at [83, 400] on div "Ajout d'un Forfait d'Itinérance 1 Destinations et Employés 2 Forfaits d'Itinéra…" at bounding box center [285, 310] width 423 height 287
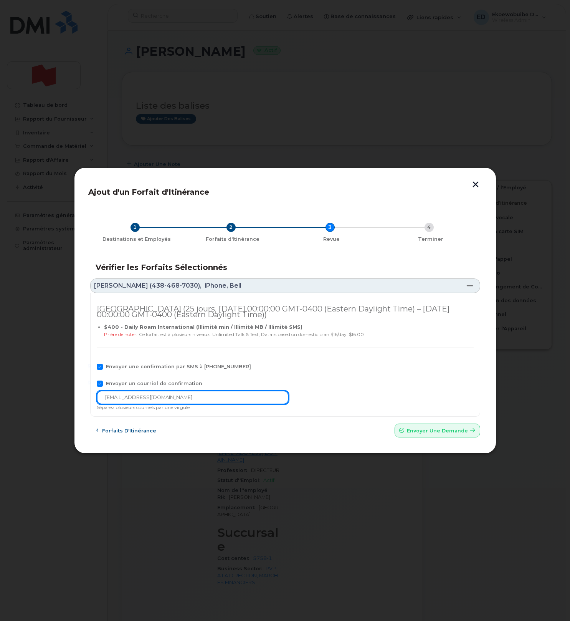
paste input "[EMAIL_ADDRESS][DOMAIN_NAME]"
type input "[EMAIL_ADDRESS][DOMAIN_NAME]"
click at [435, 434] on button "Envoyer une Demande" at bounding box center [438, 431] width 86 height 14
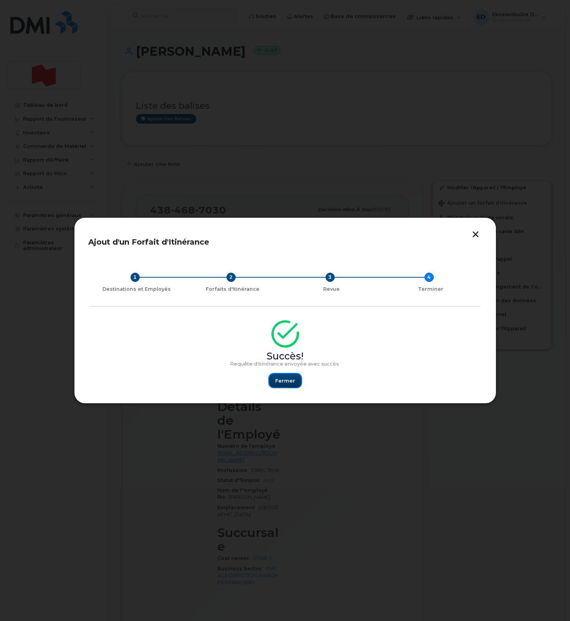
click at [286, 379] on span "Fermer" at bounding box center [285, 380] width 20 height 7
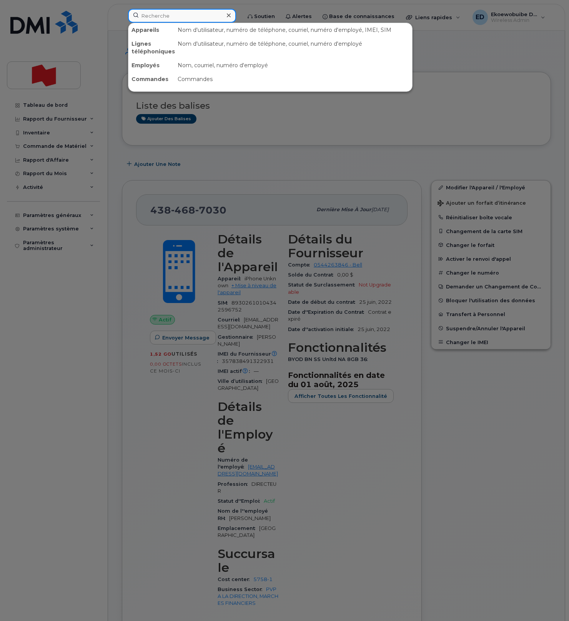
click at [173, 19] on input at bounding box center [182, 16] width 108 height 14
paste input "[PHONE_NUMBER]"
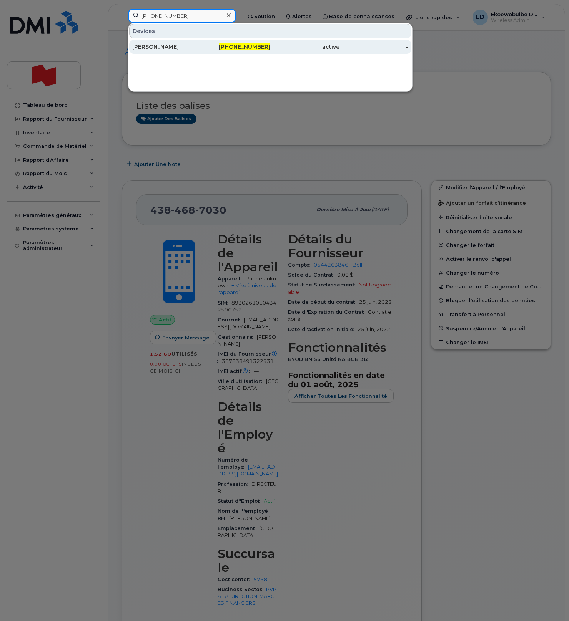
type input "[PHONE_NUMBER]"
click at [159, 44] on div "[PERSON_NAME]" at bounding box center [166, 47] width 69 height 8
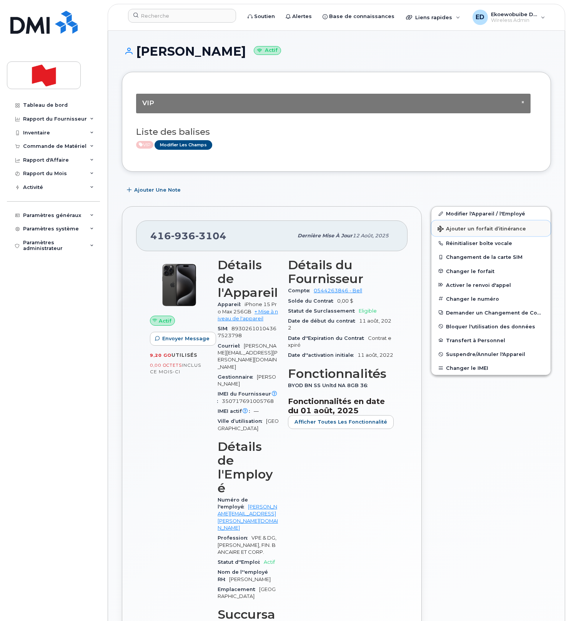
click at [456, 231] on span "Ajouter un forfait d’itinérance" at bounding box center [481, 229] width 88 height 7
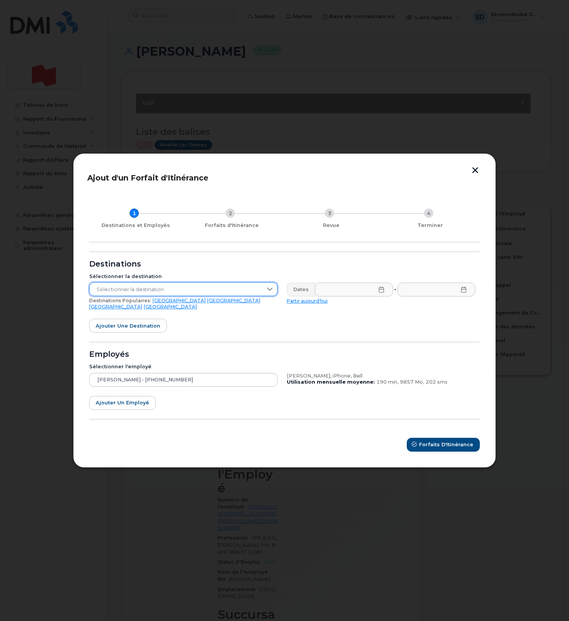
click at [170, 296] on span "Sélectionner la destination" at bounding box center [176, 290] width 173 height 14
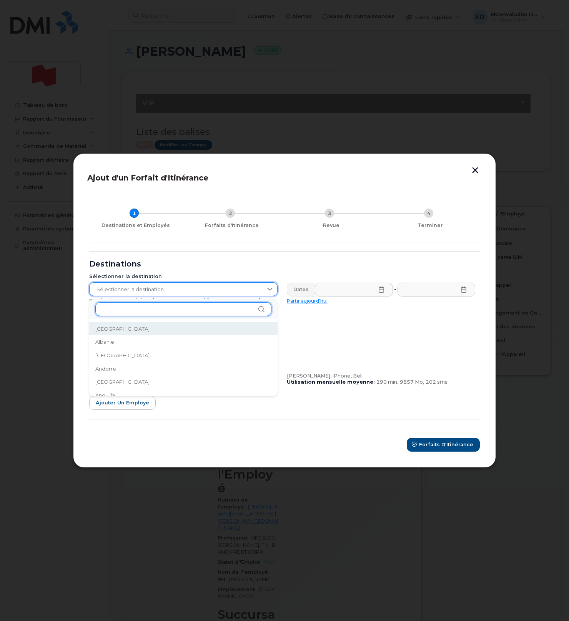
click at [133, 313] on input "text" at bounding box center [183, 309] width 176 height 14
type input "sui"
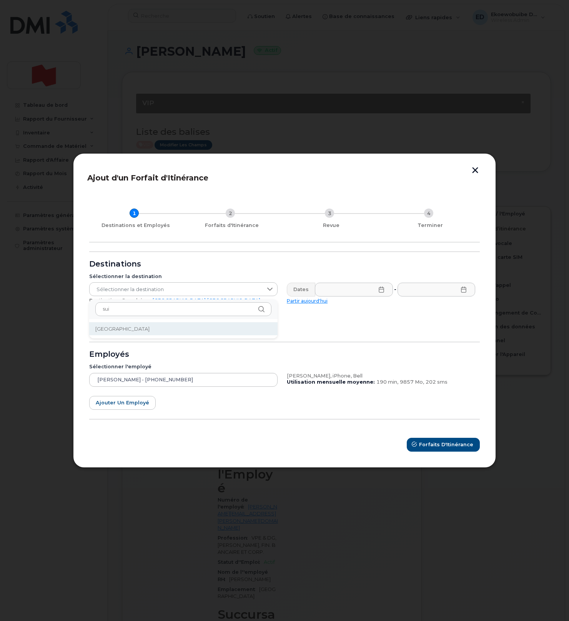
click at [120, 331] on li "[GEOGRAPHIC_DATA]" at bounding box center [183, 328] width 188 height 13
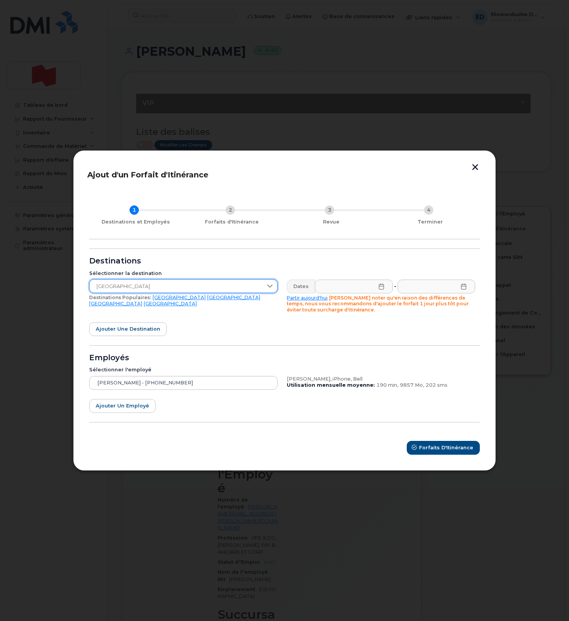
click at [378, 289] on icon at bounding box center [381, 287] width 6 height 6
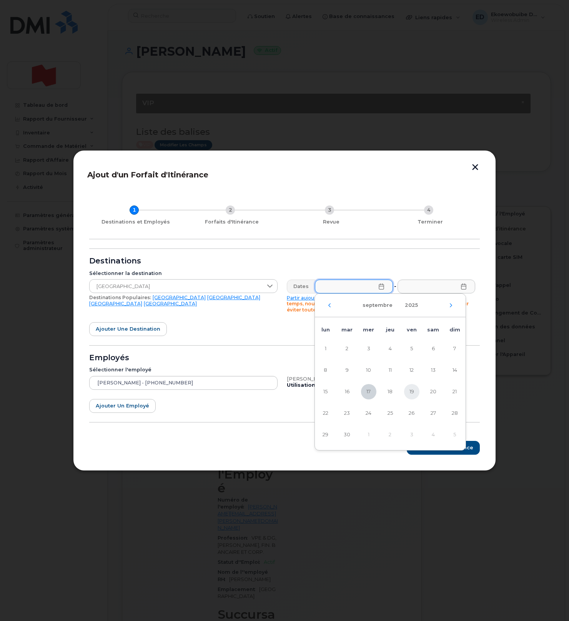
click at [413, 393] on span "19" at bounding box center [411, 391] width 15 height 15
type input "[DATE]"
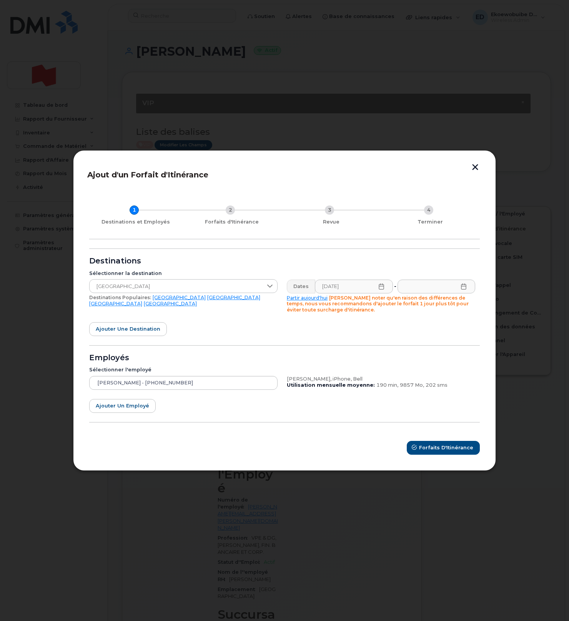
click at [464, 287] on icon at bounding box center [463, 287] width 6 height 6
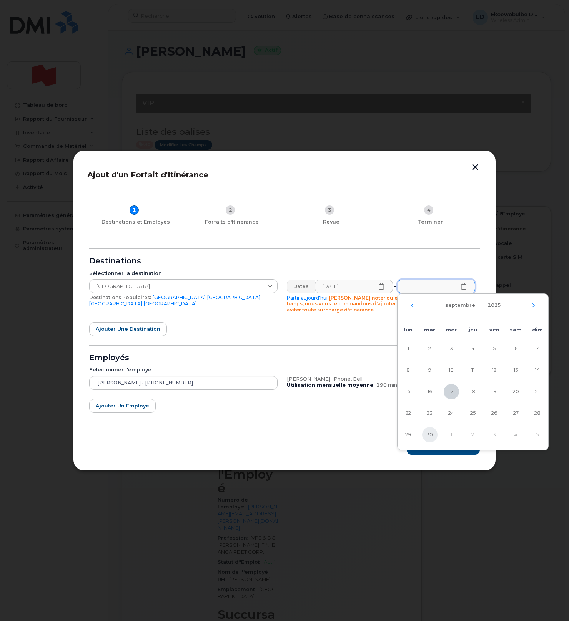
click at [430, 437] on span "30" at bounding box center [429, 434] width 15 height 15
type input "30/09/2025"
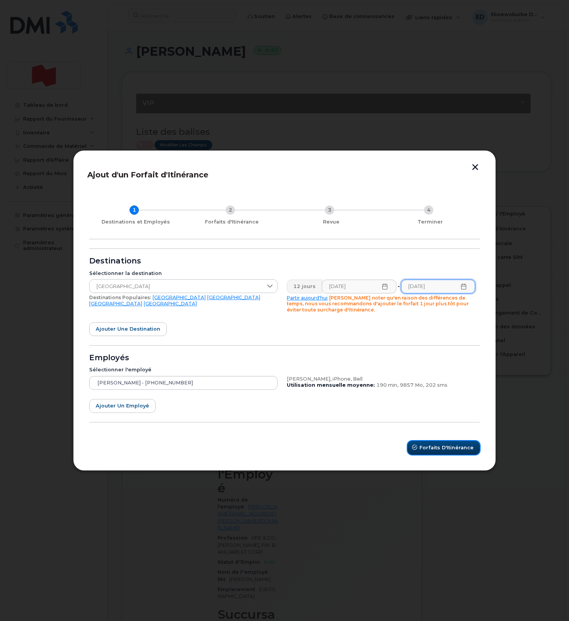
click at [429, 451] on span "Forfaits d'Itinérance" at bounding box center [446, 447] width 54 height 7
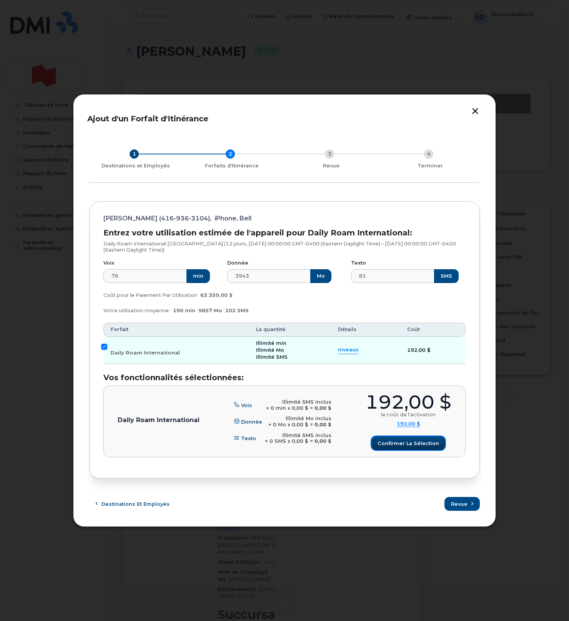
click at [388, 442] on span "Confirmer la sélection" at bounding box center [407, 443] width 61 height 7
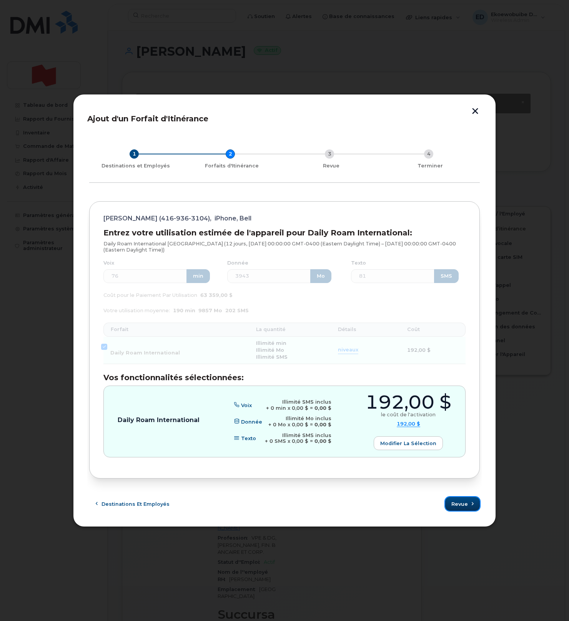
click at [463, 507] on span "Revue" at bounding box center [459, 504] width 17 height 7
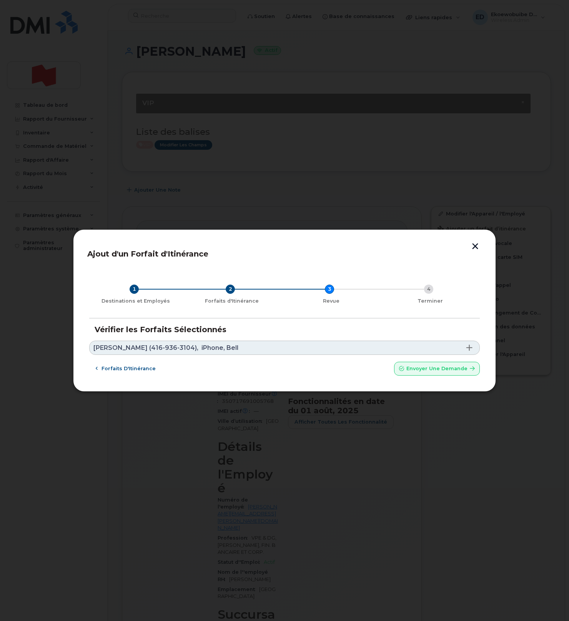
click at [231, 346] on link "David Skurka (416-936-3104), iPhone, Bell" at bounding box center [284, 348] width 390 height 14
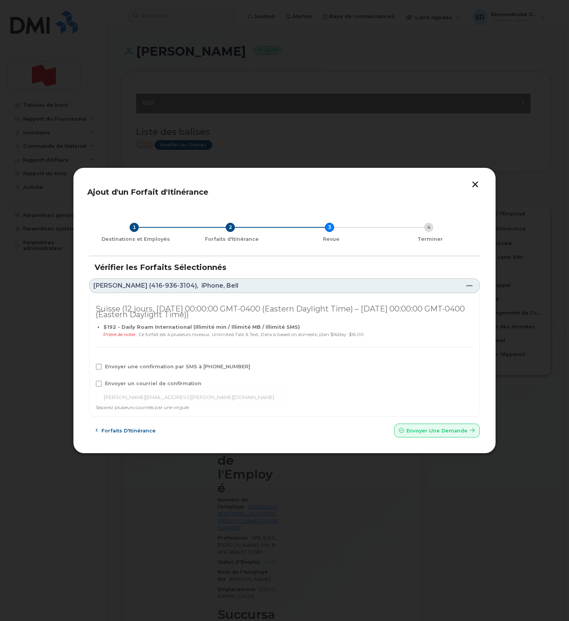
click at [112, 364] on span "Envoyer une confirmation par SMS à 416-936-3104" at bounding box center [177, 367] width 145 height 6
click at [90, 364] on input "Envoyer une confirmation par SMS à 416-936-3104" at bounding box center [88, 366] width 4 height 4
checkbox input "true"
click at [113, 381] on span "Envoyer un courriel de confirmation" at bounding box center [153, 384] width 96 height 6
click at [90, 381] on input "Envoyer un courriel de confirmation" at bounding box center [88, 383] width 4 height 4
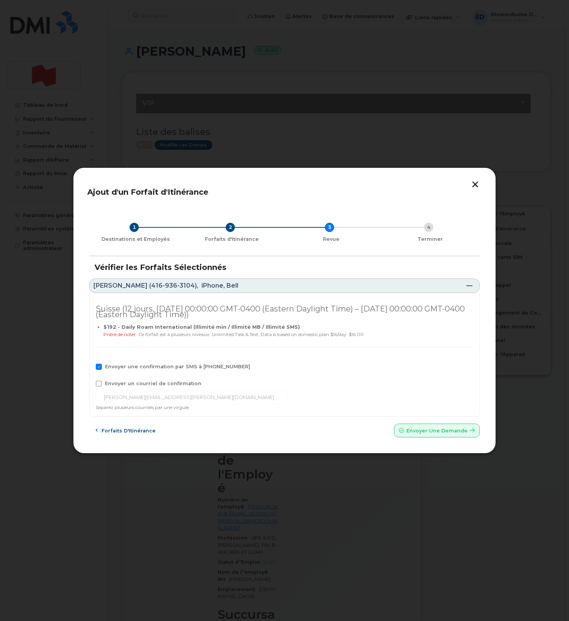
checkbox input "true"
drag, startPoint x: 184, startPoint y: 397, endPoint x: 80, endPoint y: 399, distance: 103.7
click at [83, 398] on div "Ajout d'un Forfait d'Itinérance 1 Destinations et Employés 2 Forfaits d'Itinéra…" at bounding box center [284, 310] width 423 height 287
paste input "telecom-voix@bnc.ca"
type input "telecom-voix@bnc.ca"
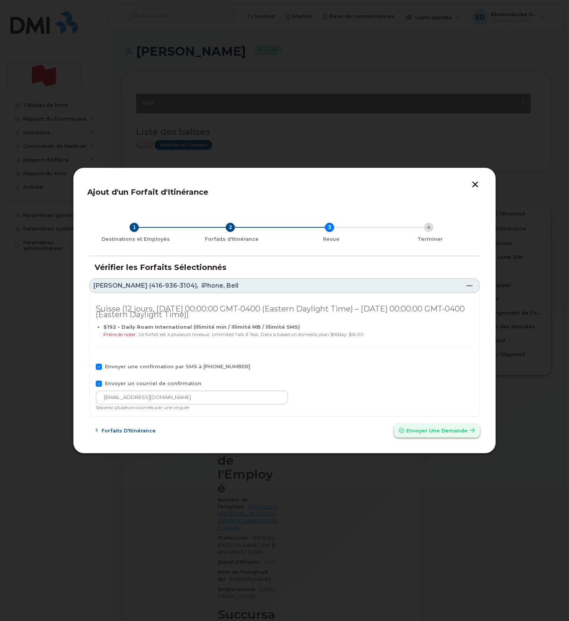
click at [418, 431] on span "Envoyer une Demande" at bounding box center [436, 430] width 61 height 7
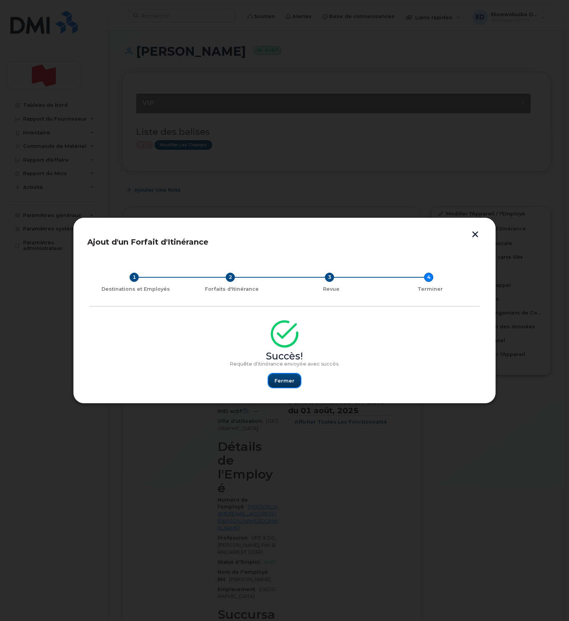
click at [285, 380] on span "Fermer" at bounding box center [284, 380] width 20 height 7
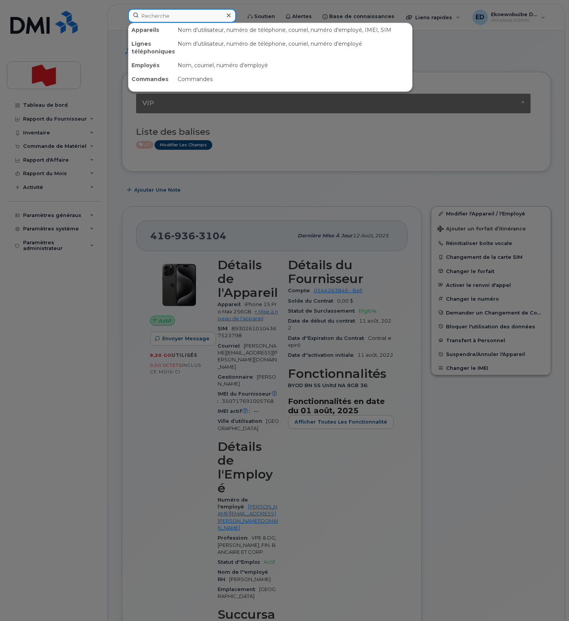
click at [179, 15] on input at bounding box center [182, 16] width 108 height 14
paste input "416-458-2179"
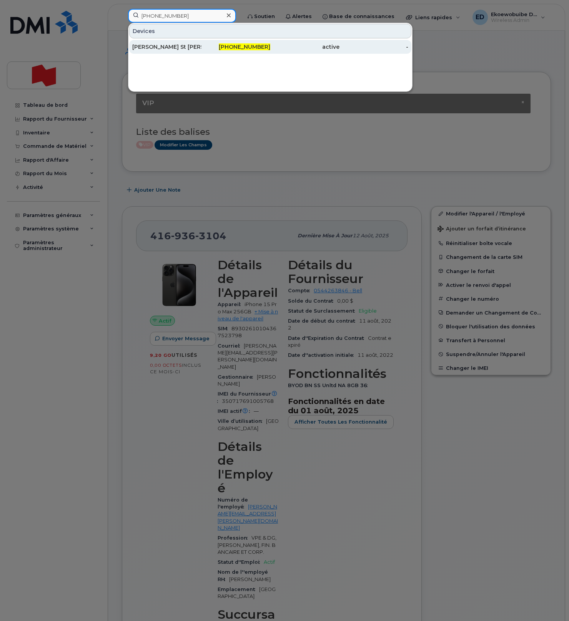
type input "416-458-2179"
click at [166, 46] on div "Sean St John" at bounding box center [166, 47] width 69 height 8
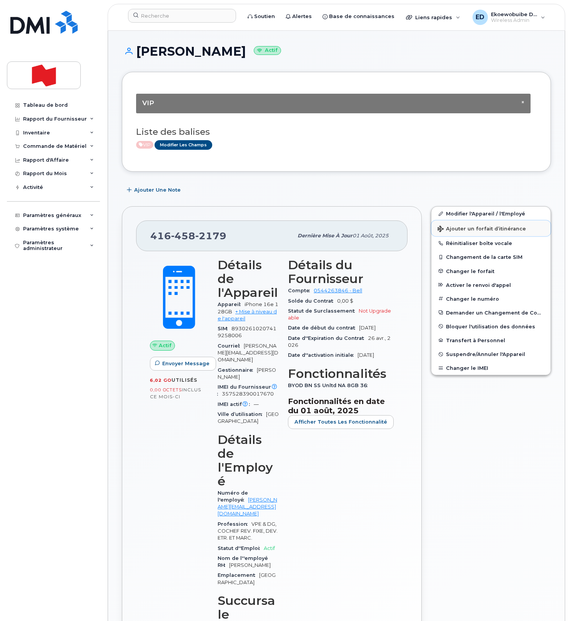
click at [463, 229] on span "Ajouter un forfait d’itinérance" at bounding box center [481, 229] width 88 height 7
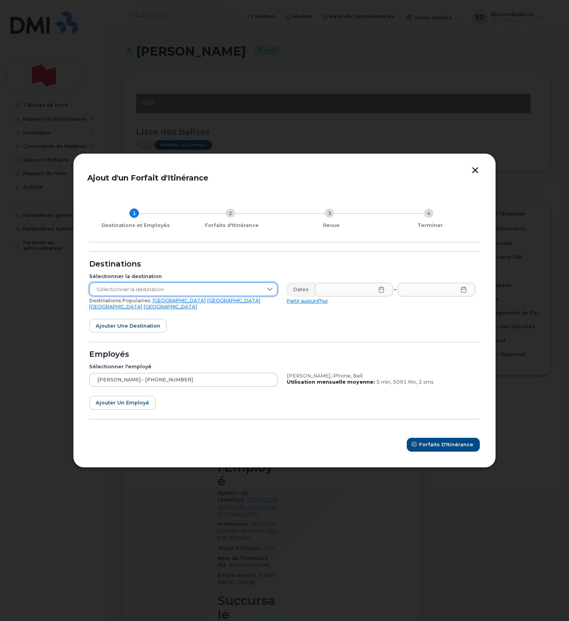
click at [176, 293] on span "Sélectionner la destination" at bounding box center [176, 290] width 173 height 14
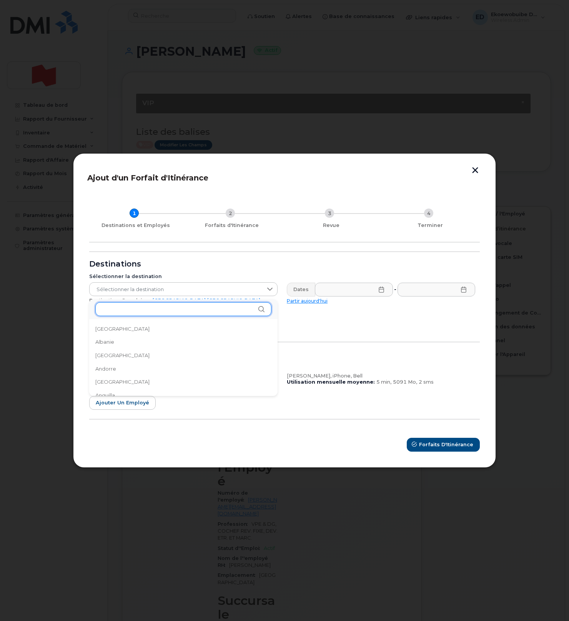
click at [152, 312] on input "text" at bounding box center [183, 309] width 176 height 14
type input "fran"
click at [124, 330] on li "[GEOGRAPHIC_DATA]" at bounding box center [183, 328] width 188 height 13
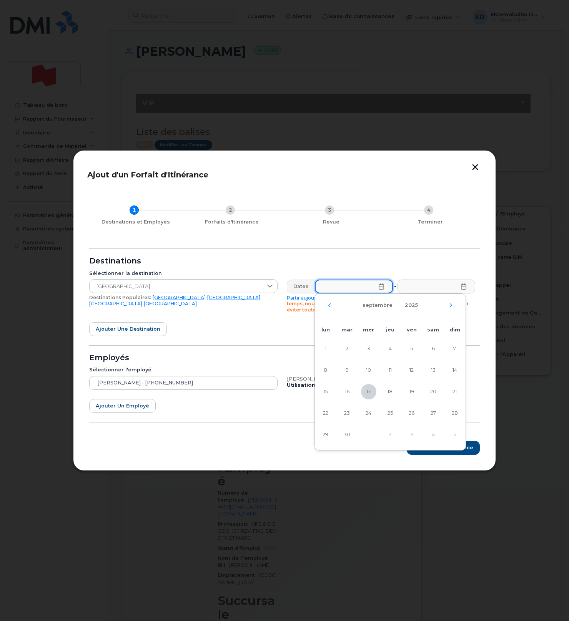
click at [376, 291] on input "text" at bounding box center [354, 287] width 78 height 14
click at [413, 393] on span "19" at bounding box center [411, 391] width 15 height 15
type input "[DATE]"
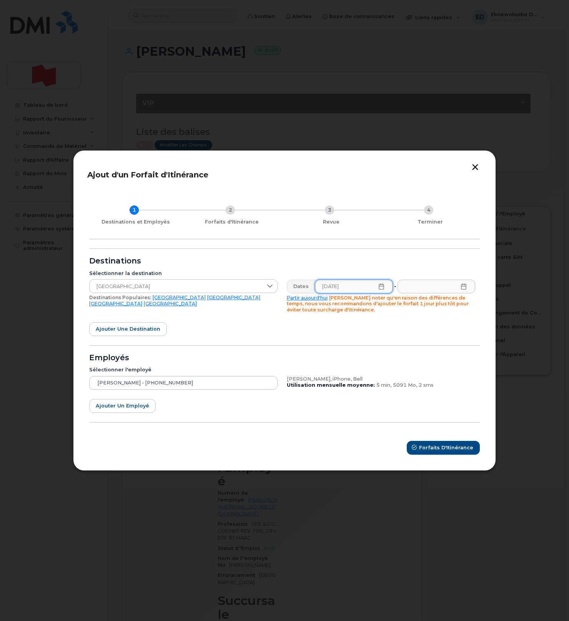
click at [464, 287] on icon at bounding box center [463, 287] width 6 height 6
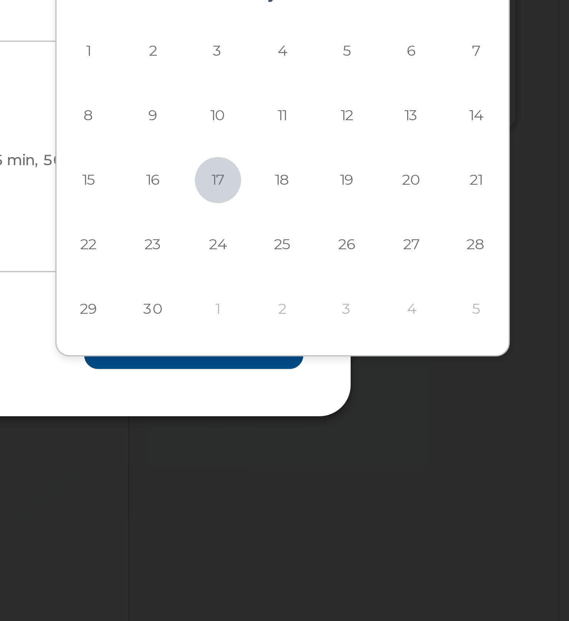
click at [501, 449] on div "[DATE] lun mar mer jeu ven sam dim 1 2 3 4 5 6 7 8 9 10 11 12 13 14 15 16 17 18…" at bounding box center [472, 371] width 151 height 157
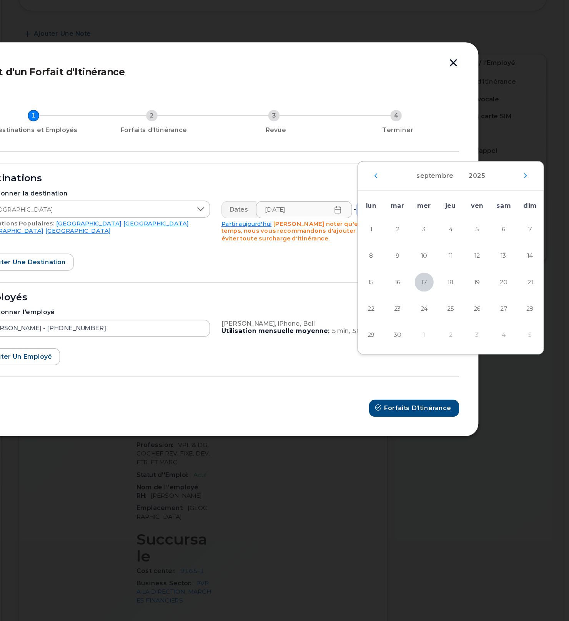
scroll to position [97, 0]
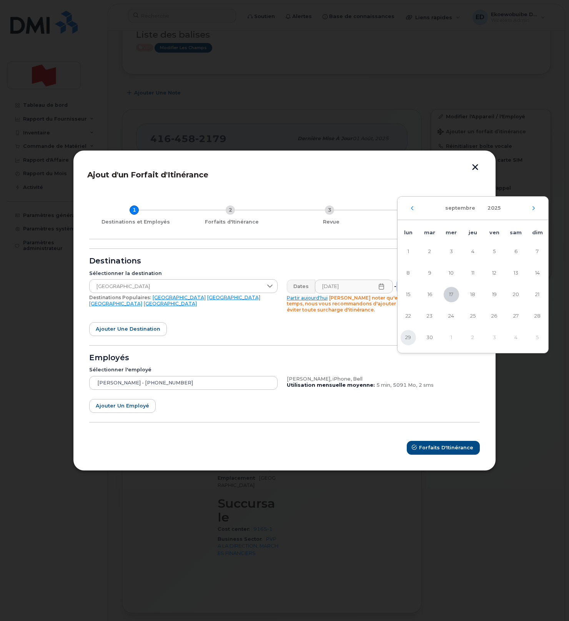
click at [410, 337] on span "29" at bounding box center [407, 337] width 15 height 15
type input "[DATE]"
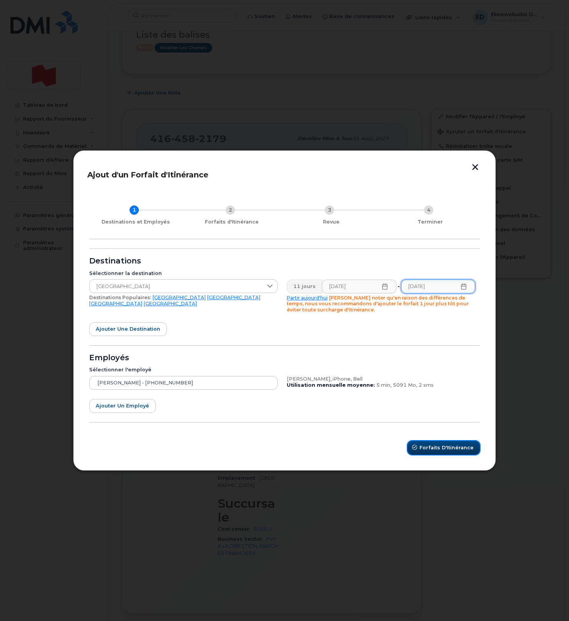
click at [439, 446] on span "Forfaits d'Itinérance" at bounding box center [446, 447] width 54 height 7
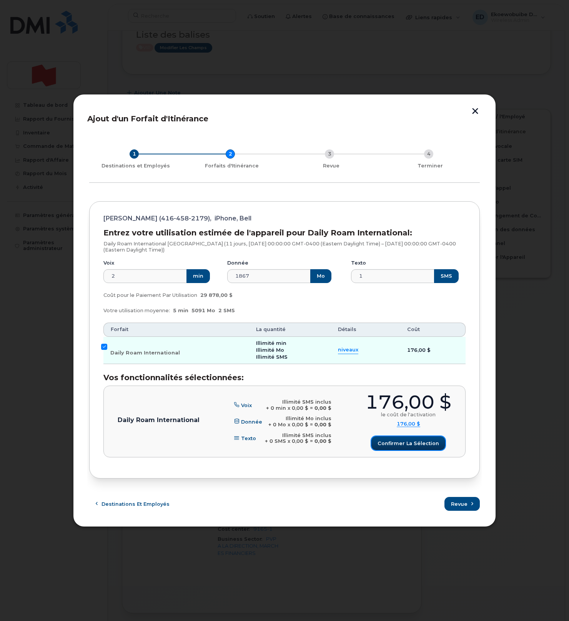
click at [388, 444] on span "Confirmer la sélection" at bounding box center [407, 443] width 61 height 7
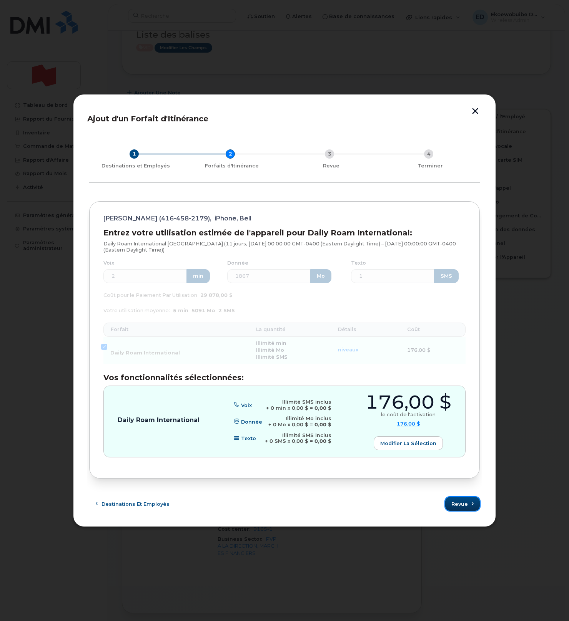
drag, startPoint x: 457, startPoint y: 506, endPoint x: 461, endPoint y: 512, distance: 7.8
click at [457, 506] on span "Revue" at bounding box center [459, 504] width 17 height 7
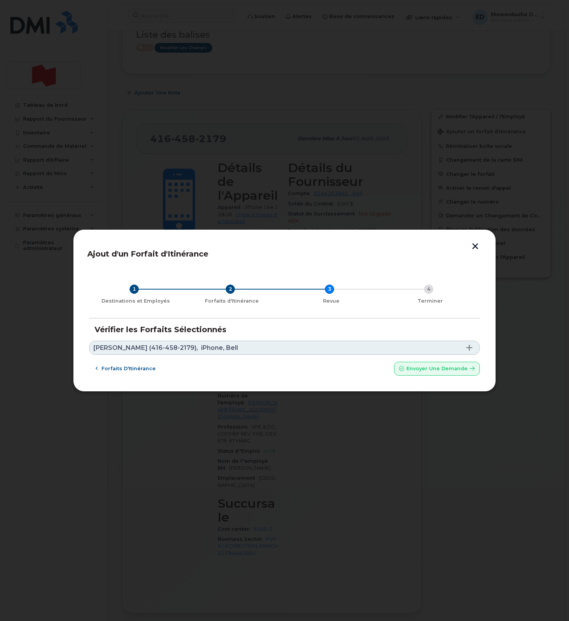
click at [378, 347] on link "[PERSON_NAME] (416-458-2179), iPhone, Bell" at bounding box center [284, 348] width 390 height 14
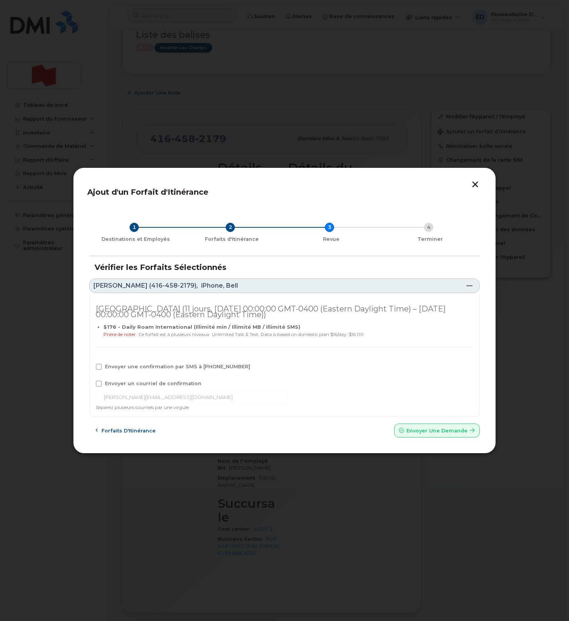
click at [118, 372] on div "Envoyer une confirmation par SMS à [PHONE_NUMBER]" at bounding box center [284, 369] width 377 height 10
click at [118, 384] on span "Envoyer un courriel de confirmation" at bounding box center [153, 384] width 96 height 6
click at [90, 384] on input "Envoyer un courriel de confirmation" at bounding box center [88, 383] width 4 height 4
checkbox input "true"
click at [118, 370] on div "Envoyer une confirmation par SMS à [PHONE_NUMBER]" at bounding box center [284, 369] width 377 height 10
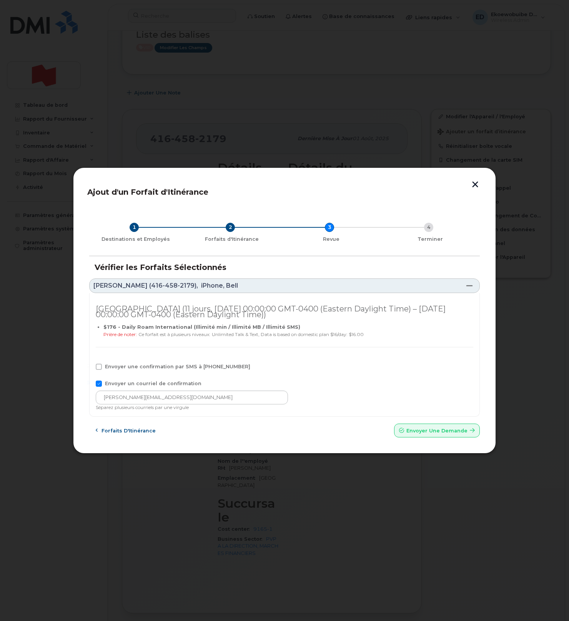
click at [117, 367] on span "Envoyer une confirmation par SMS à [PHONE_NUMBER]" at bounding box center [177, 367] width 145 height 6
click at [90, 367] on input "Envoyer une confirmation par SMS à [PHONE_NUMBER]" at bounding box center [88, 366] width 4 height 4
checkbox input "true"
drag, startPoint x: 176, startPoint y: 400, endPoint x: 76, endPoint y: 400, distance: 100.6
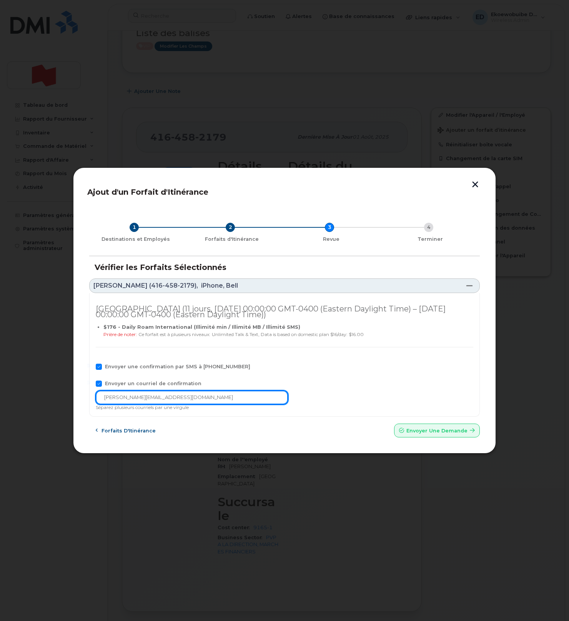
click at [71, 399] on div "Ajout d'un Forfait d'Itinérance 1 Destinations et Employés 2 Forfaits d'Itinéra…" at bounding box center [284, 310] width 569 height 621
paste input "[EMAIL_ADDRESS][DOMAIN_NAME]"
type input "[EMAIL_ADDRESS][DOMAIN_NAME]"
click at [422, 438] on div "1 Destinations et Employés 2 Forfaits d'Itinérance 3 Revue 4 Terminer Vérifier …" at bounding box center [284, 323] width 394 height 233
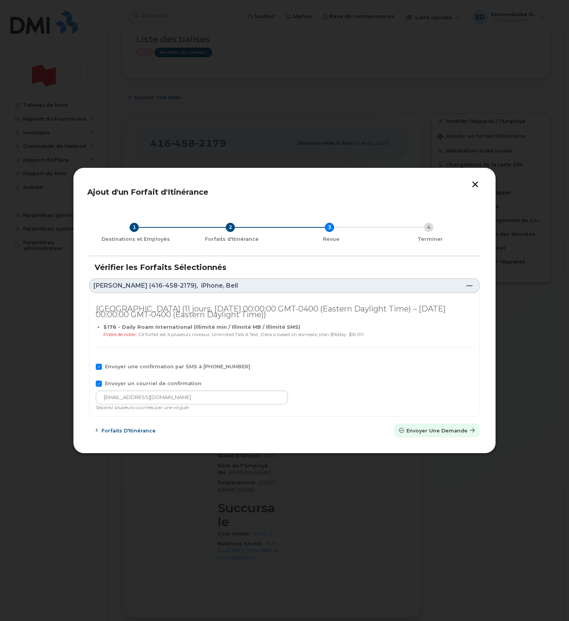
click at [423, 434] on button "Envoyer une Demande" at bounding box center [437, 431] width 86 height 14
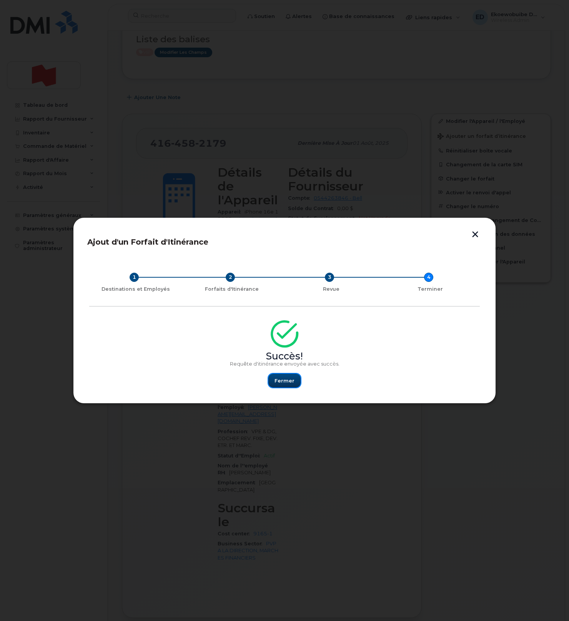
click at [285, 378] on span "Fermer" at bounding box center [284, 380] width 20 height 7
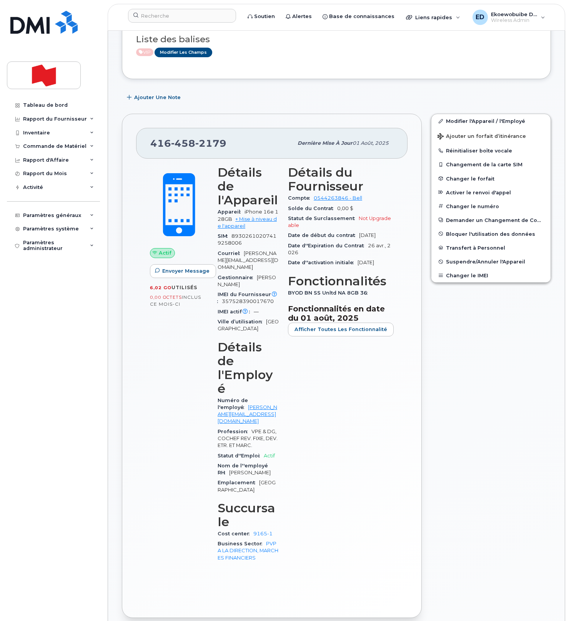
click at [484, 373] on div "Modifier l'Appareil / l'Employé Ajouter un forfait d’itinérance Réinitialiser b…" at bounding box center [490, 366] width 129 height 514
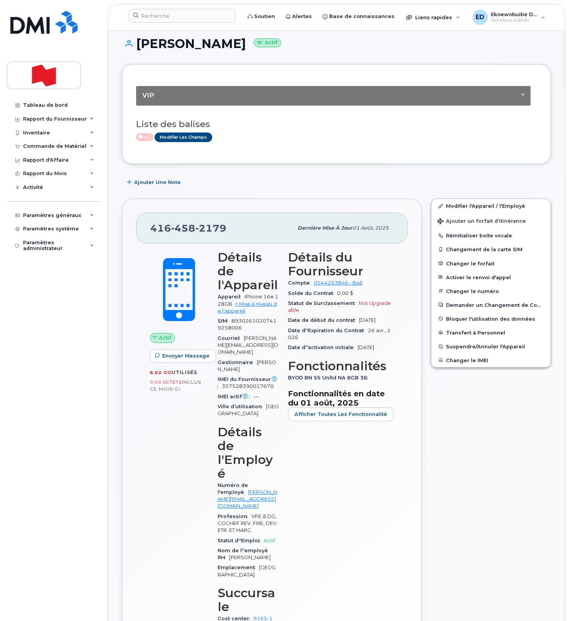
scroll to position [0, 0]
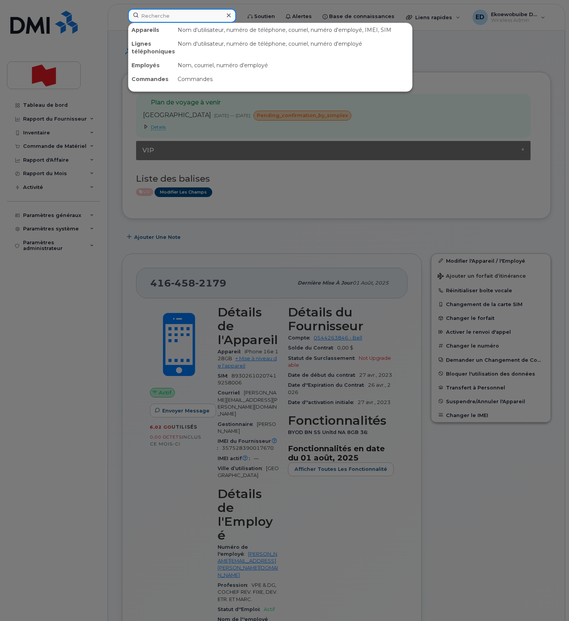
click at [188, 16] on input at bounding box center [182, 16] width 108 height 14
paste input "[PERSON_NAME]"
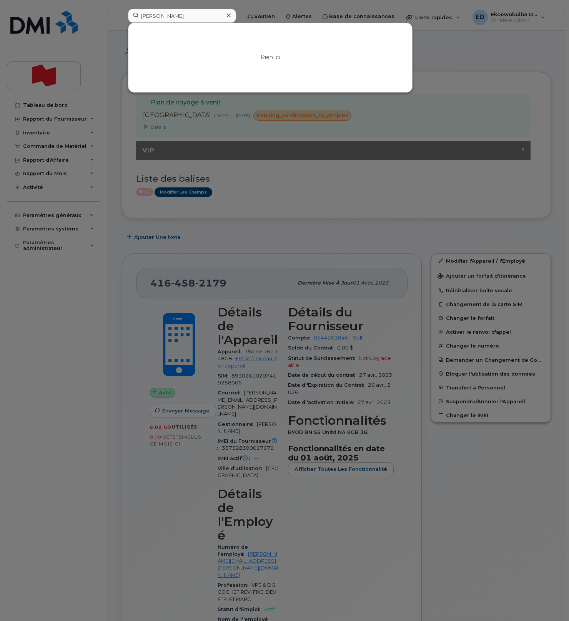
click at [452, 51] on div at bounding box center [284, 310] width 569 height 621
drag, startPoint x: 188, startPoint y: 17, endPoint x: 136, endPoint y: 15, distance: 51.5
click at [136, 15] on input "[PERSON_NAME]" at bounding box center [182, 16] width 108 height 14
paste input "5142177224"
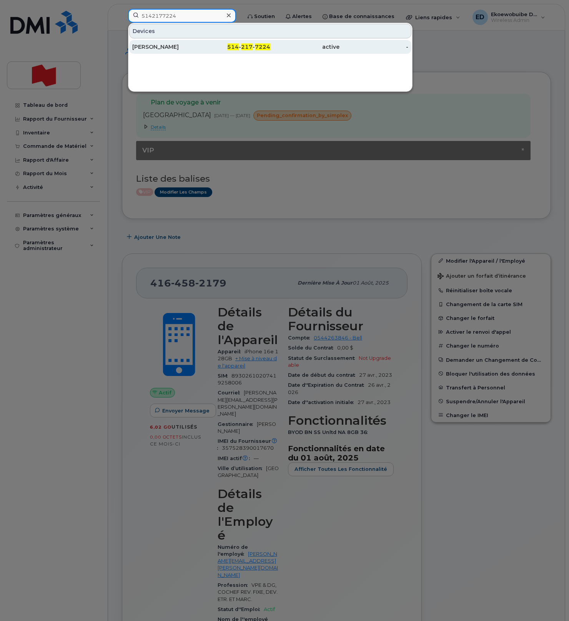
type input "5142177224"
click at [169, 46] on div "[PERSON_NAME]" at bounding box center [166, 47] width 69 height 8
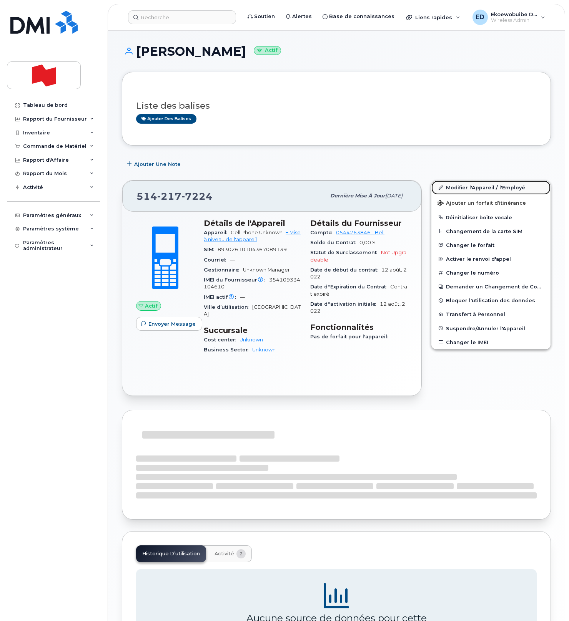
click at [455, 190] on link "Modifier l'Appareil / l'Employé" at bounding box center [490, 188] width 119 height 14
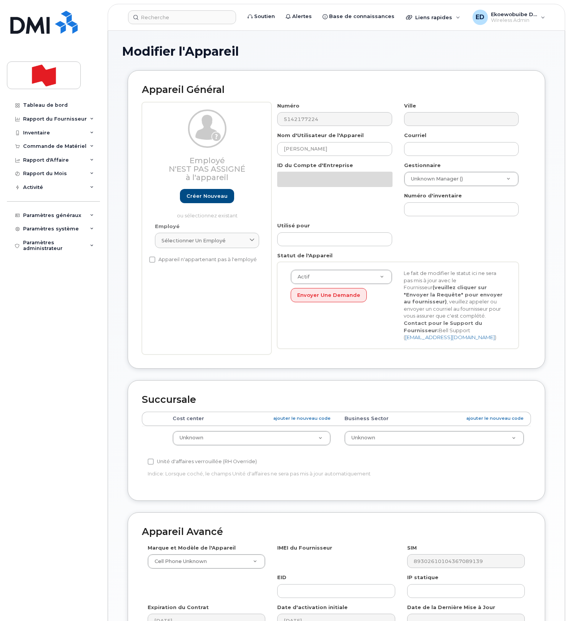
select select "22916206"
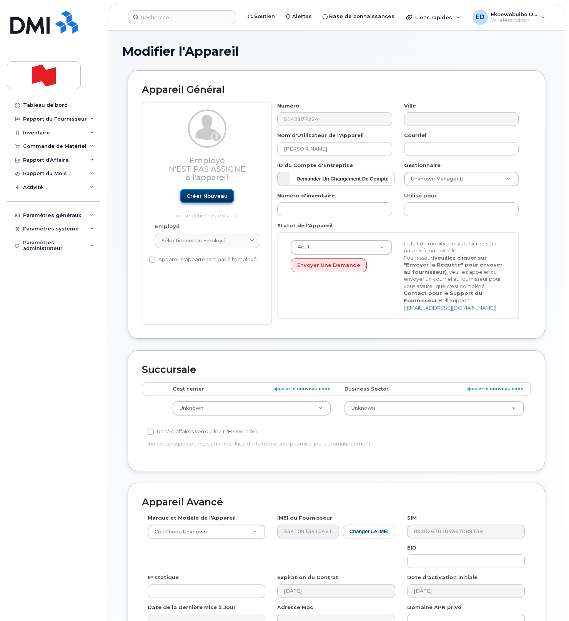
click at [201, 194] on link "Créer nouveau" at bounding box center [207, 196] width 54 height 14
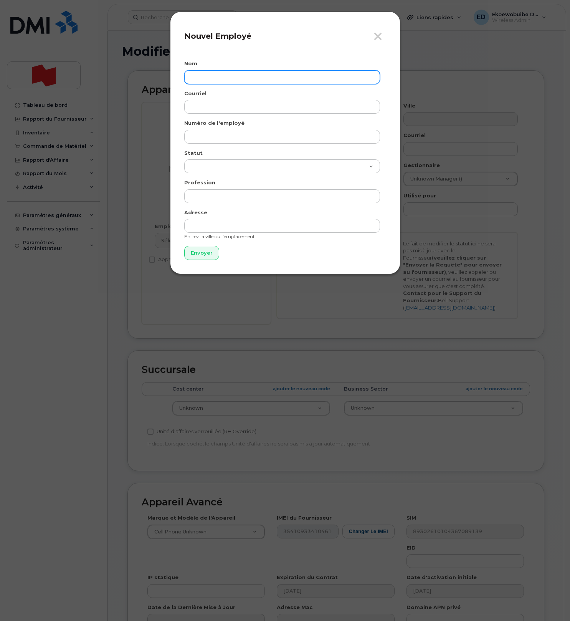
click at [209, 78] on input "text" at bounding box center [282, 77] width 196 height 14
paste input "[PERSON_NAME]"
type input "[PERSON_NAME]"
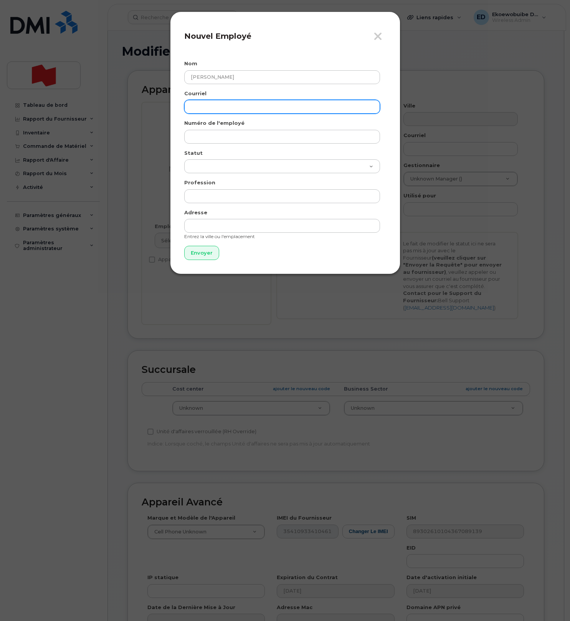
click at [266, 109] on input "email" at bounding box center [282, 107] width 196 height 14
paste input "[PERSON_NAME][EMAIL_ADDRESS][DOMAIN_NAME]"
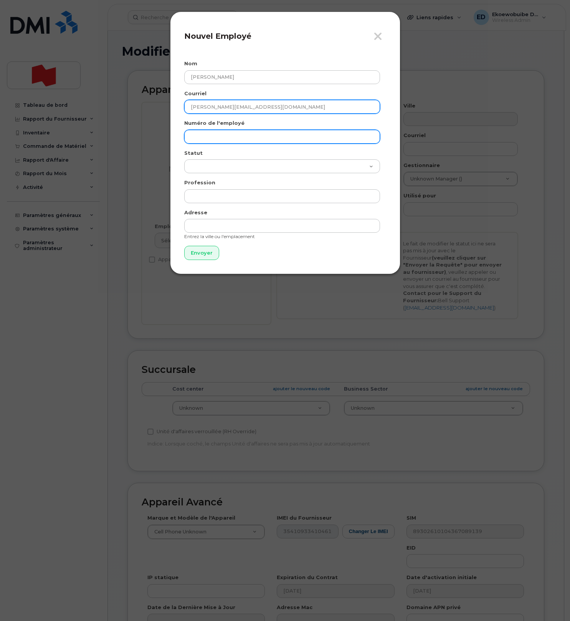
type input "[PERSON_NAME][EMAIL_ADDRESS][DOMAIN_NAME]"
click at [217, 134] on input "text" at bounding box center [282, 137] width 196 height 14
paste input "[PERSON_NAME][EMAIL_ADDRESS][DOMAIN_NAME]"
type input "[PERSON_NAME][EMAIL_ADDRESS][DOMAIN_NAME]"
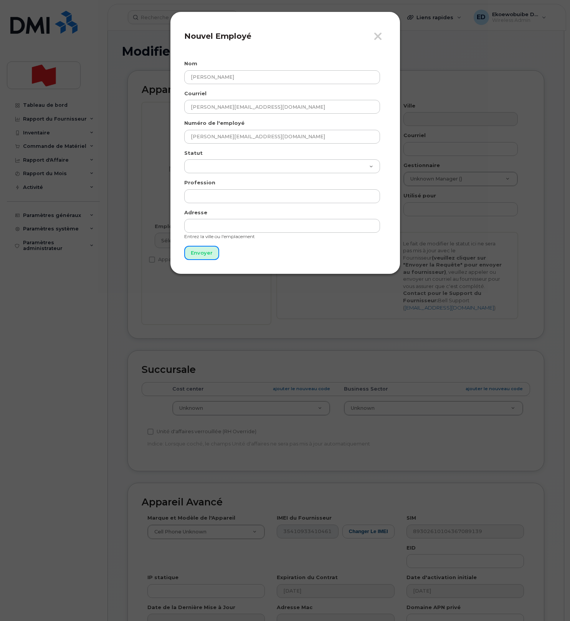
click at [205, 252] on input "Envoyer" at bounding box center [201, 253] width 35 height 14
type input "Envoyer"
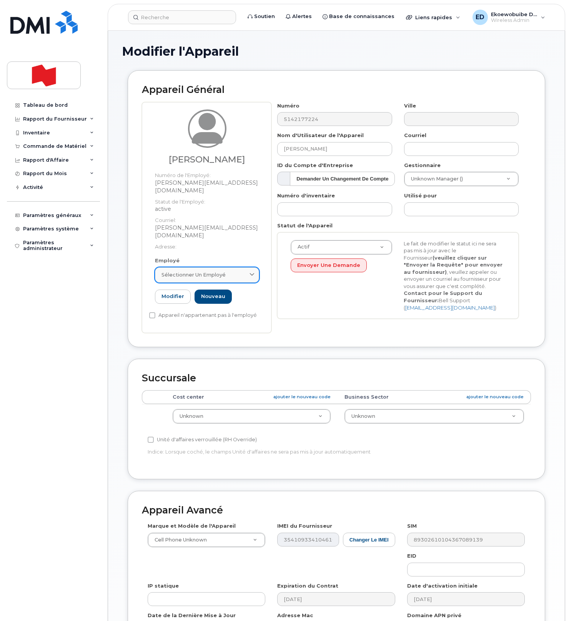
click at [226, 271] on div "Sélectionner un employé" at bounding box center [206, 274] width 91 height 7
paste input "[PERSON_NAME][EMAIL_ADDRESS][DOMAIN_NAME]"
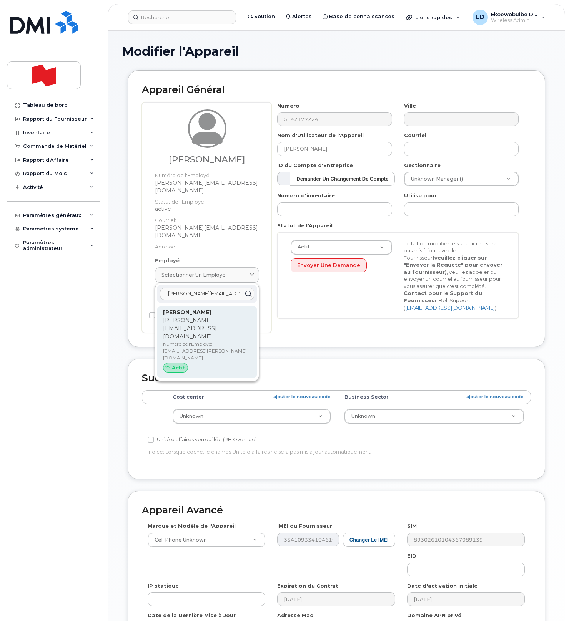
type input "[PERSON_NAME][EMAIL_ADDRESS][DOMAIN_NAME]"
click at [175, 341] on p "Numéro de l'Employé: [EMAIL_ADDRESS][PERSON_NAME][DOMAIN_NAME]" at bounding box center [207, 351] width 88 height 21
type input "[PERSON_NAME][EMAIL_ADDRESS][DOMAIN_NAME]"
type input "[PERSON_NAME]"
type input "[PERSON_NAME][EMAIL_ADDRESS][DOMAIN_NAME]"
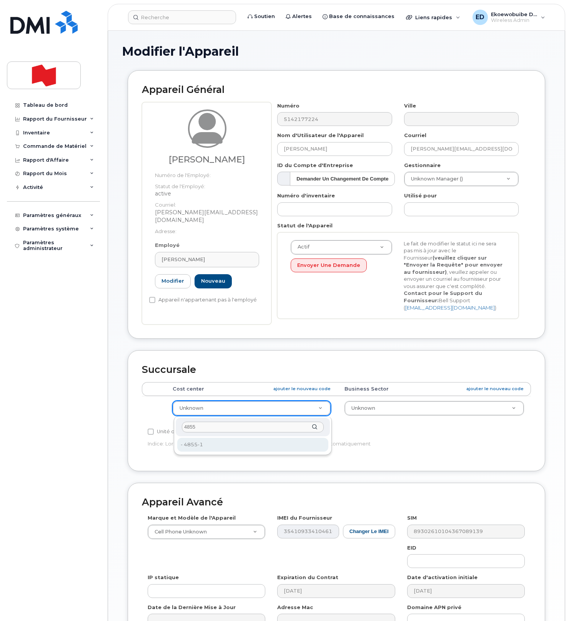
type input "4855"
type input "22916312"
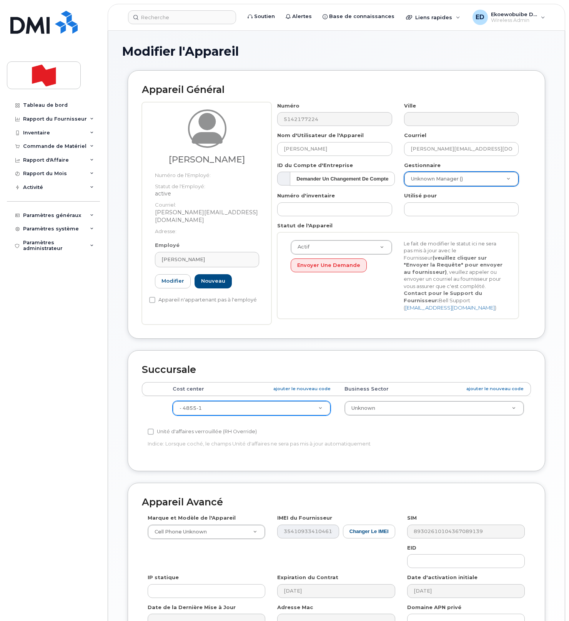
drag, startPoint x: 497, startPoint y: 178, endPoint x: 493, endPoint y: 179, distance: 4.6
paste input "[PERSON_NAME]"
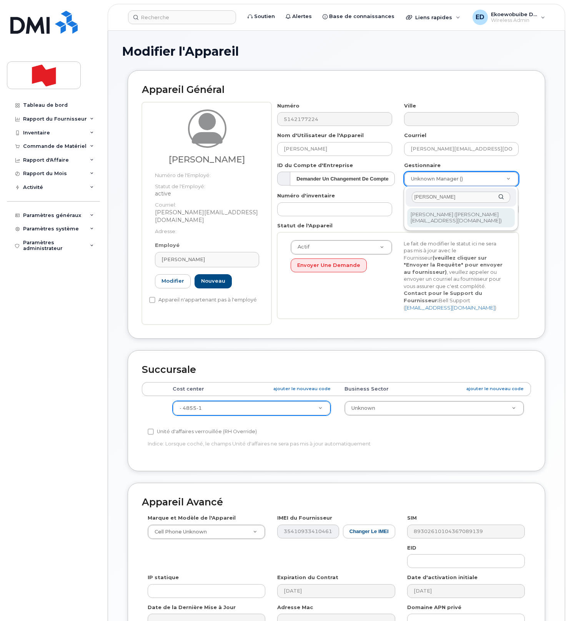
type input "[PERSON_NAME]"
type input "1957280"
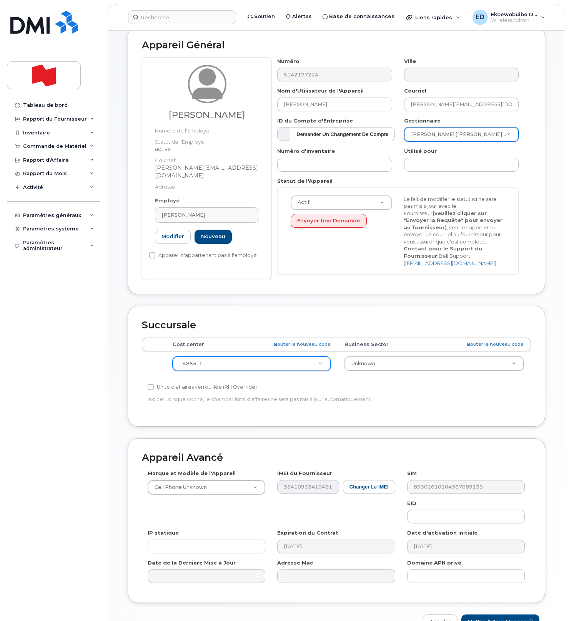
scroll to position [98, 0]
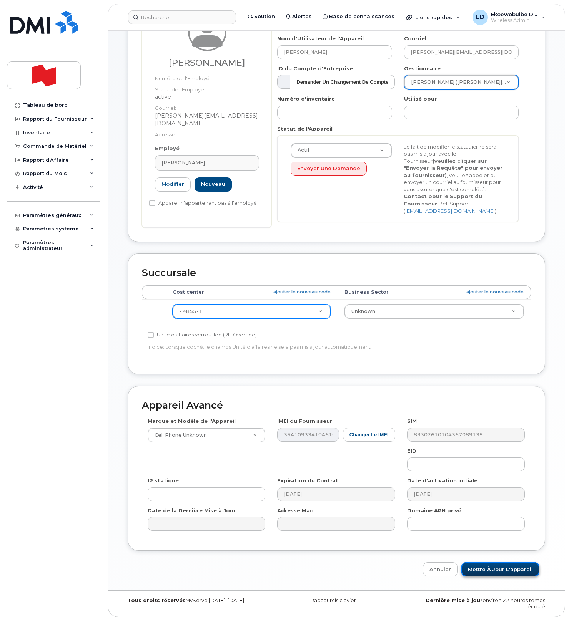
drag, startPoint x: 482, startPoint y: 572, endPoint x: 486, endPoint y: 575, distance: 5.8
click at [482, 572] on input "Mettre à jour l'appareil" at bounding box center [500, 569] width 78 height 14
type input "Sauvegarde..."
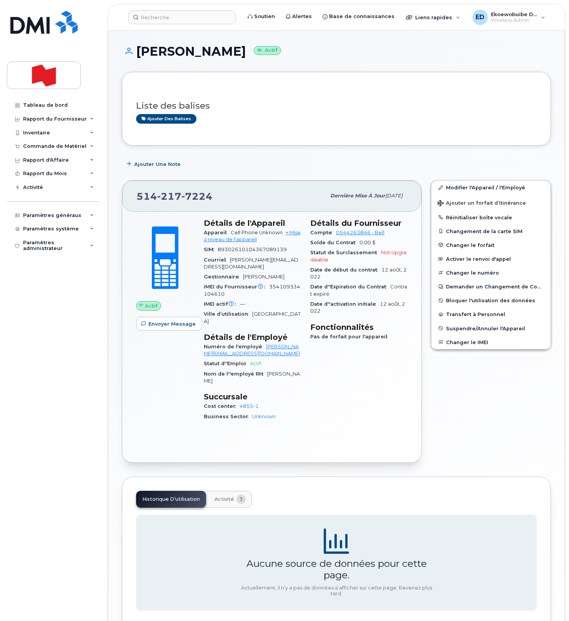
click at [223, 200] on div "[PHONE_NUMBER]" at bounding box center [230, 196] width 189 height 16
drag, startPoint x: 221, startPoint y: 198, endPoint x: 130, endPoint y: 196, distance: 90.7
click at [130, 196] on div "[PHONE_NUMBER] Dernière mise à jour [DATE]" at bounding box center [271, 196] width 299 height 31
copy span "[PHONE_NUMBER]"
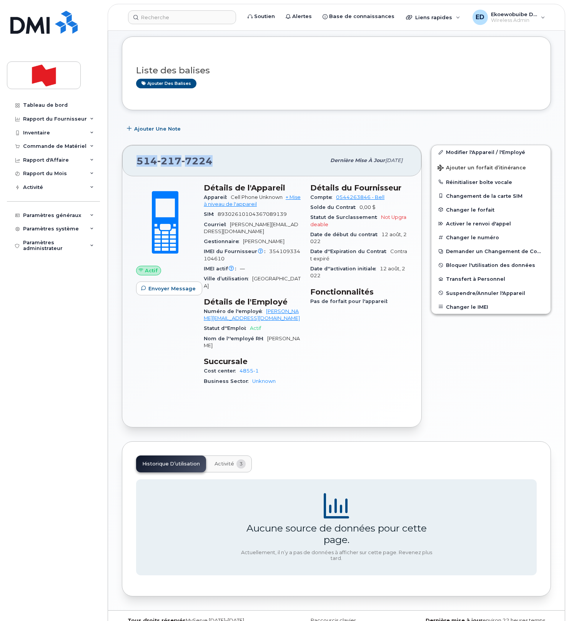
click at [225, 461] on span "Activité" at bounding box center [224, 464] width 20 height 6
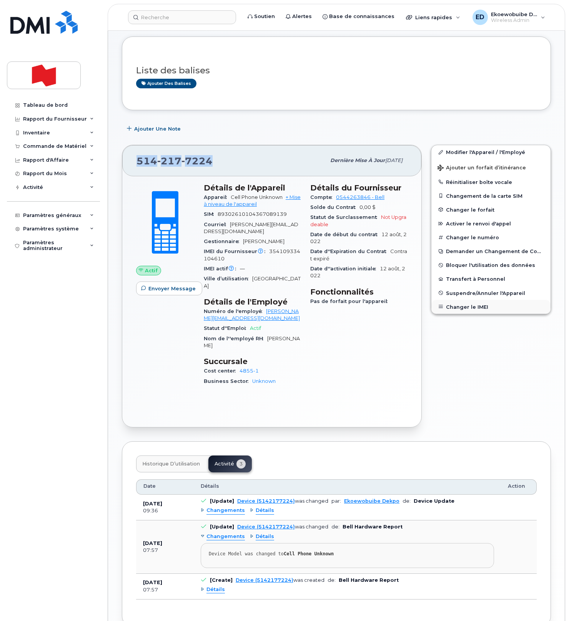
click at [464, 307] on button "Changer le IMEI" at bounding box center [490, 307] width 119 height 14
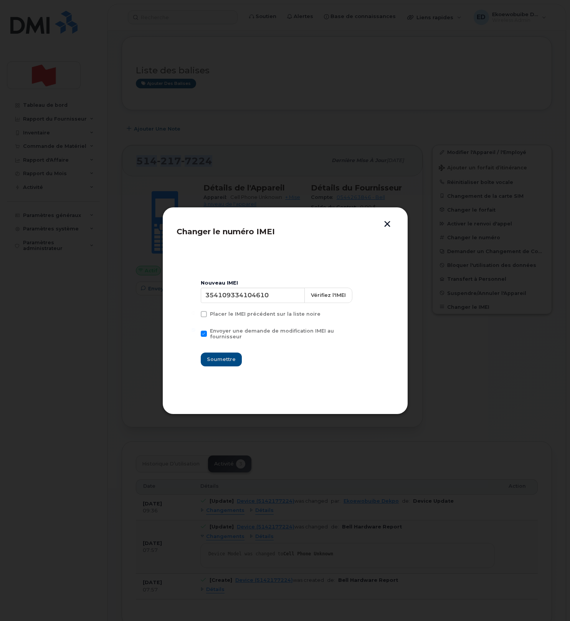
click at [388, 225] on button "button" at bounding box center [388, 225] width 12 height 8
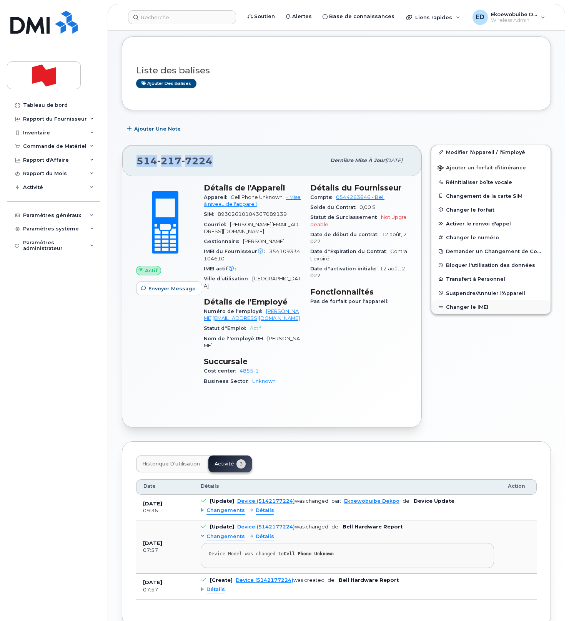
click at [466, 310] on button "Changer le IMEI" at bounding box center [490, 307] width 119 height 14
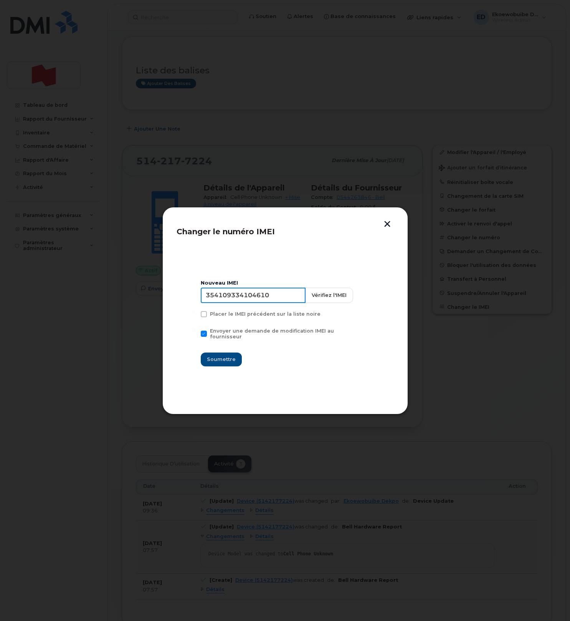
click at [260, 300] on input "354109334104610" at bounding box center [253, 295] width 105 height 15
paste input "1764899753723"
type input "351764899753723"
click at [229, 357] on span "Soumettre" at bounding box center [221, 359] width 29 height 7
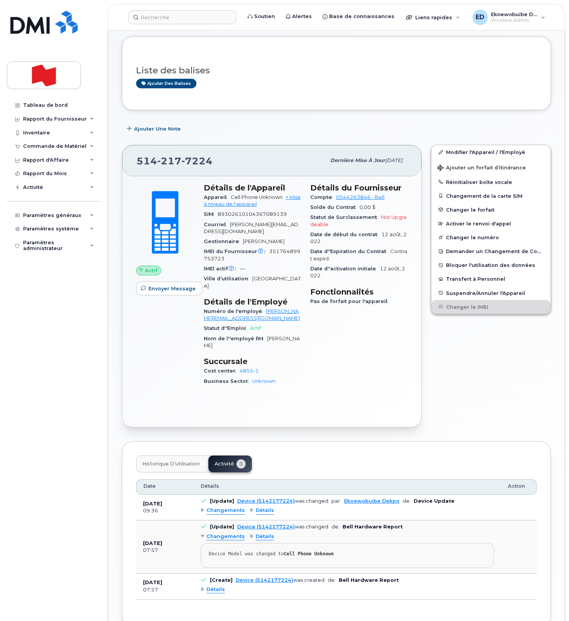
scroll to position [0, 0]
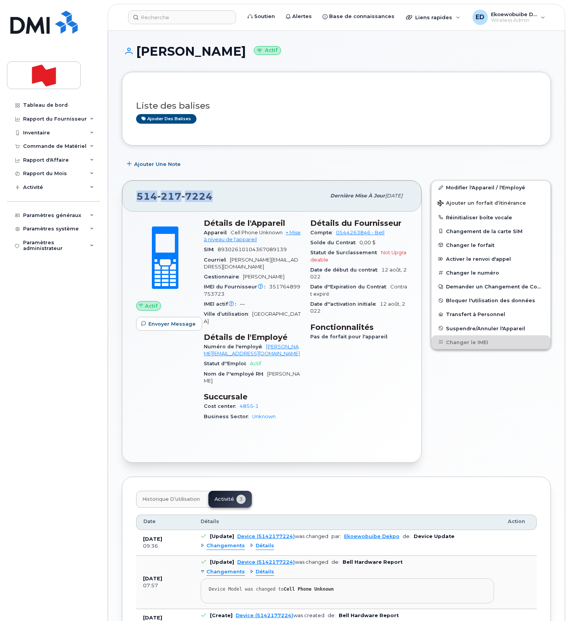
drag, startPoint x: 196, startPoint y: 198, endPoint x: 137, endPoint y: 200, distance: 58.4
click at [137, 200] on div "[PHONE_NUMBER]" at bounding box center [230, 196] width 189 height 16
copy span "[PHONE_NUMBER]"
